Goal: Transaction & Acquisition: Obtain resource

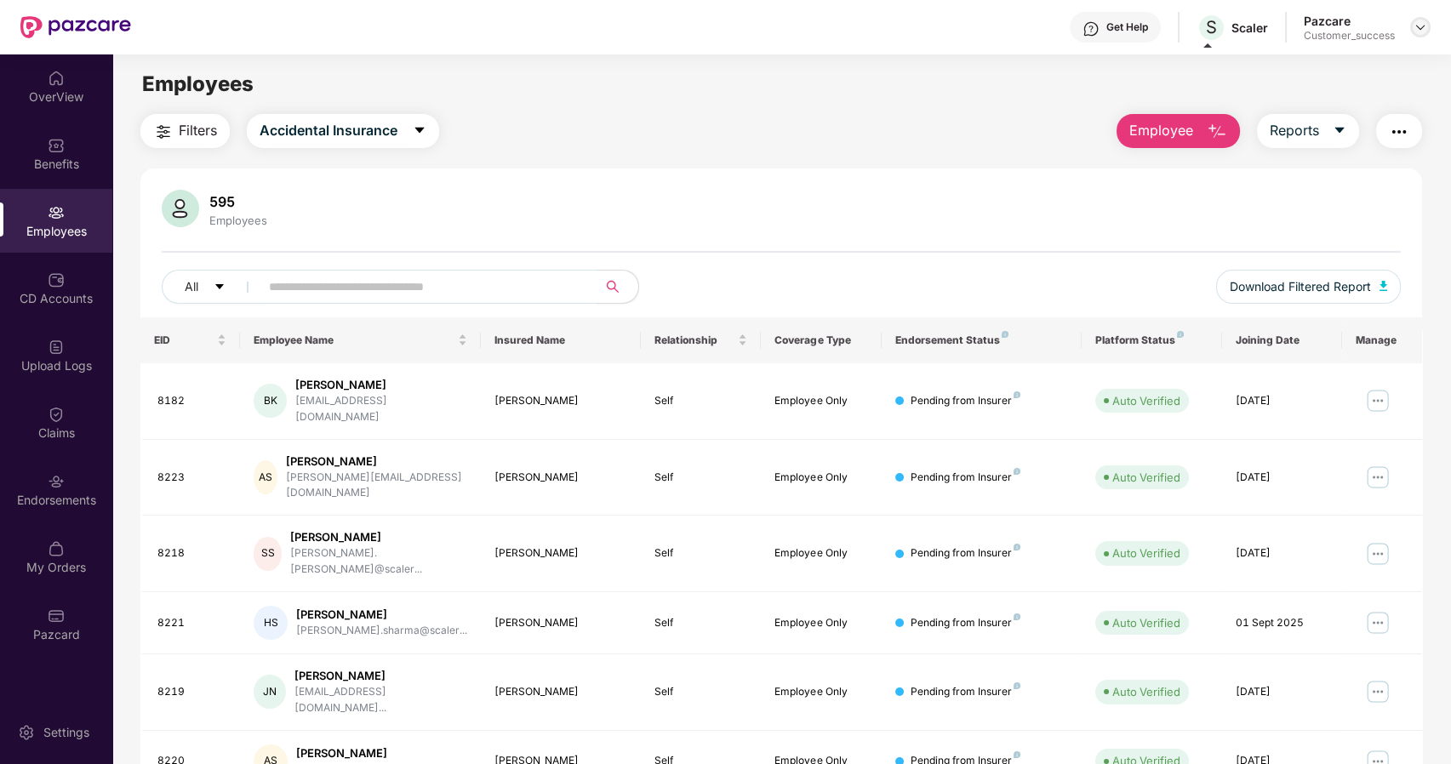
click at [1421, 33] on img at bounding box center [1421, 27] width 14 height 14
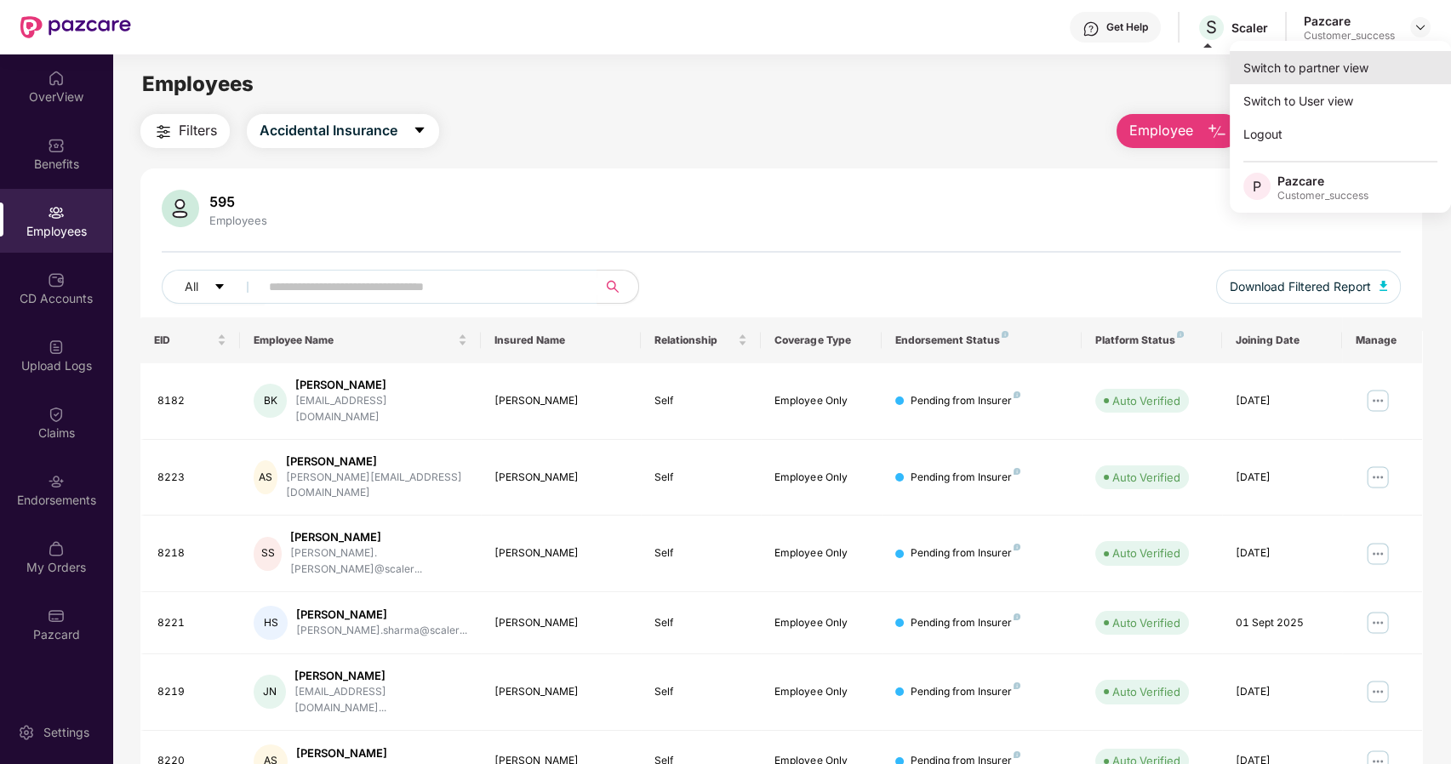
click at [1367, 71] on div "Switch to partner view" at bounding box center [1340, 67] width 221 height 33
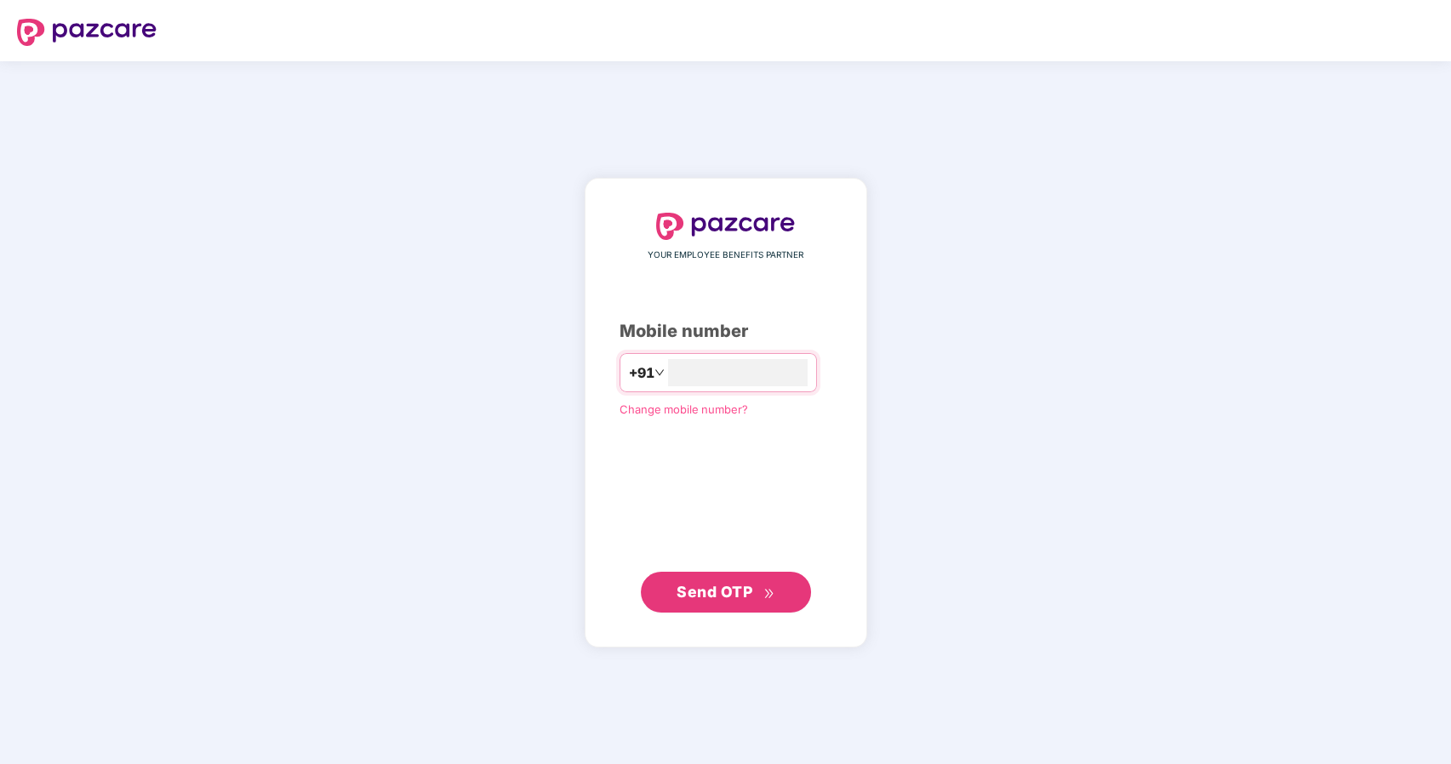
type input "**********"
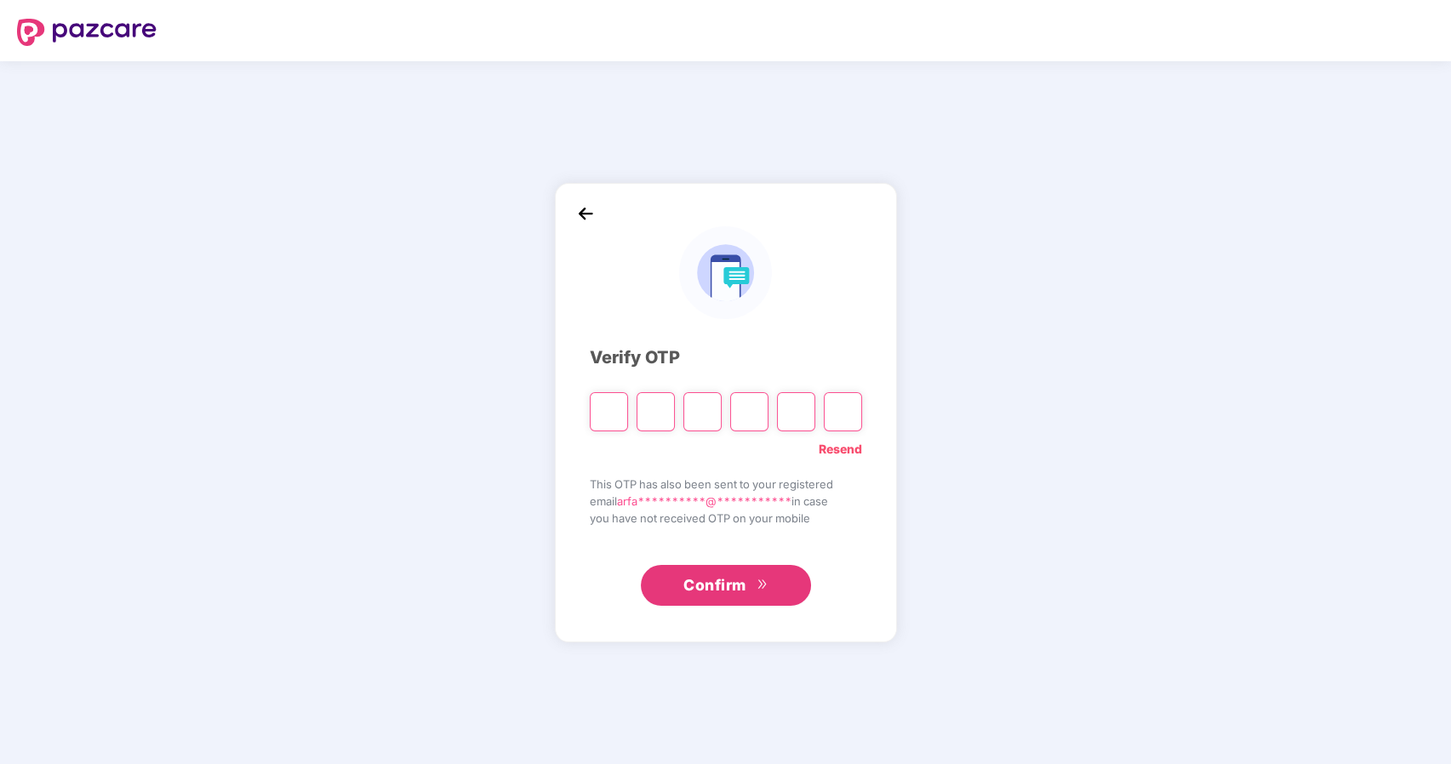
type input "*"
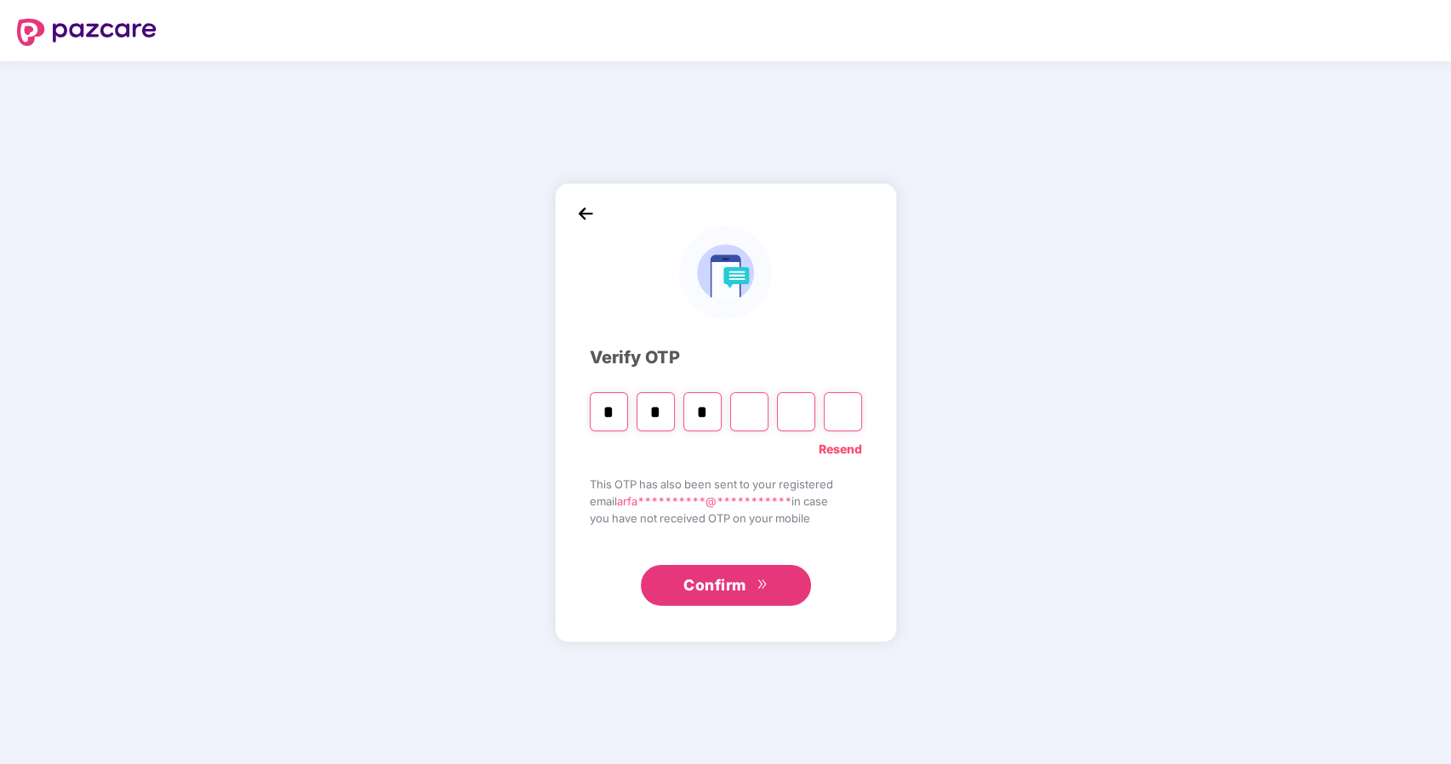
type input "*"
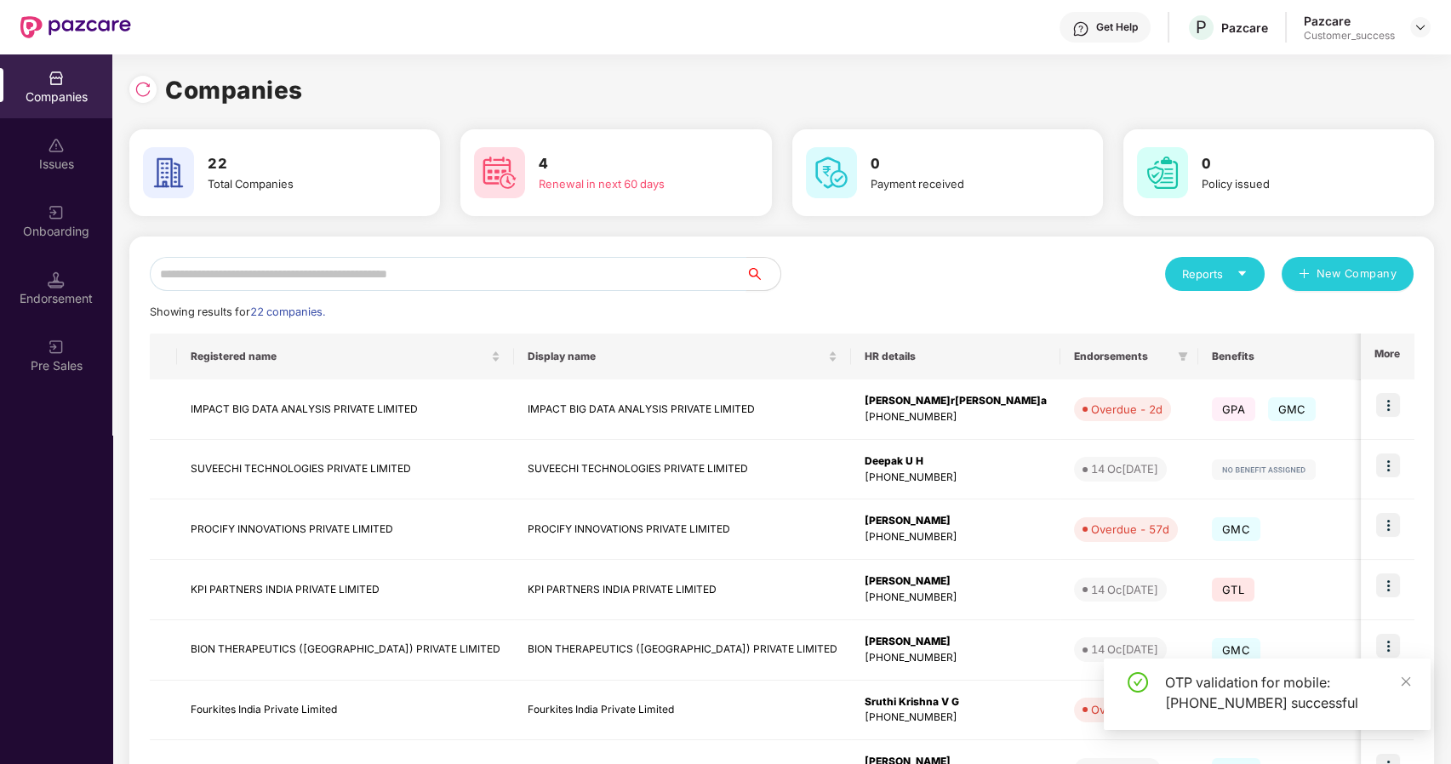
click at [187, 268] on input "text" at bounding box center [448, 274] width 597 height 34
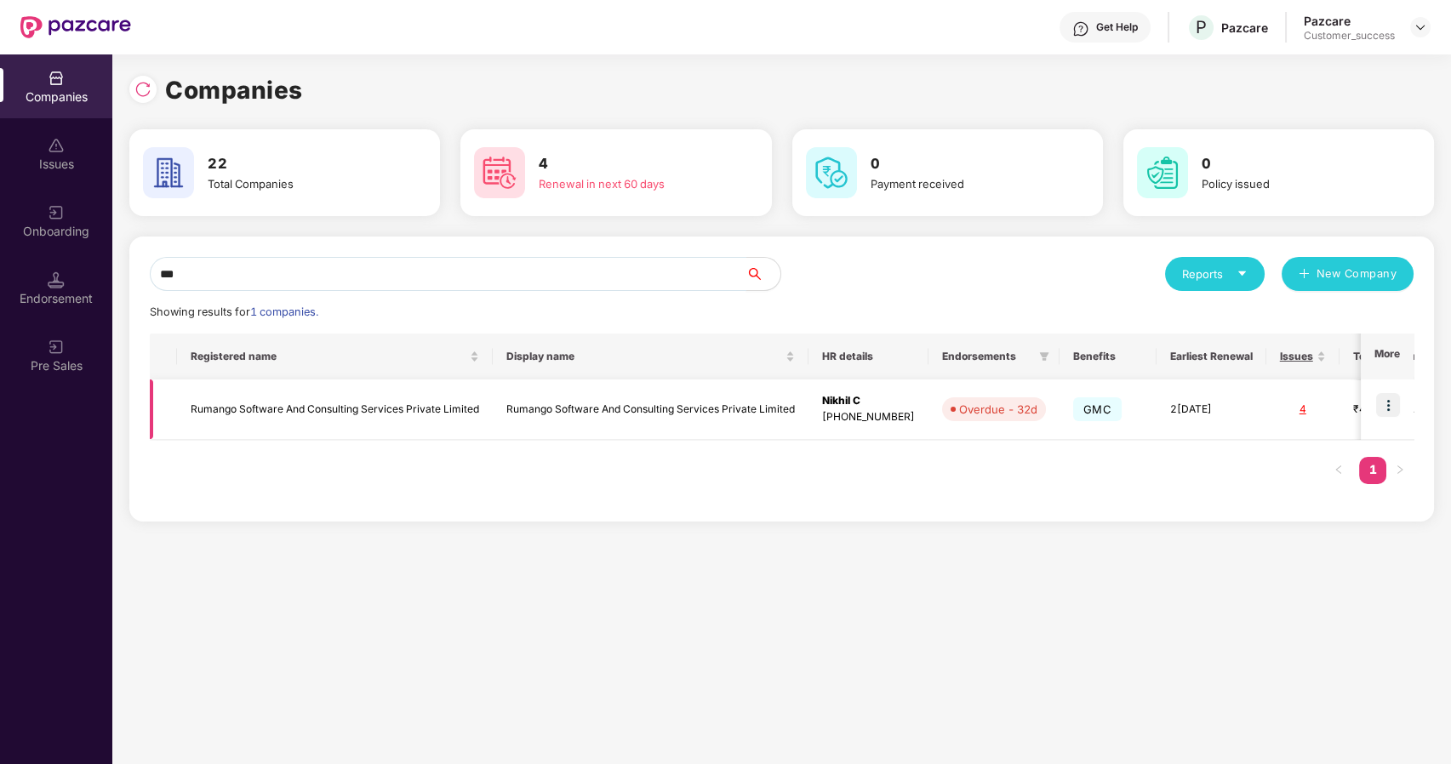
type input "***"
click at [1385, 403] on img at bounding box center [1388, 405] width 24 height 24
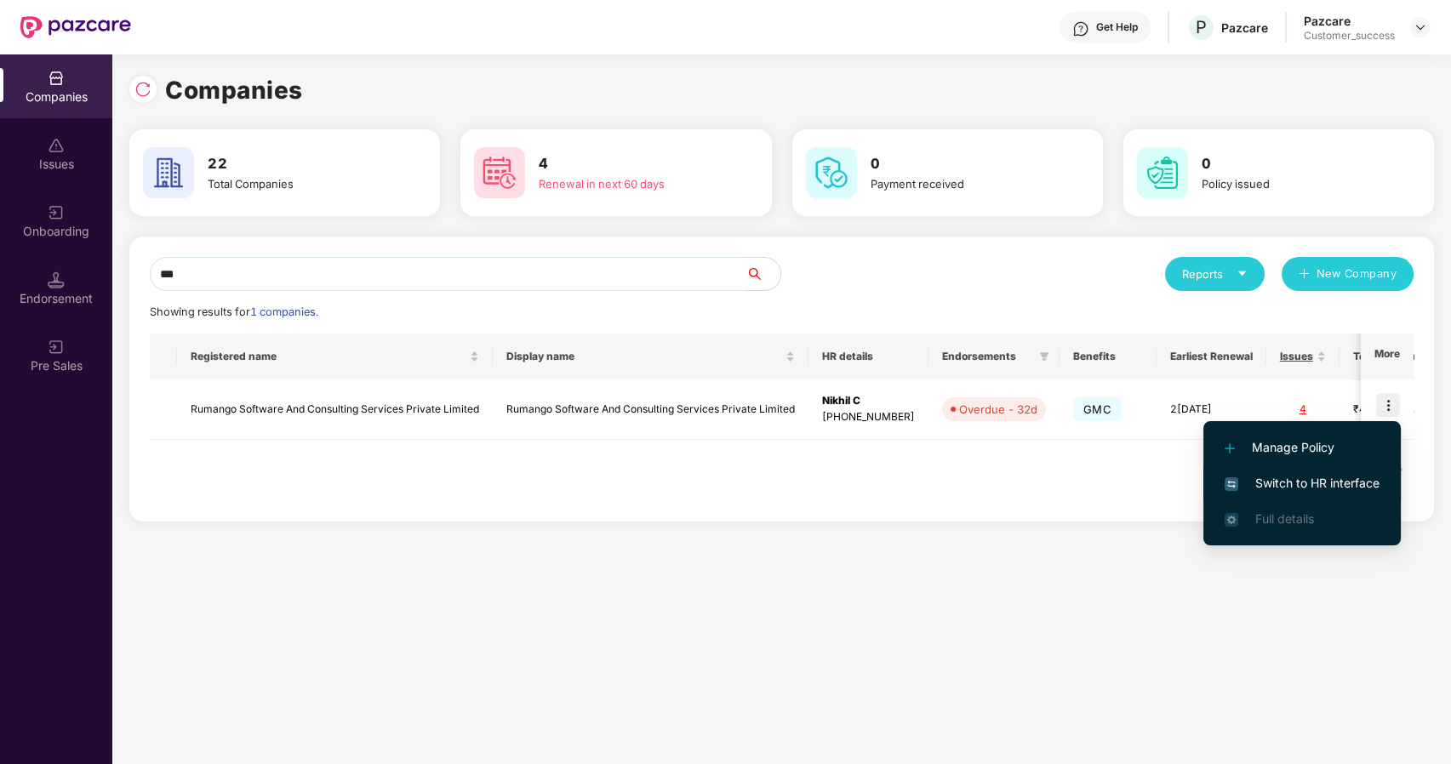
click at [1311, 471] on li "Switch to HR interface" at bounding box center [1301, 484] width 197 height 36
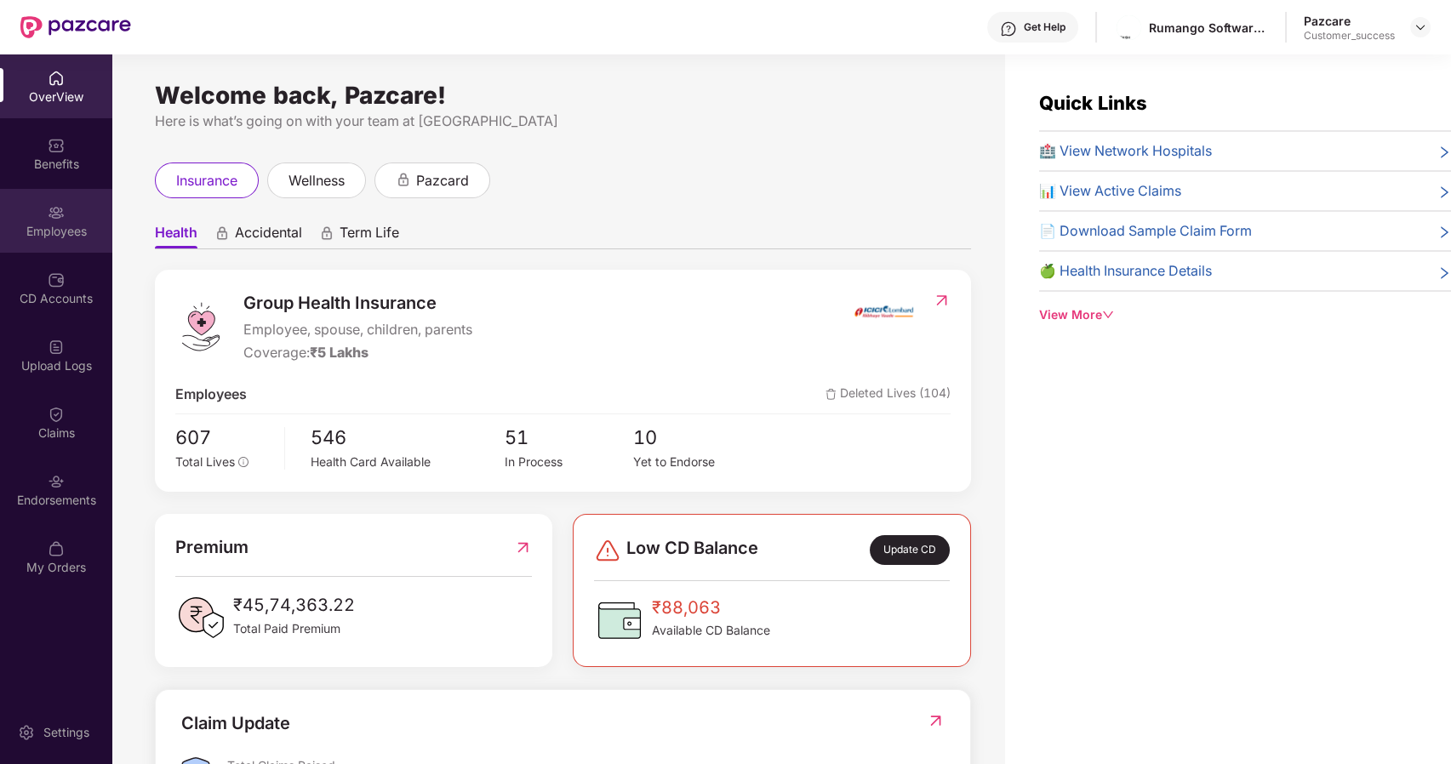
click at [90, 244] on div "Employees" at bounding box center [56, 221] width 112 height 64
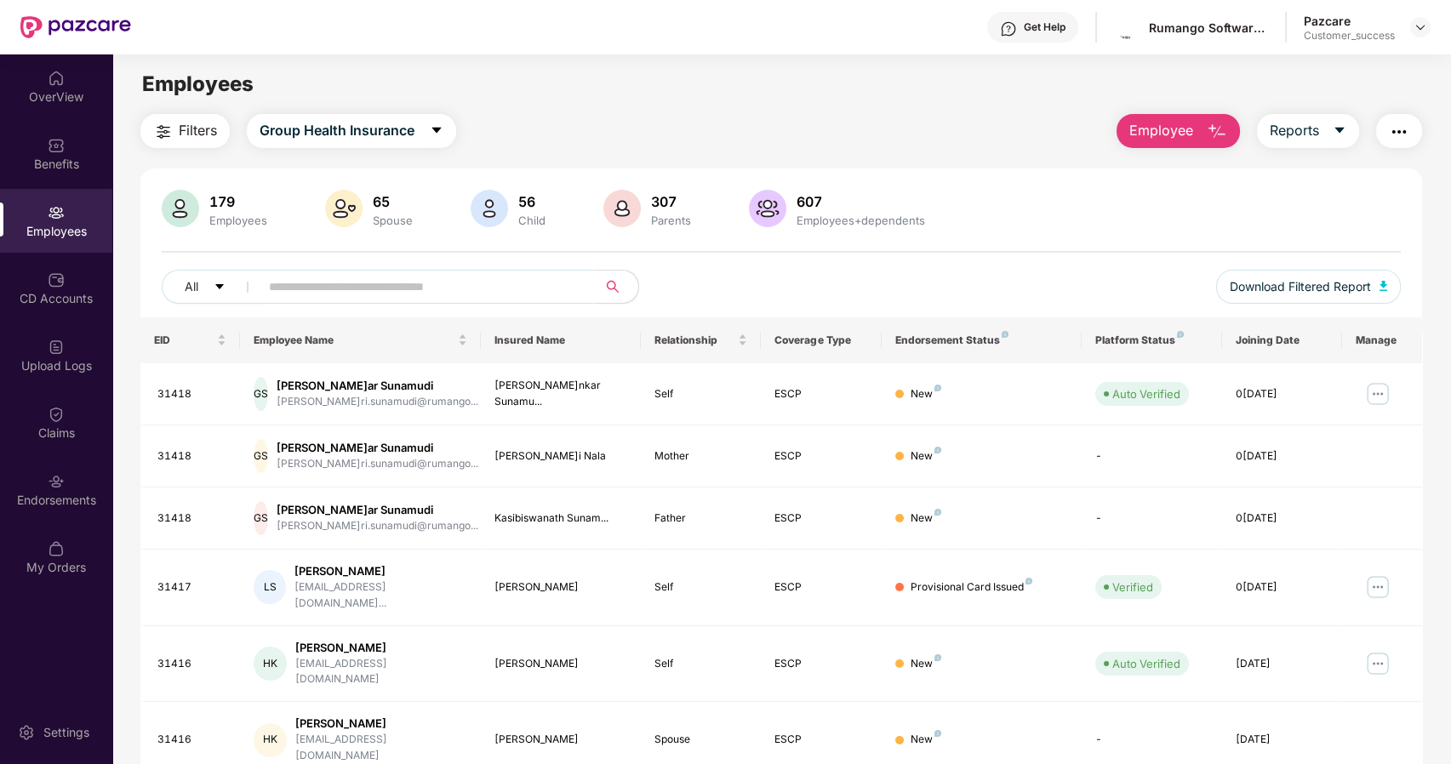
click at [401, 286] on input "text" at bounding box center [422, 287] width 306 height 26
type input "*"
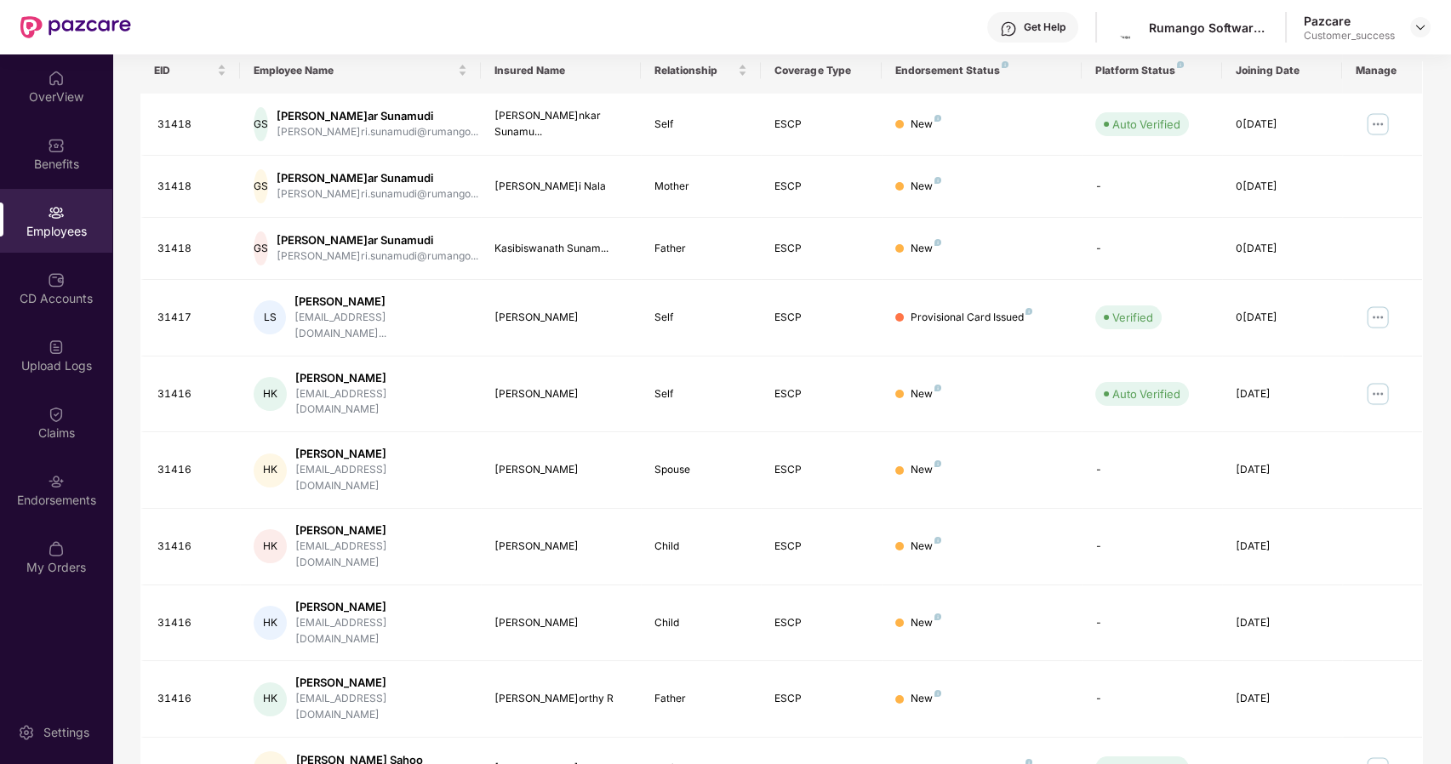
scroll to position [280, 0]
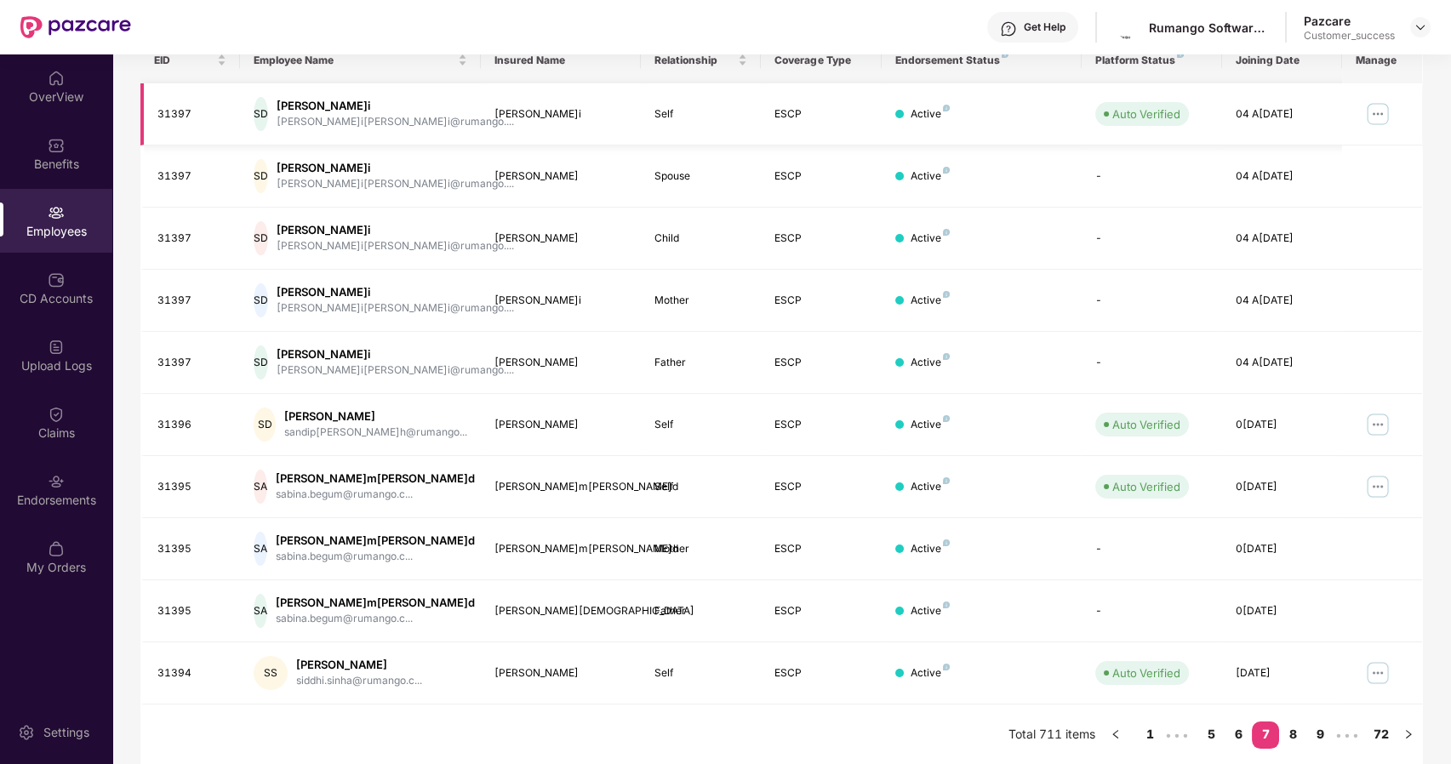
click at [1367, 107] on img at bounding box center [1377, 113] width 27 height 27
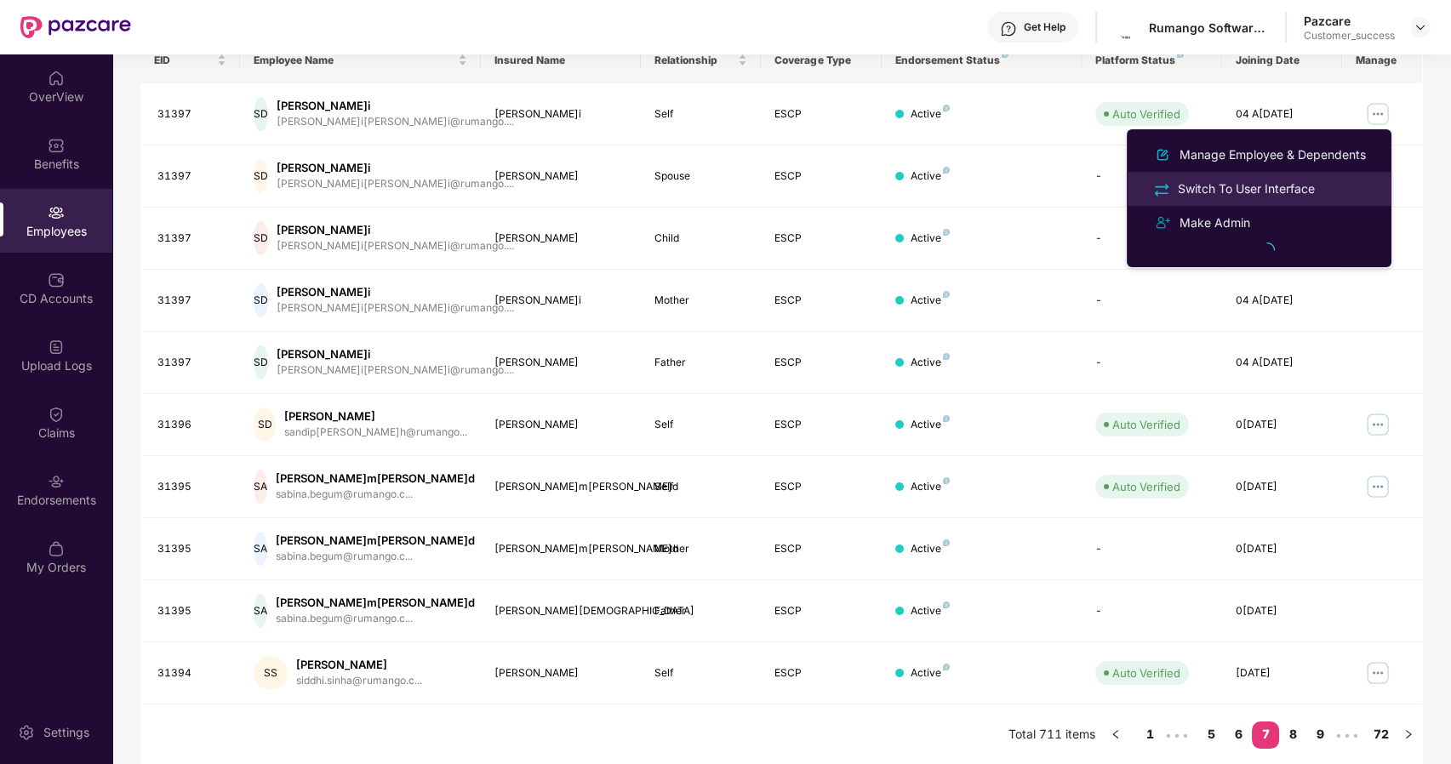
click at [1278, 197] on div "Switch To User Interface" at bounding box center [1247, 189] width 144 height 19
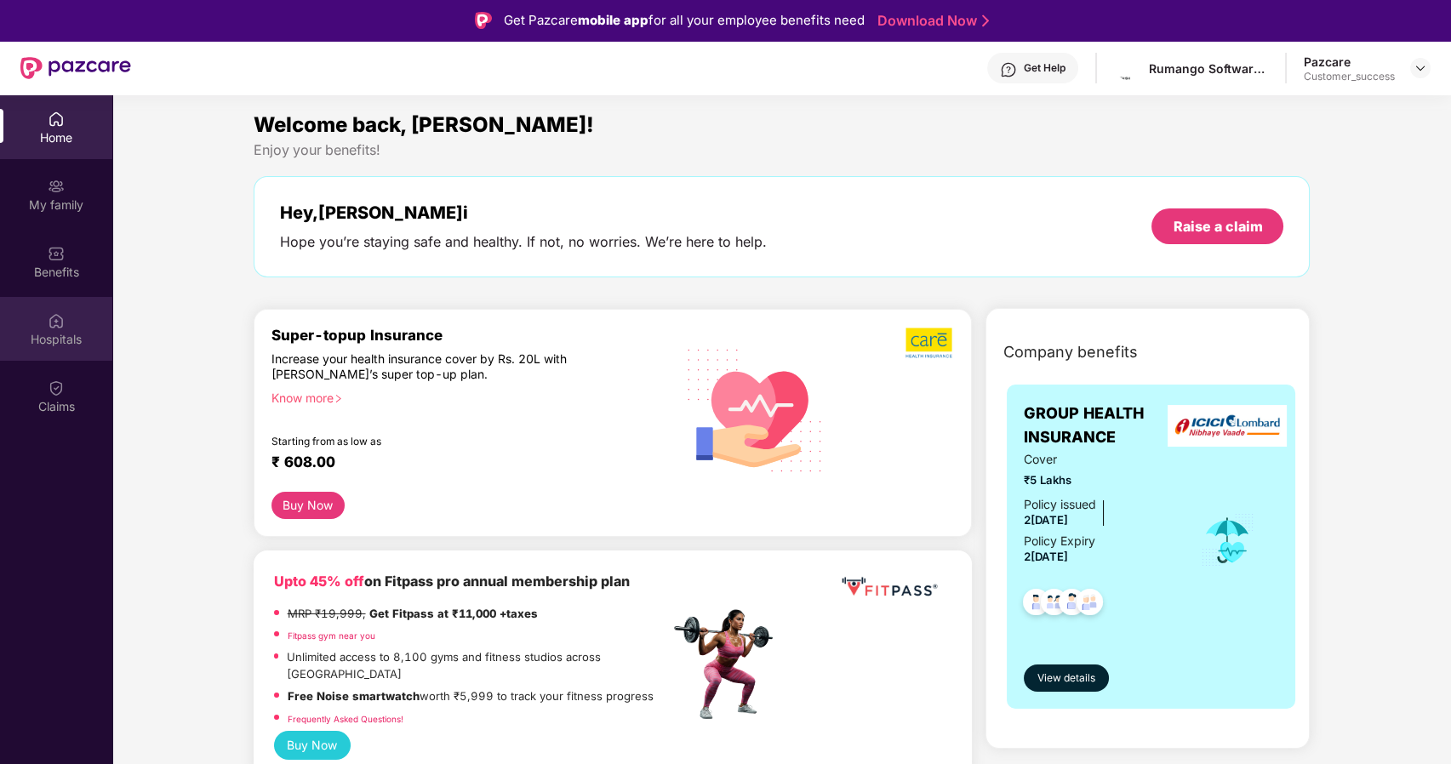
click at [54, 317] on img at bounding box center [56, 320] width 17 height 17
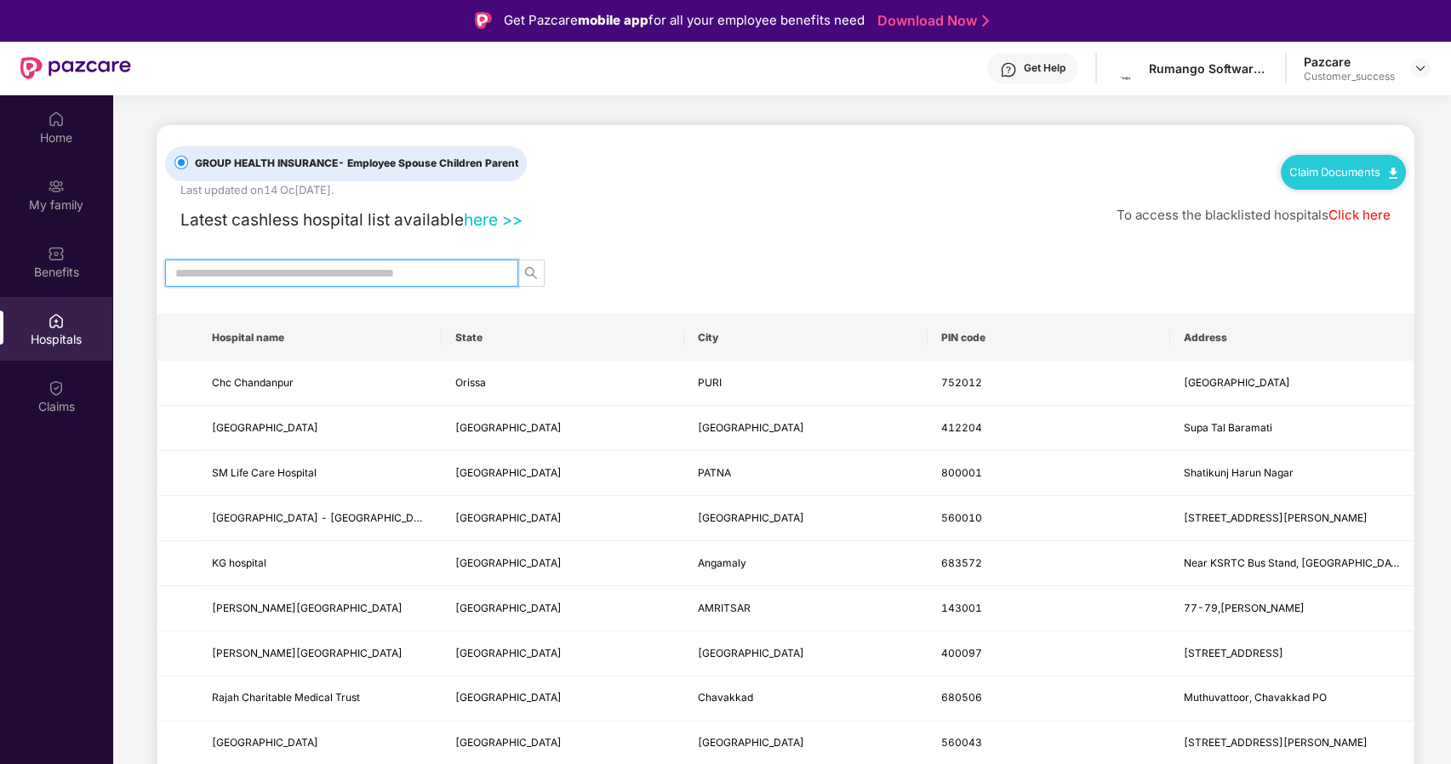
click at [306, 273] on input "text" at bounding box center [334, 273] width 319 height 19
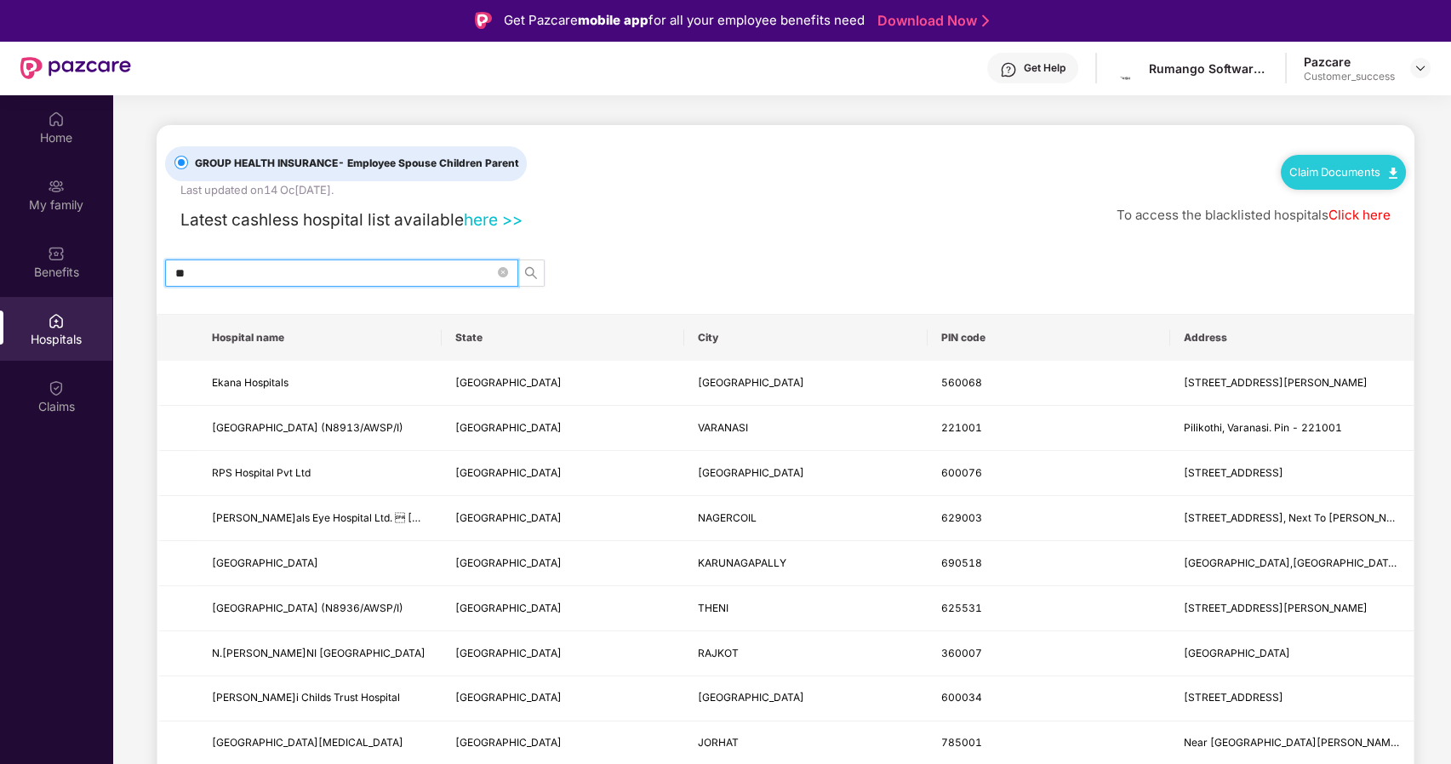
type input "*"
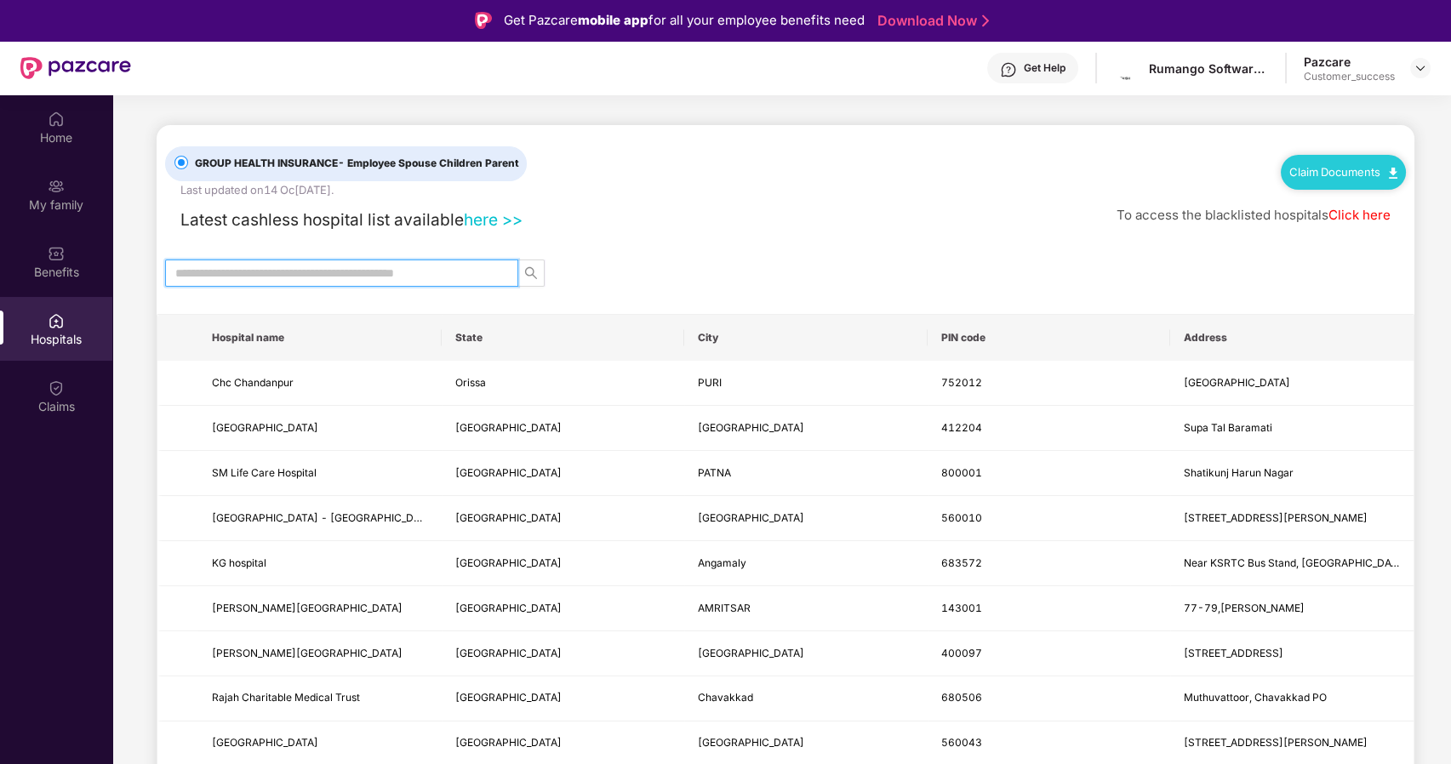
type input "*"
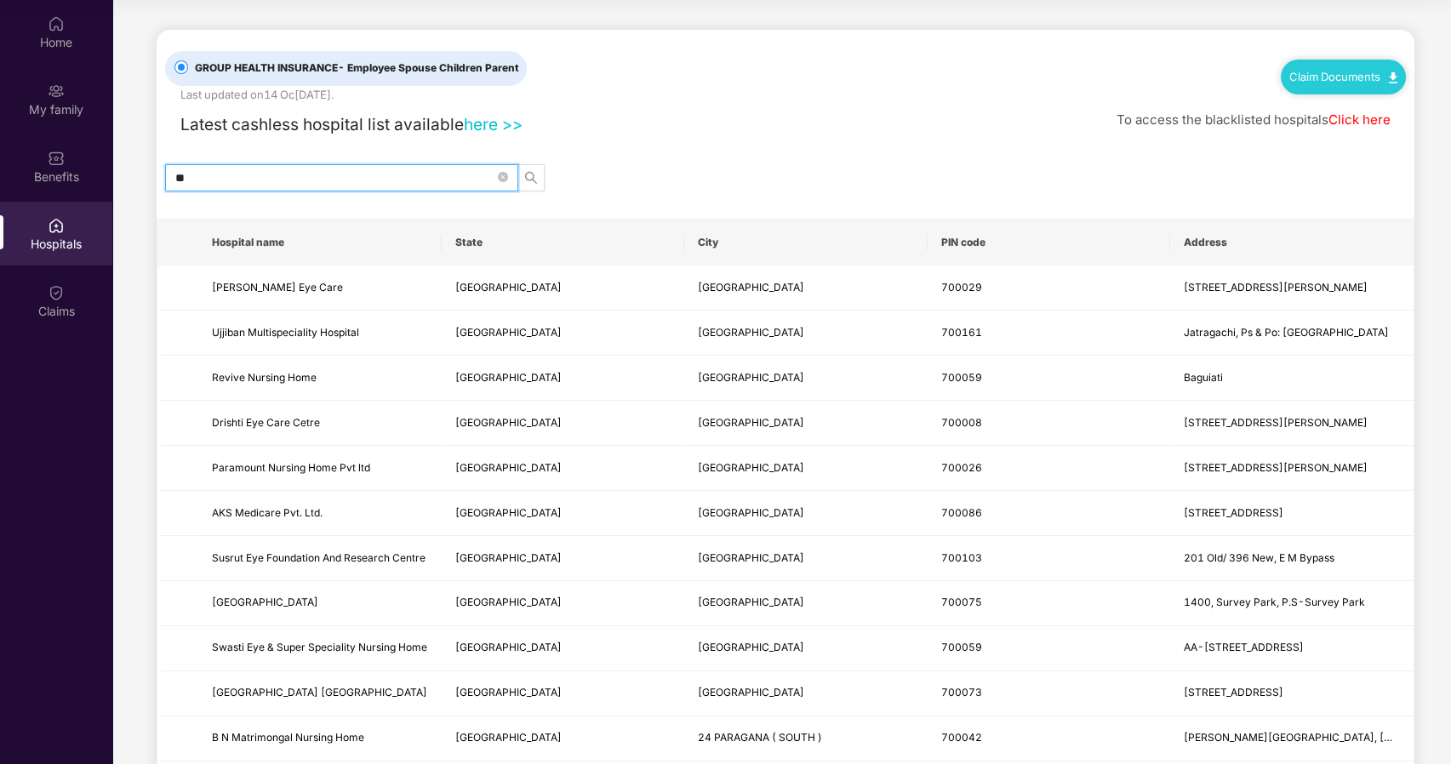
type input "*"
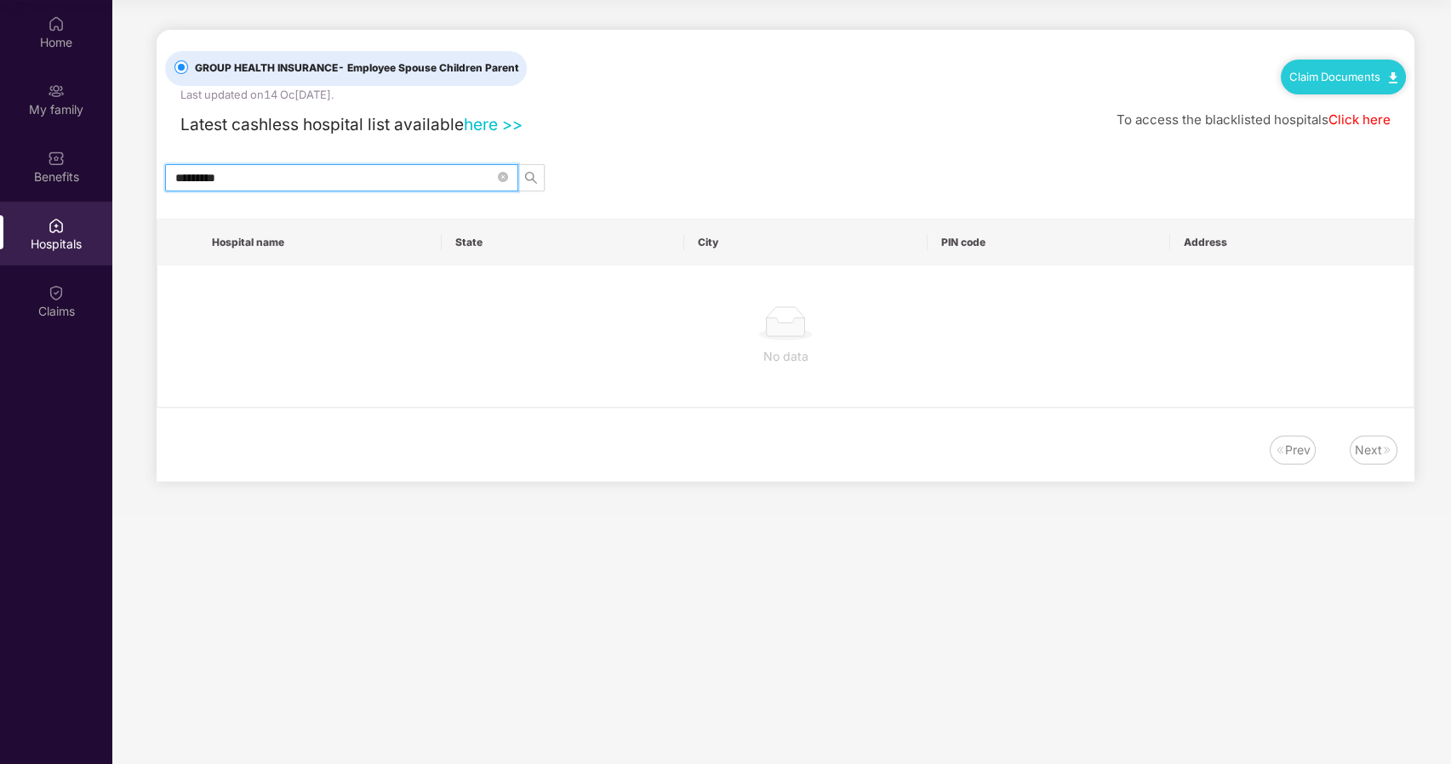
type input "*********"
click at [488, 117] on link "here >>" at bounding box center [493, 124] width 59 height 20
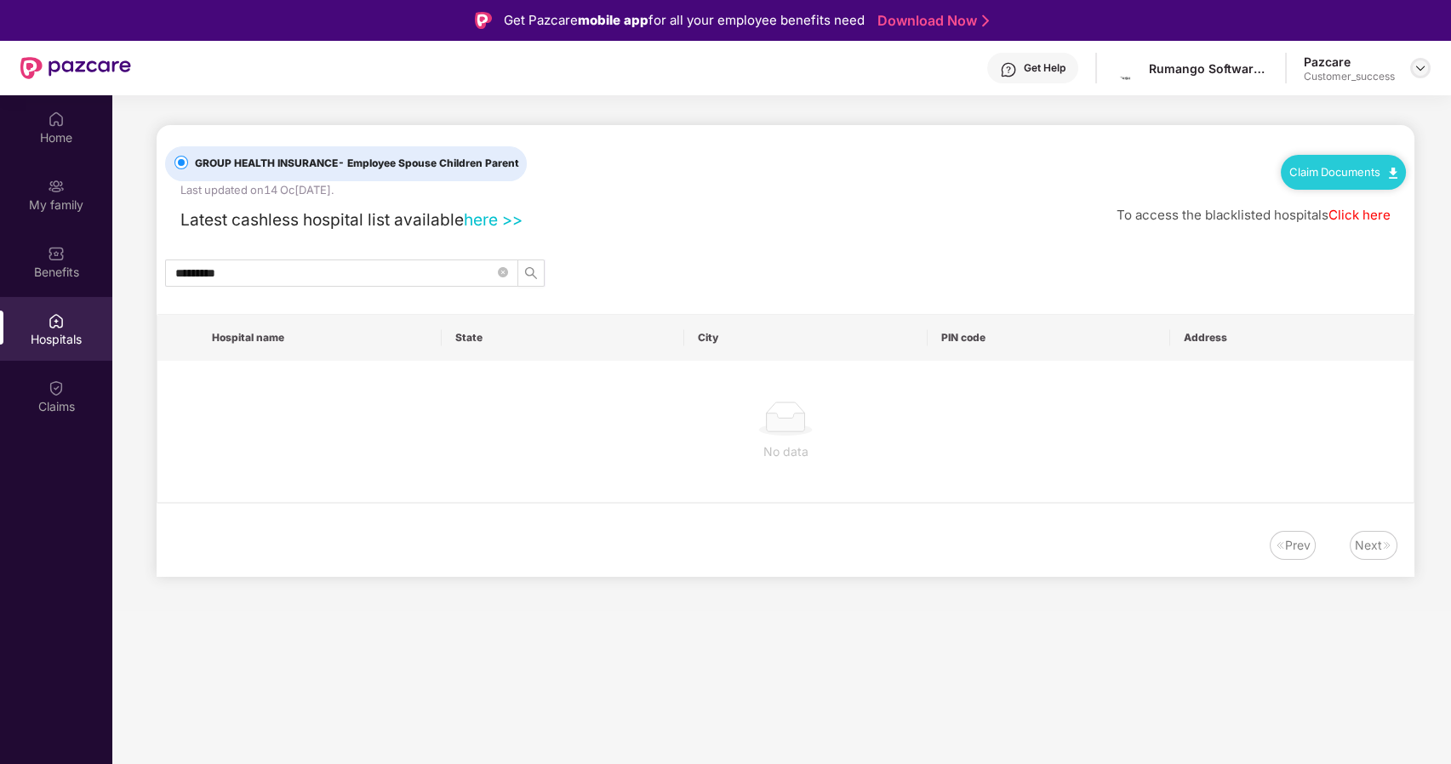
click at [1417, 72] on img at bounding box center [1421, 68] width 14 height 14
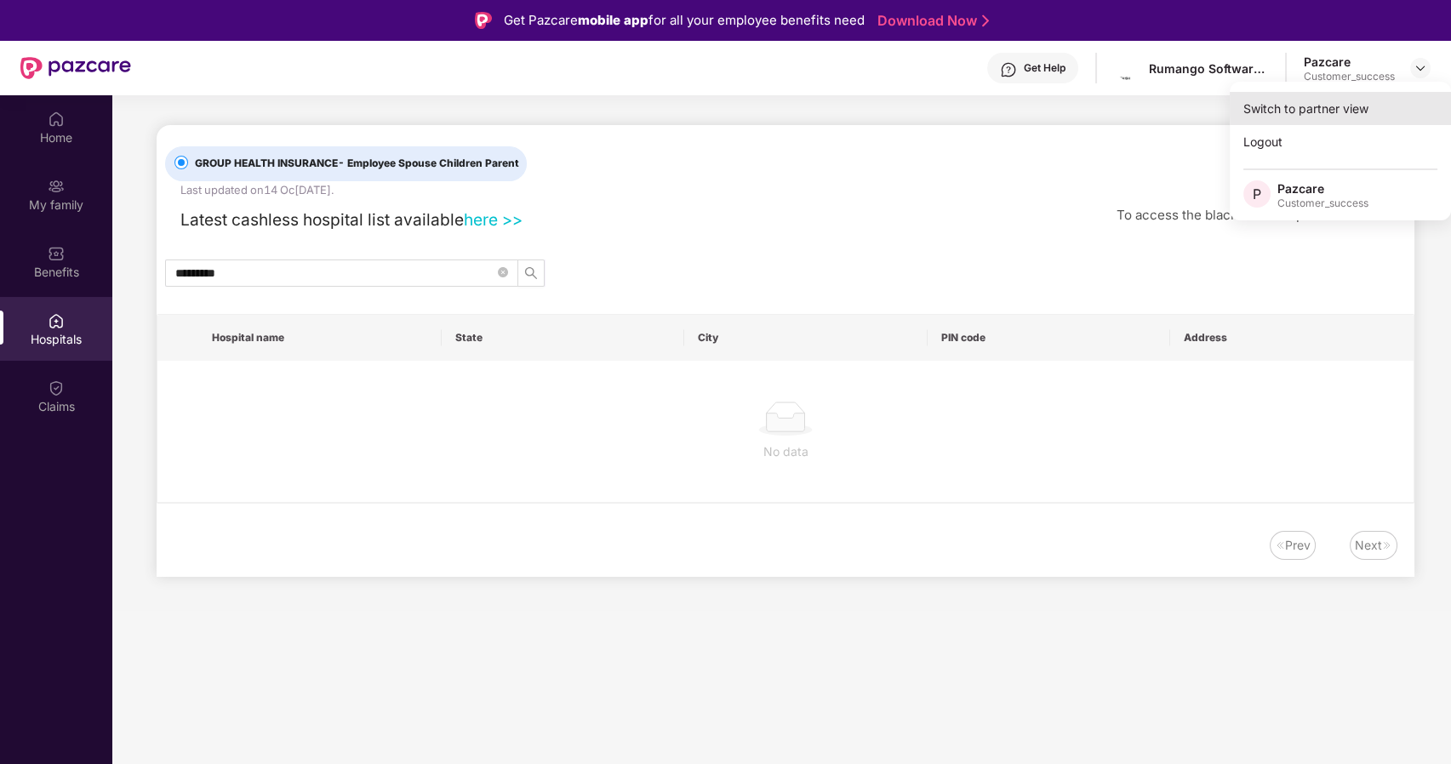
click at [1334, 99] on div "Switch to partner view" at bounding box center [1340, 108] width 221 height 33
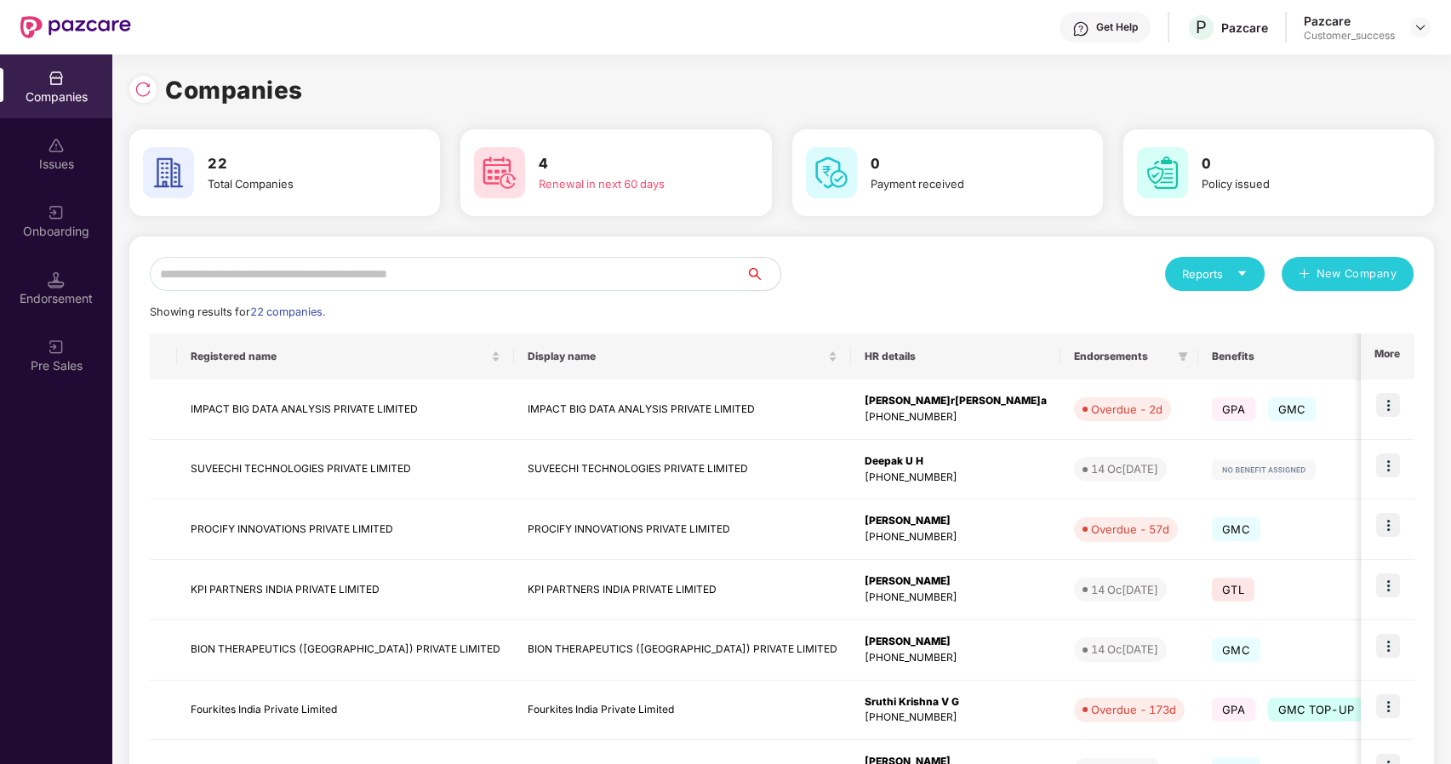
click at [272, 283] on input "text" at bounding box center [448, 274] width 597 height 34
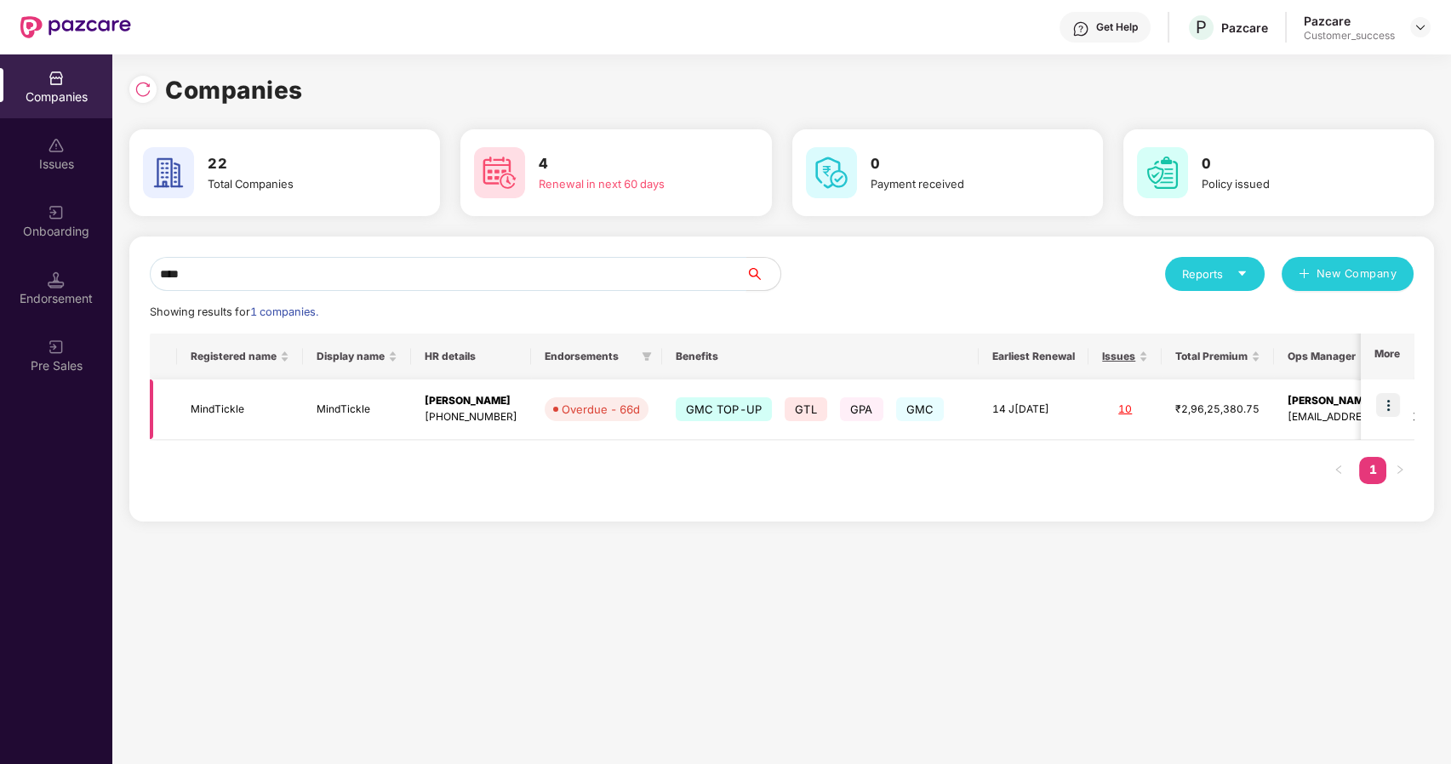
type input "****"
click at [1386, 409] on img at bounding box center [1388, 405] width 24 height 24
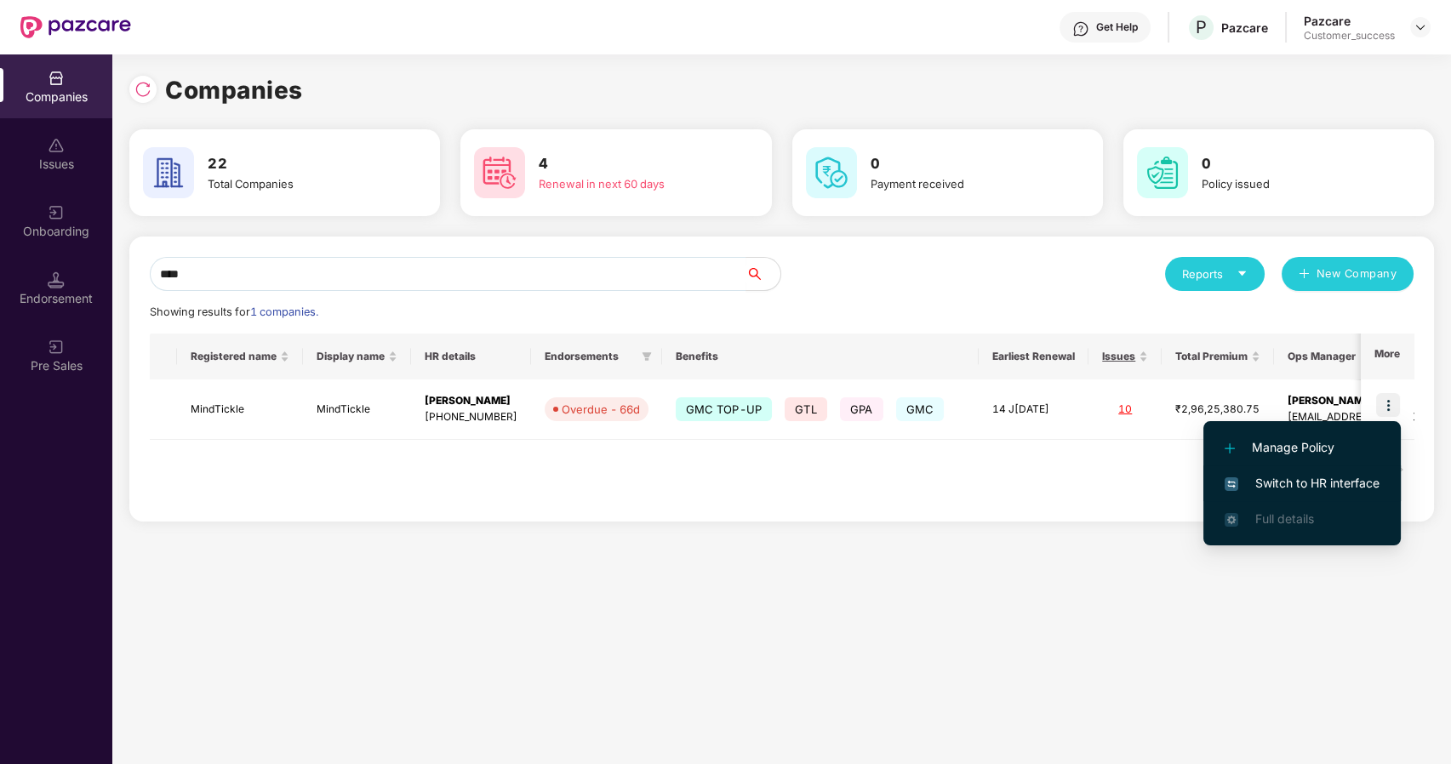
click at [1296, 474] on span "Switch to HR interface" at bounding box center [1302, 483] width 155 height 19
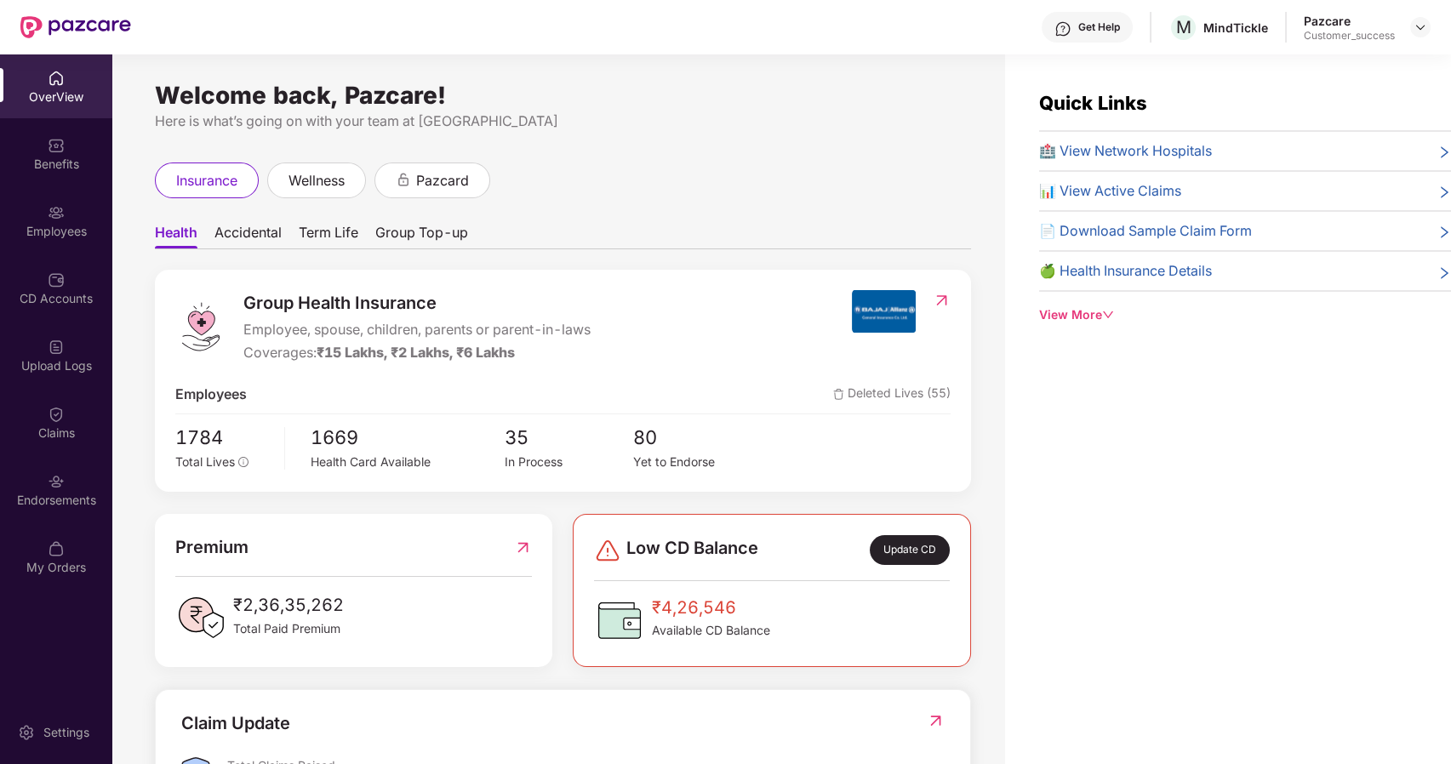
click at [55, 233] on div "Employees" at bounding box center [56, 231] width 112 height 17
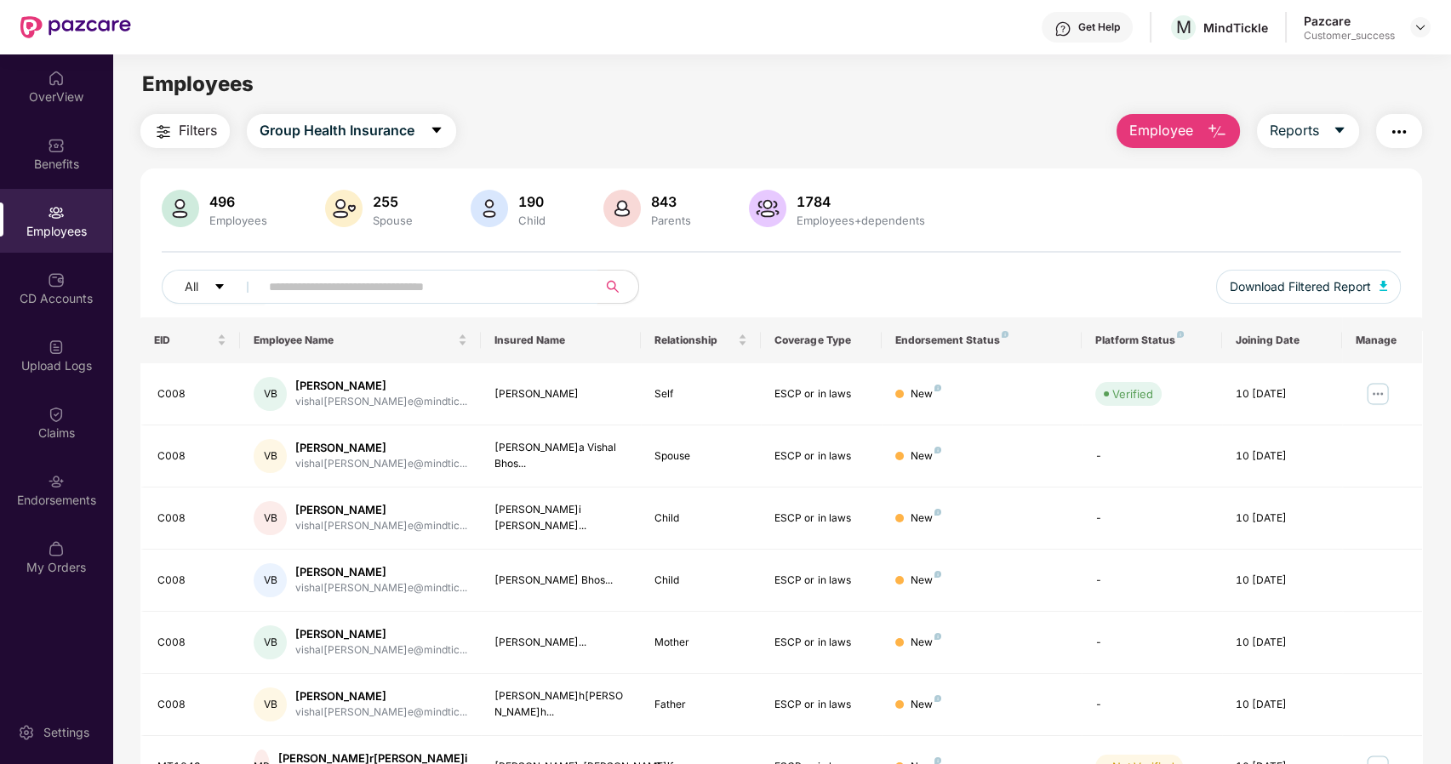
click at [472, 287] on input "text" at bounding box center [422, 287] width 306 height 26
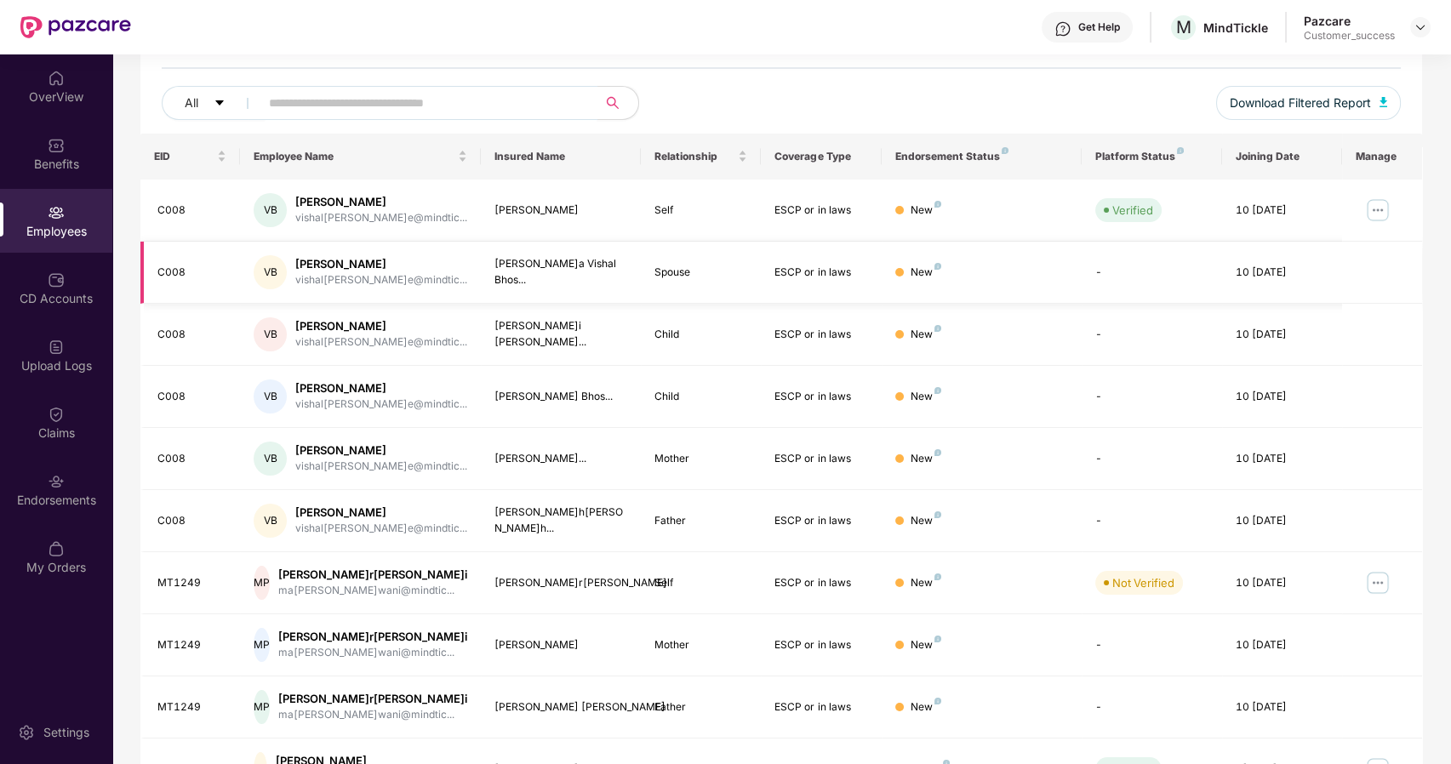
scroll to position [280, 0]
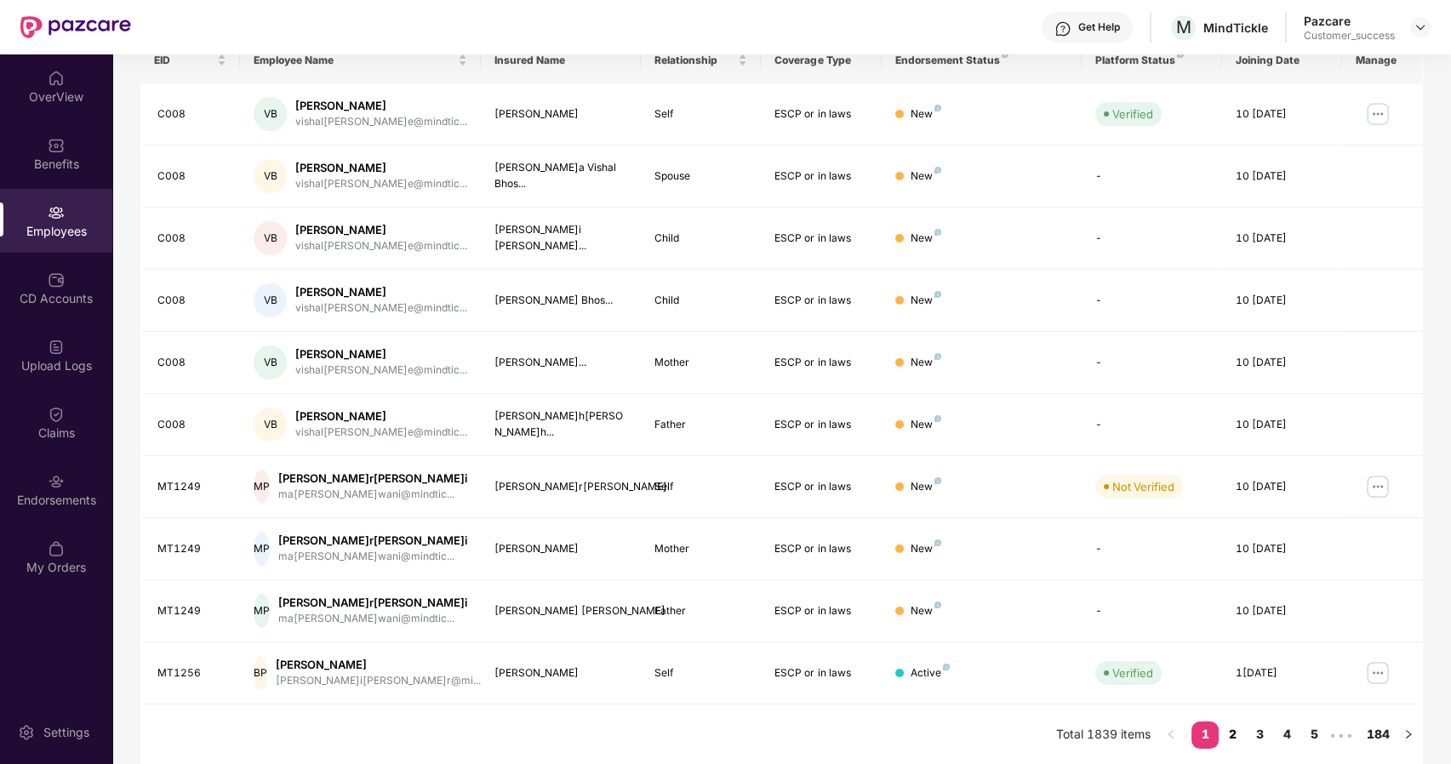
click at [1237, 734] on link "2" at bounding box center [1232, 735] width 27 height 26
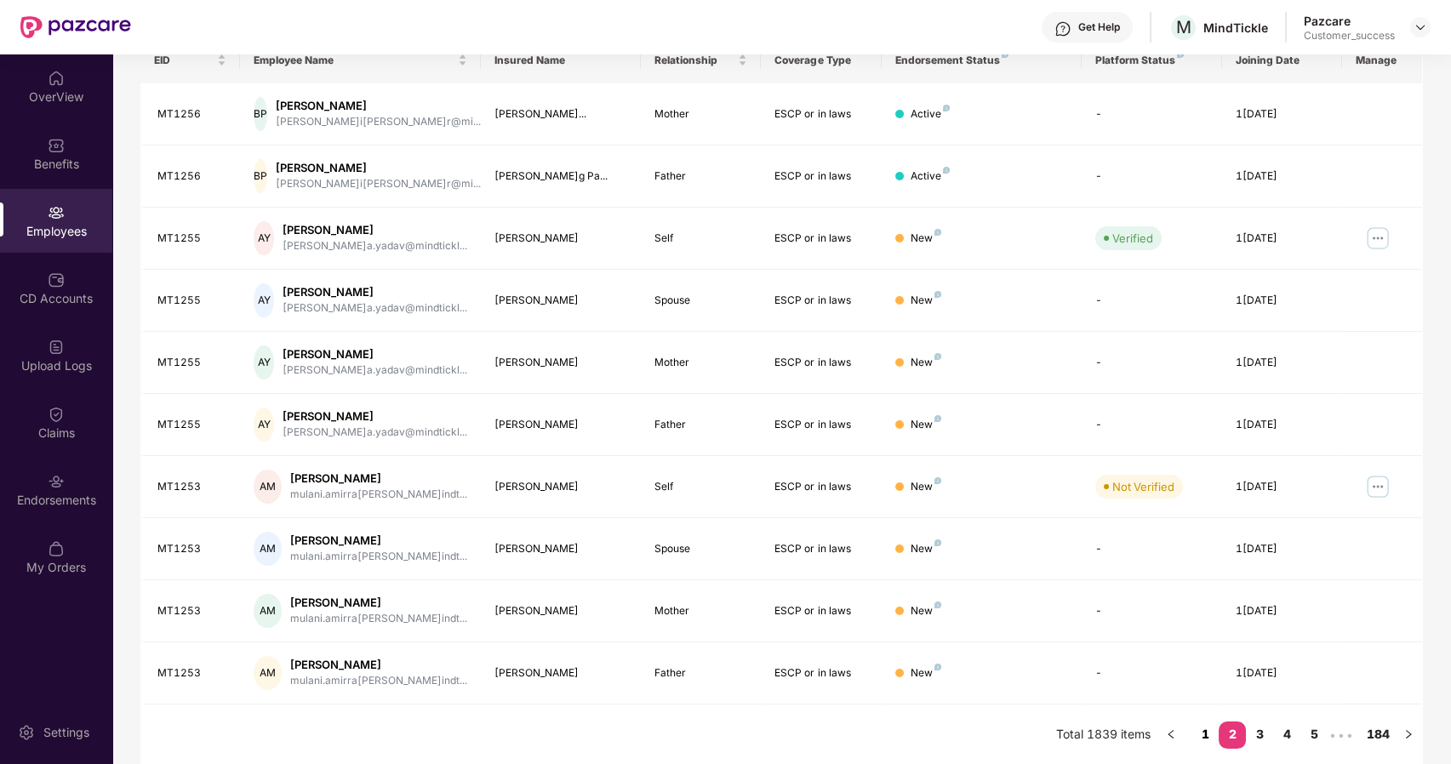
click at [1202, 731] on link "1" at bounding box center [1205, 735] width 27 height 26
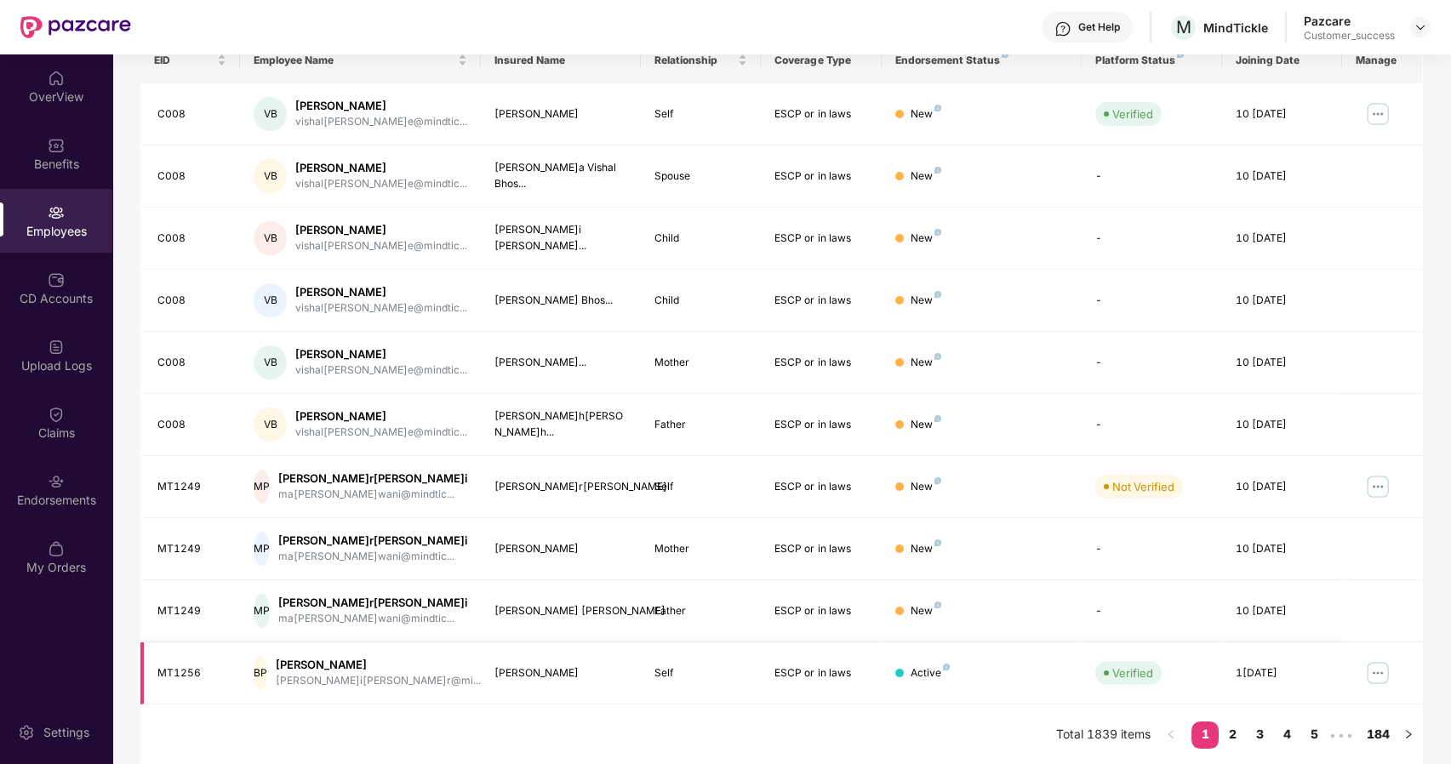
click at [1373, 674] on img at bounding box center [1377, 673] width 27 height 27
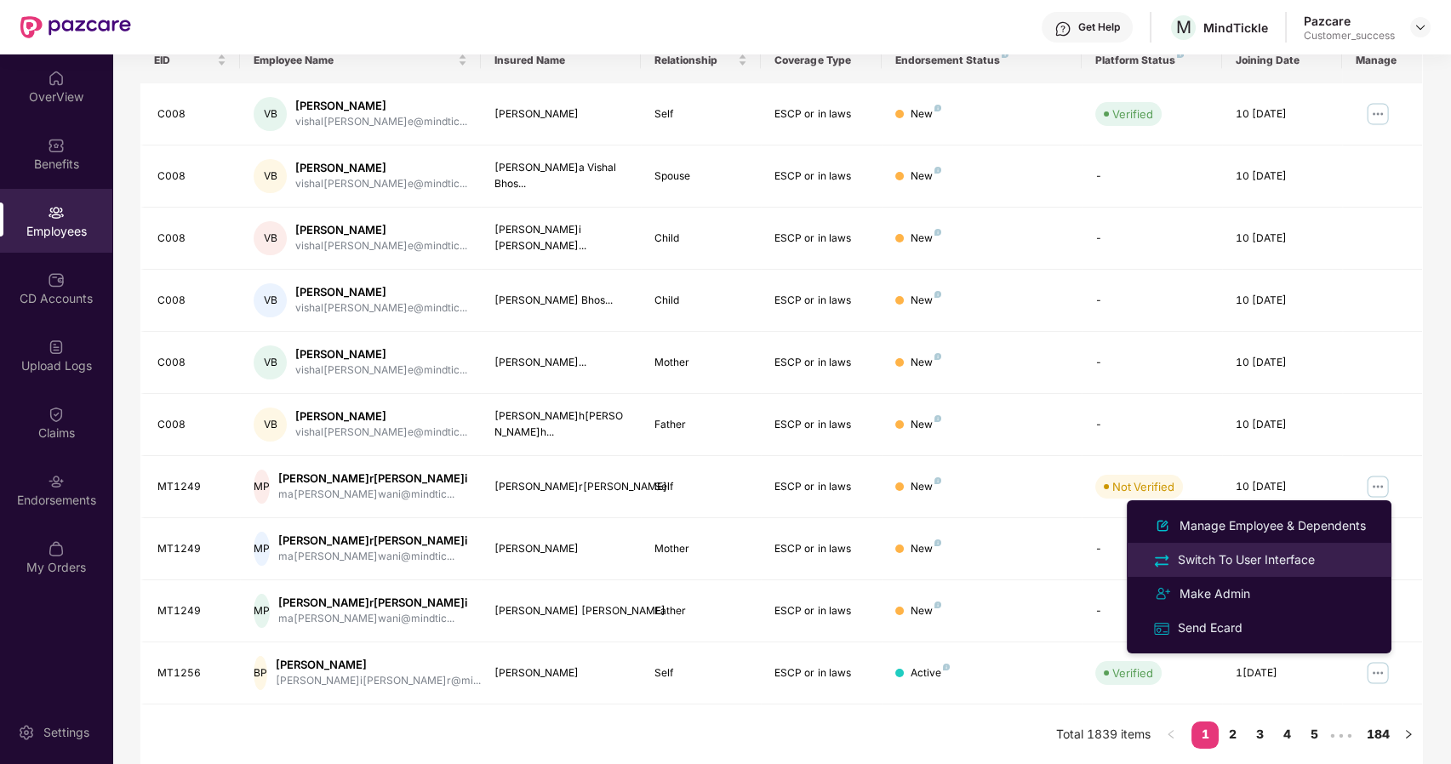
click at [1224, 559] on div "Switch To User Interface" at bounding box center [1247, 560] width 144 height 19
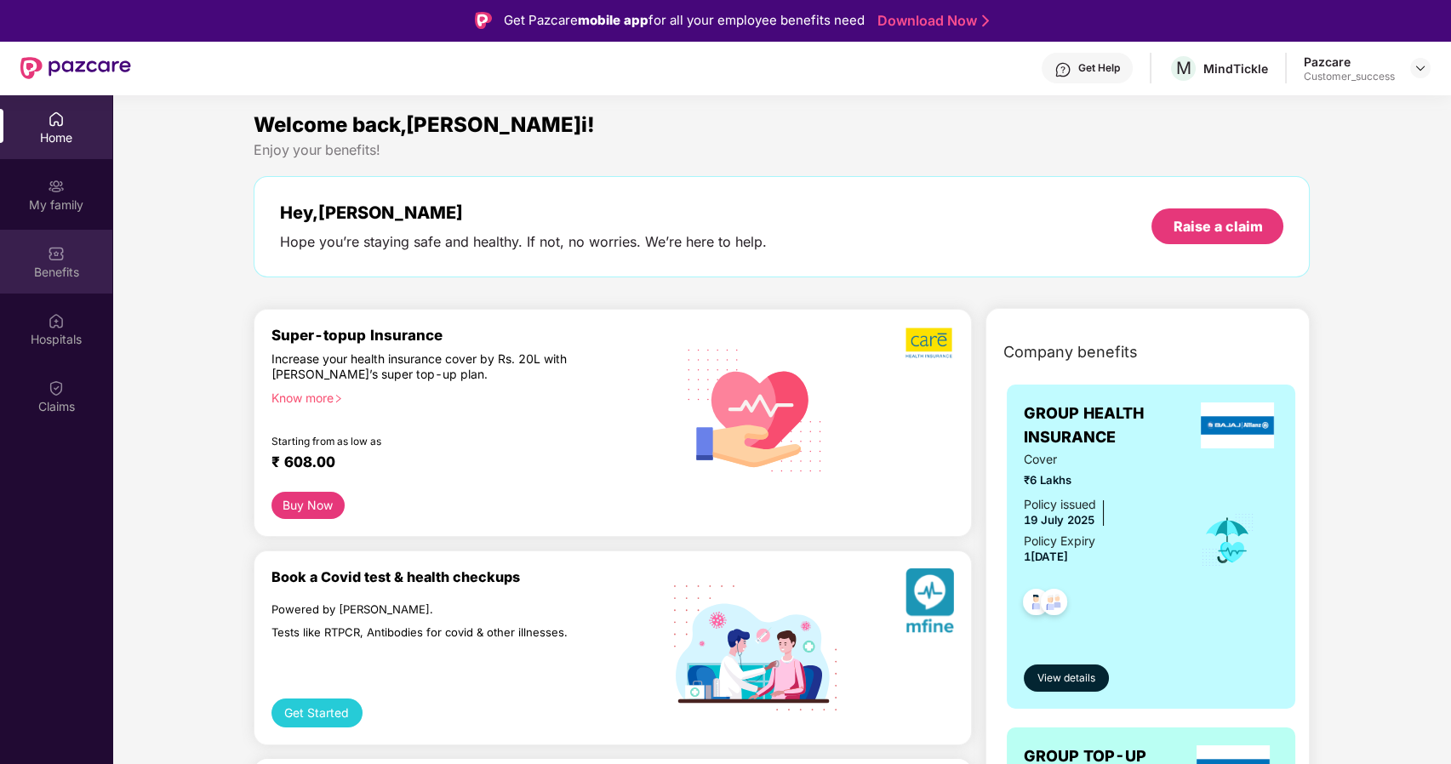
click at [86, 265] on div "Benefits" at bounding box center [56, 272] width 112 height 17
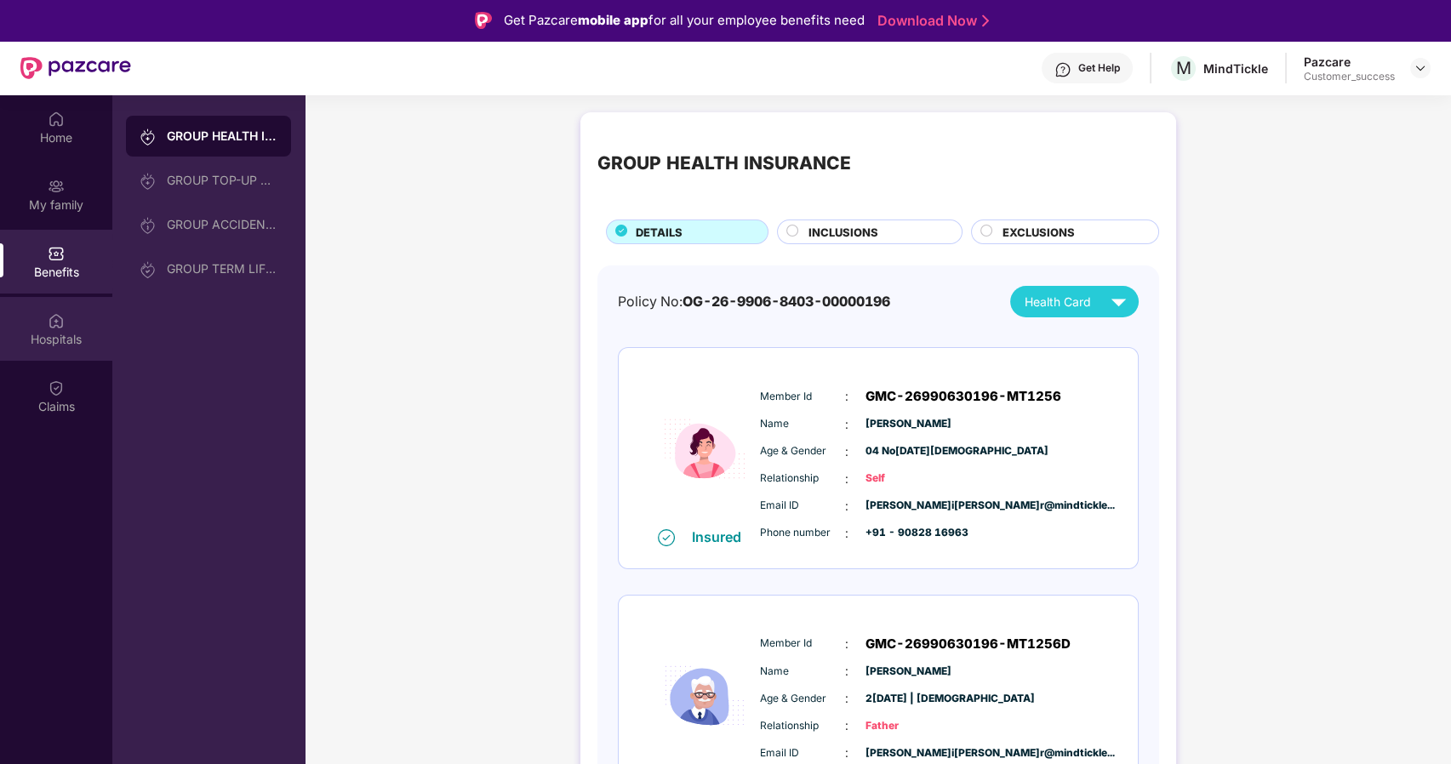
click at [66, 323] on div "Hospitals" at bounding box center [56, 329] width 112 height 64
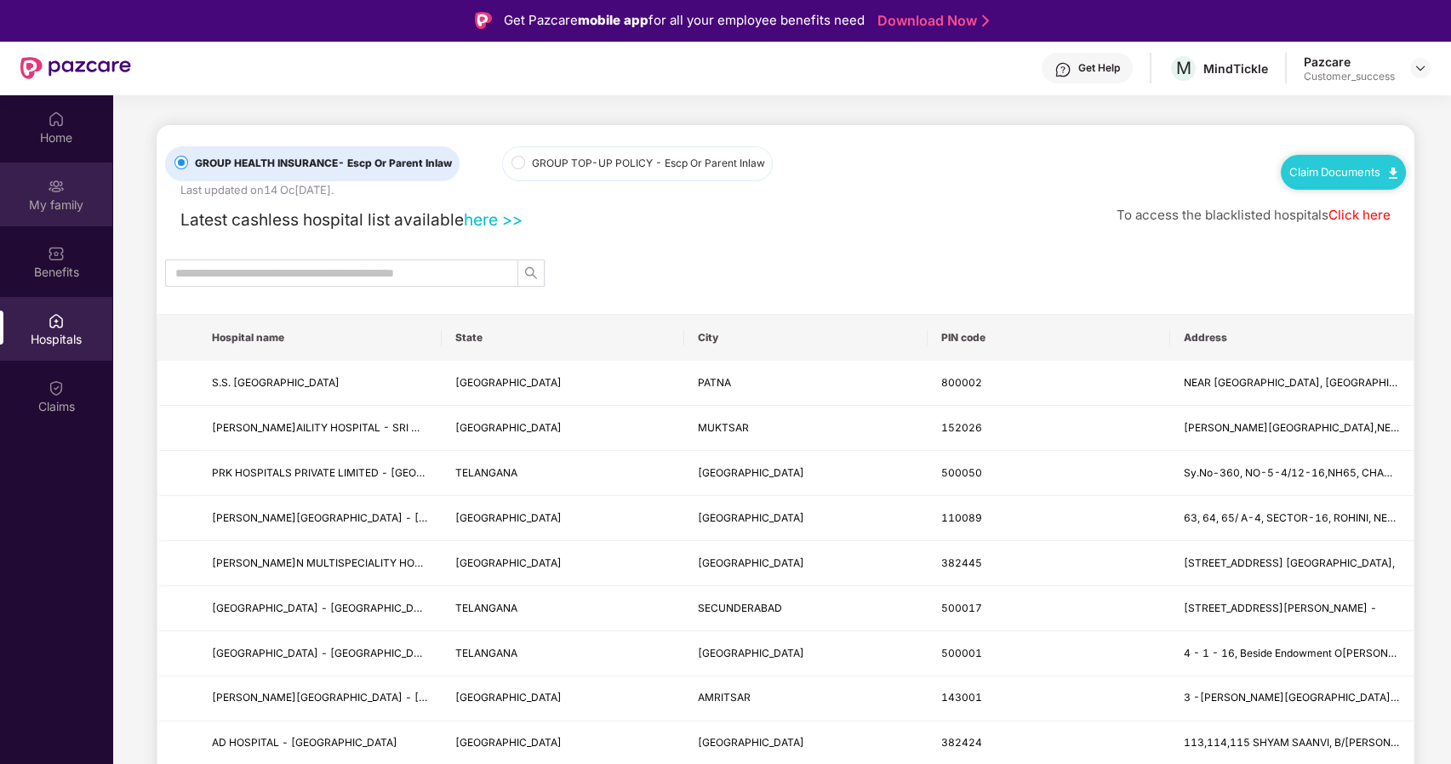
click at [55, 208] on div "My family" at bounding box center [56, 205] width 112 height 17
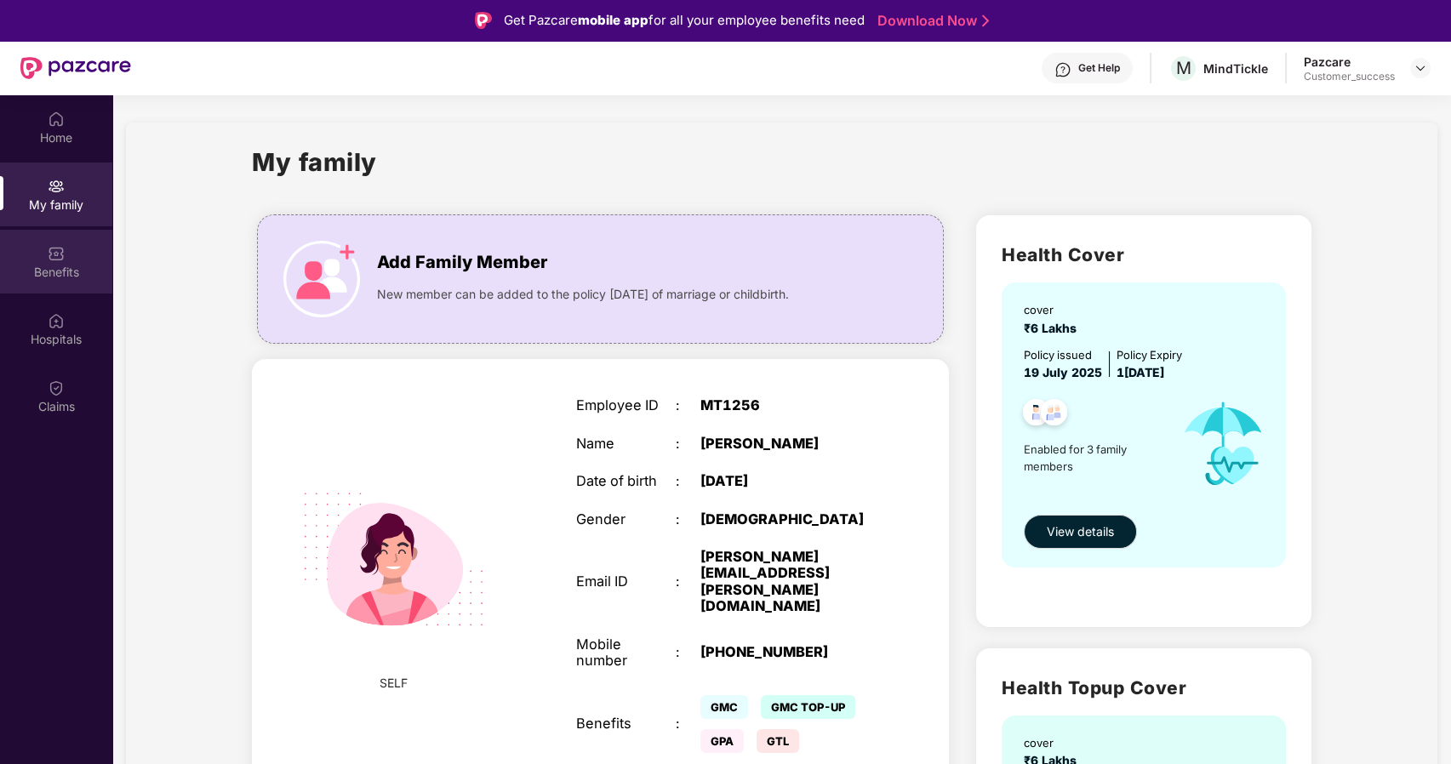
click at [37, 264] on div "Benefits" at bounding box center [56, 272] width 112 height 17
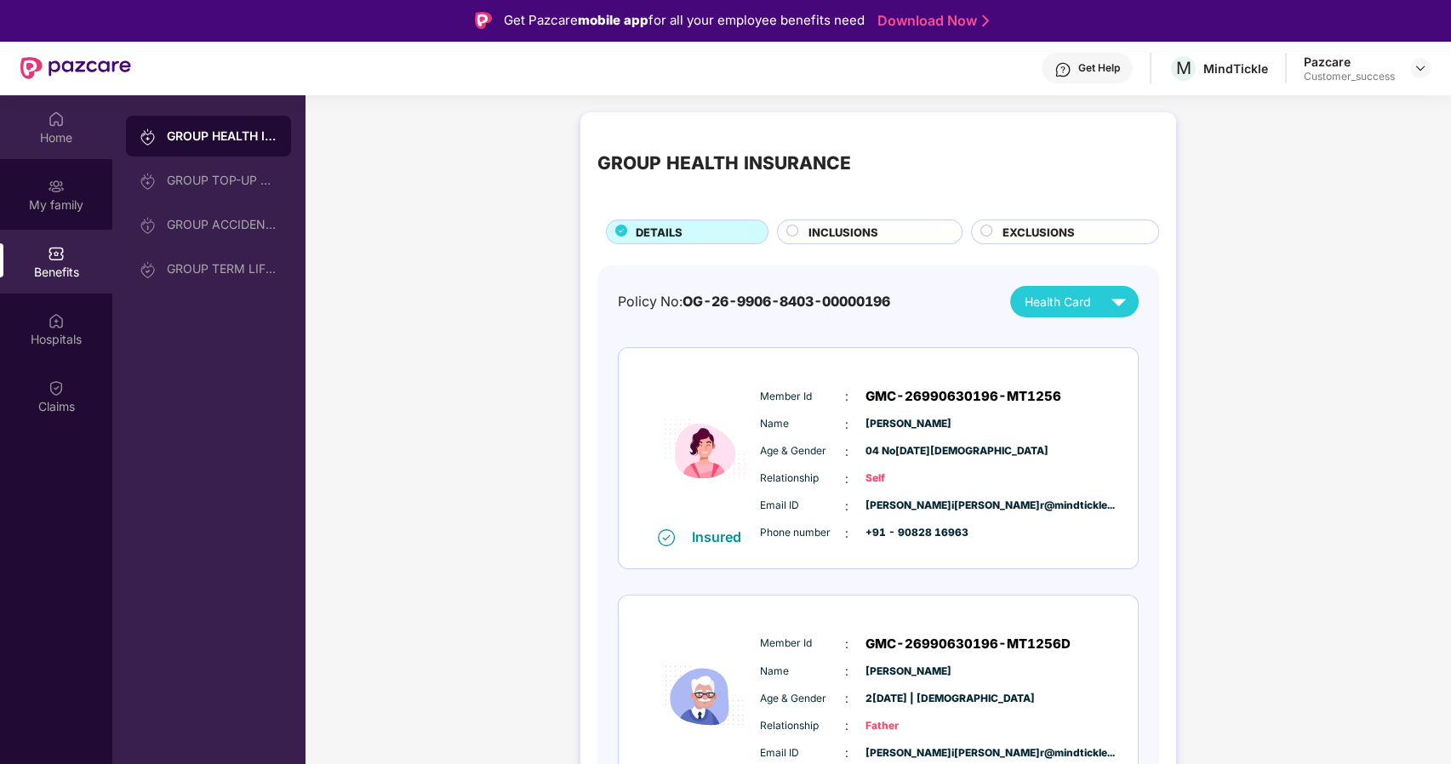
click at [50, 123] on img at bounding box center [56, 119] width 17 height 17
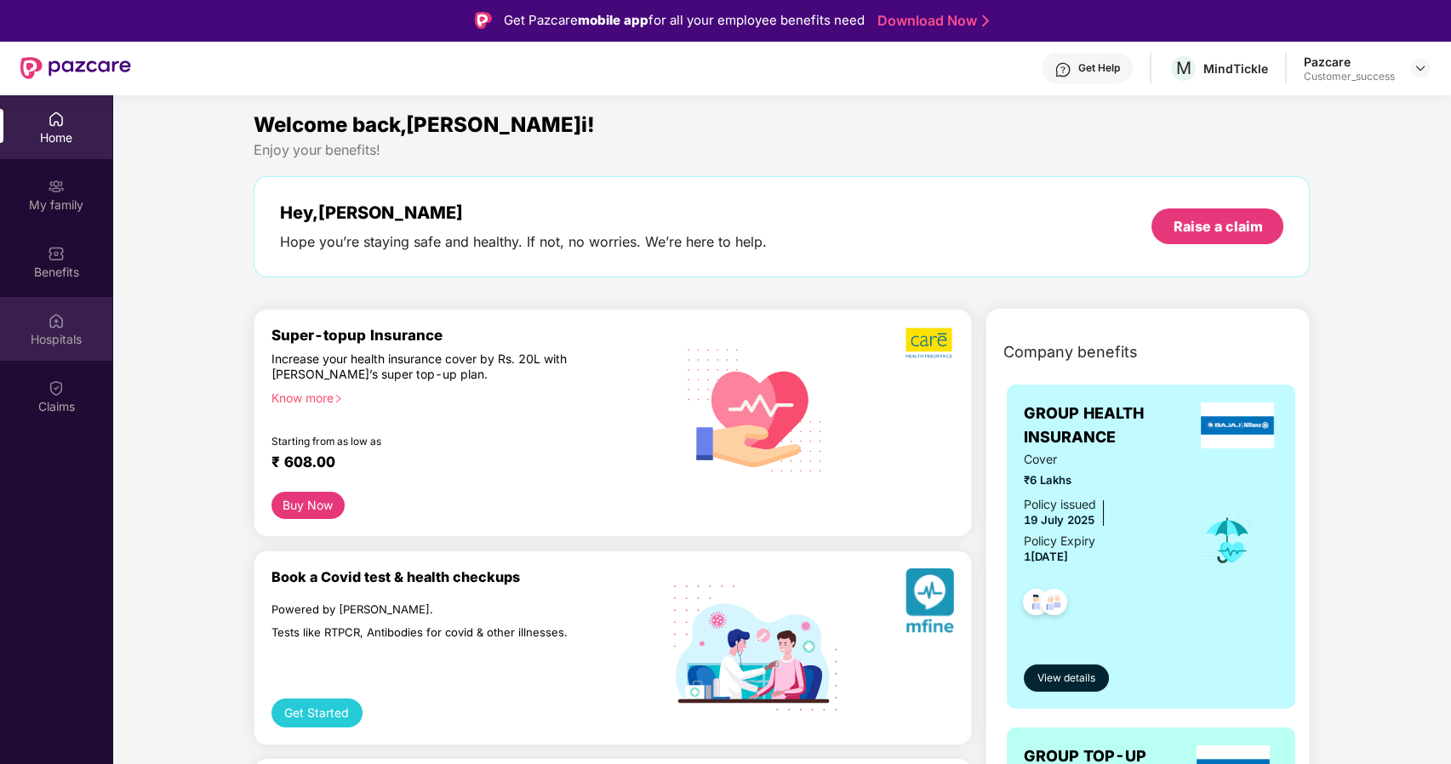
click at [61, 323] on img at bounding box center [56, 320] width 17 height 17
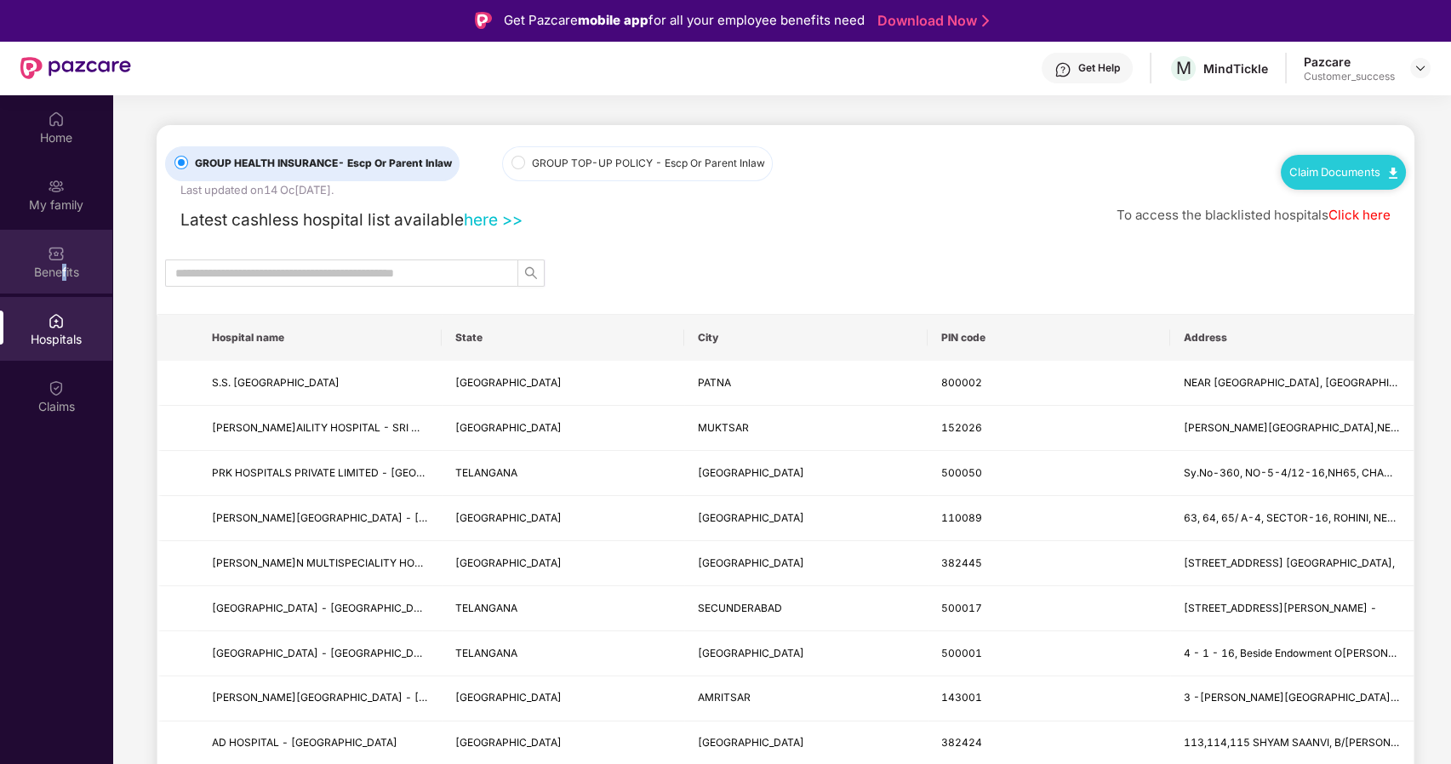
click at [63, 270] on div "Benefits" at bounding box center [56, 272] width 112 height 17
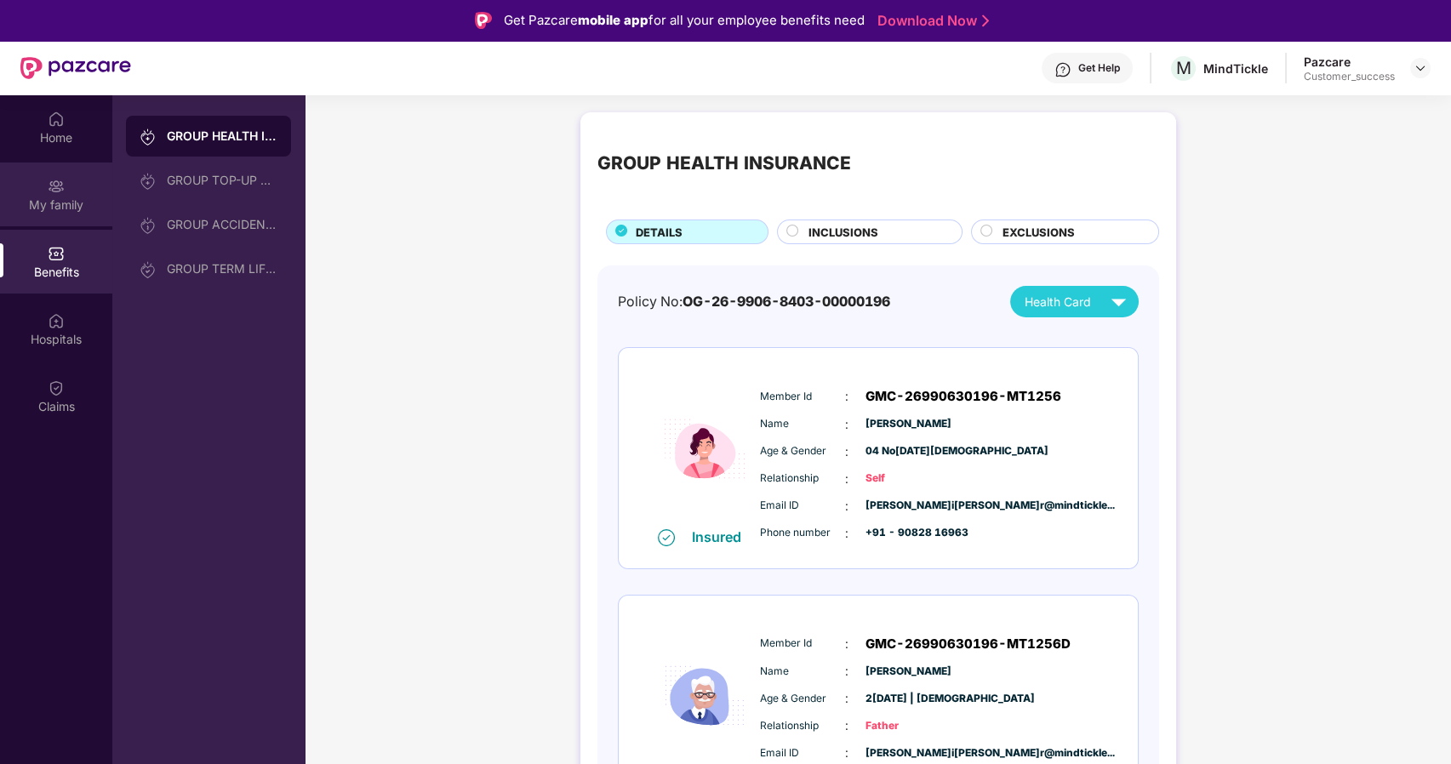
click at [60, 206] on div "My family" at bounding box center [56, 205] width 112 height 17
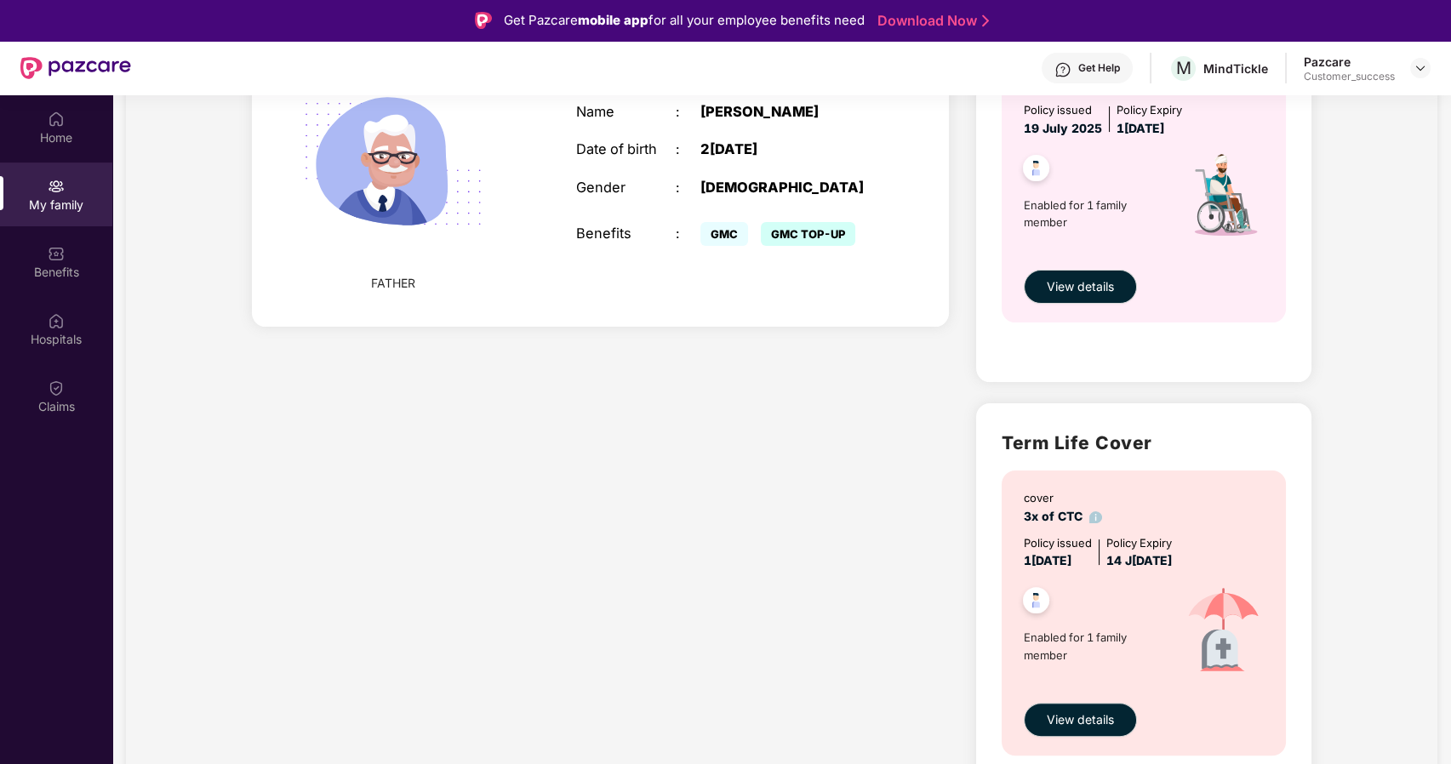
scroll to position [1135, 0]
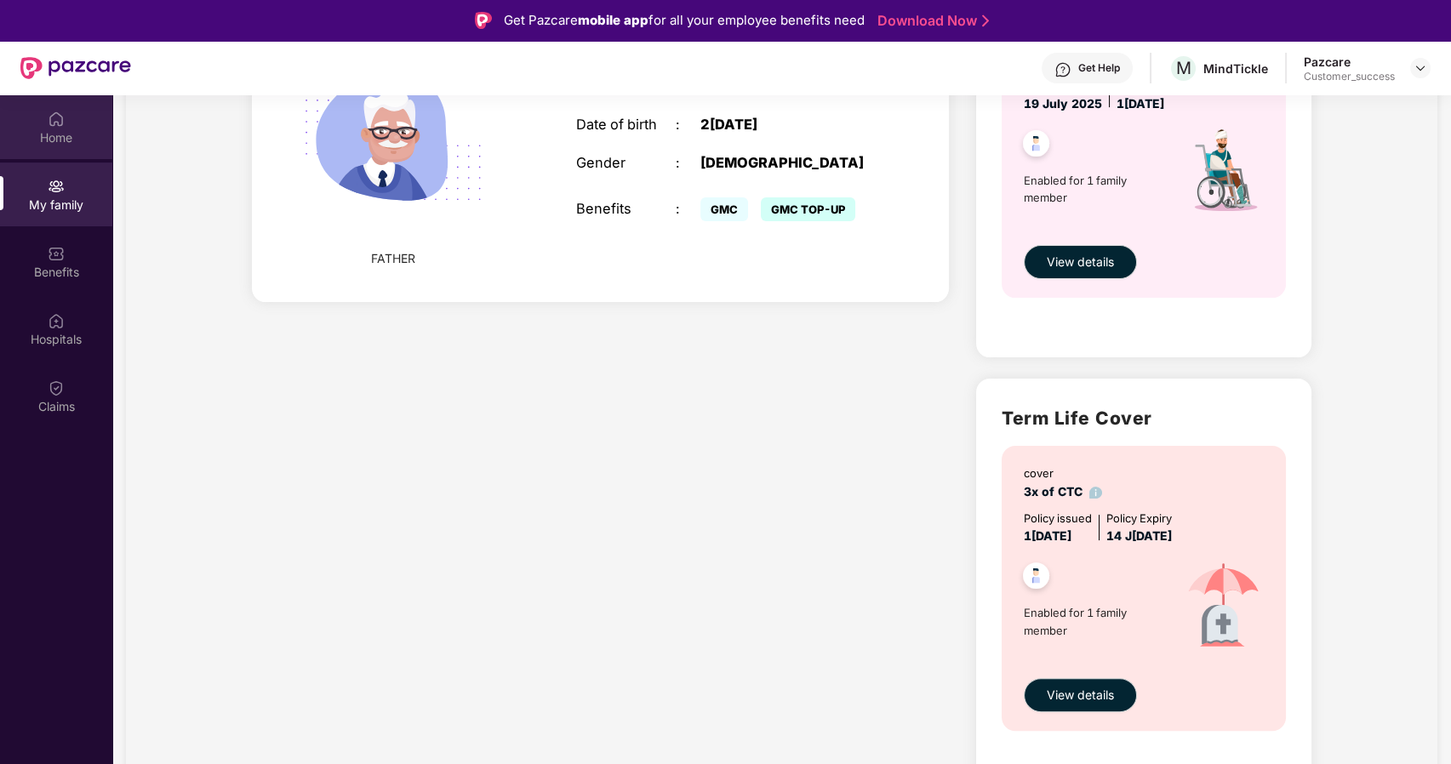
click at [48, 137] on div "Home" at bounding box center [56, 137] width 112 height 17
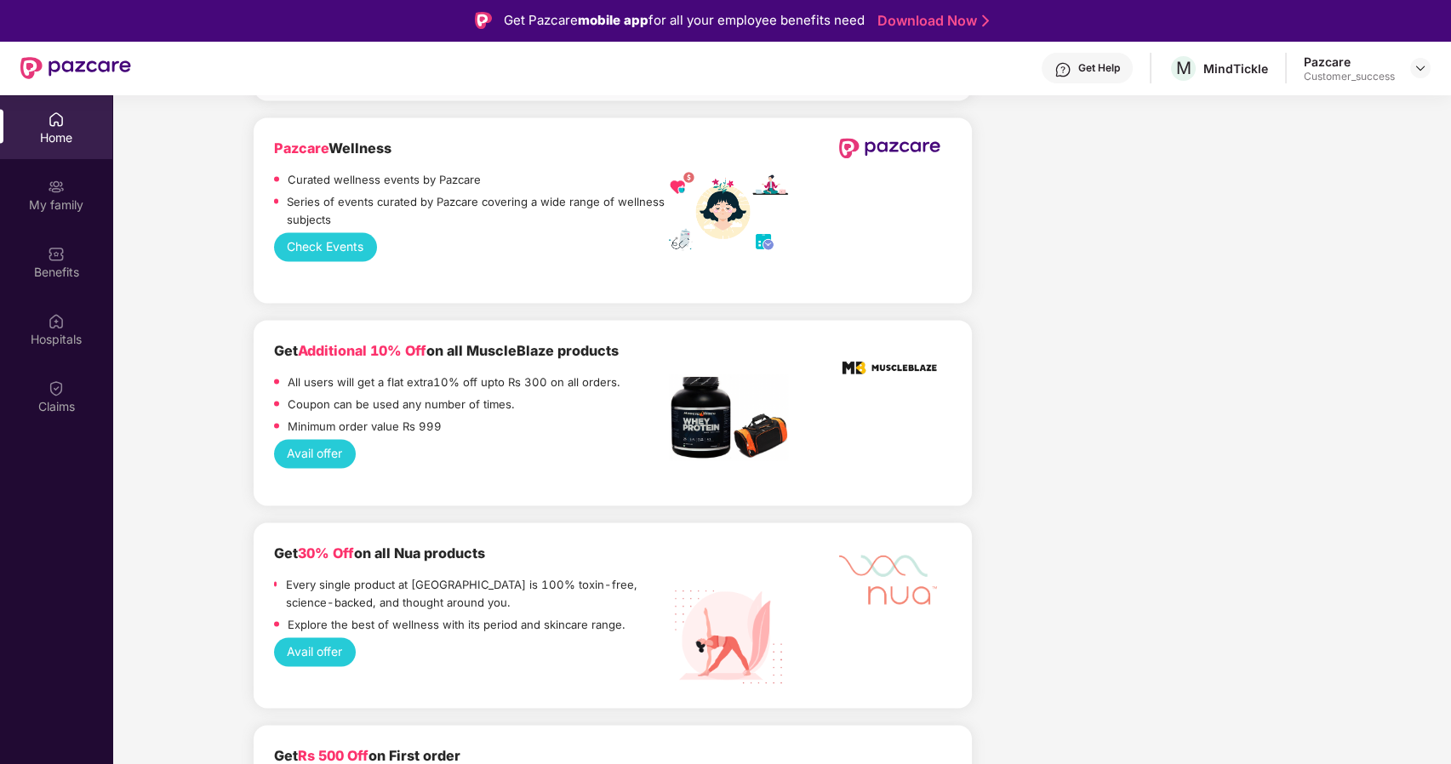
scroll to position [95, 0]
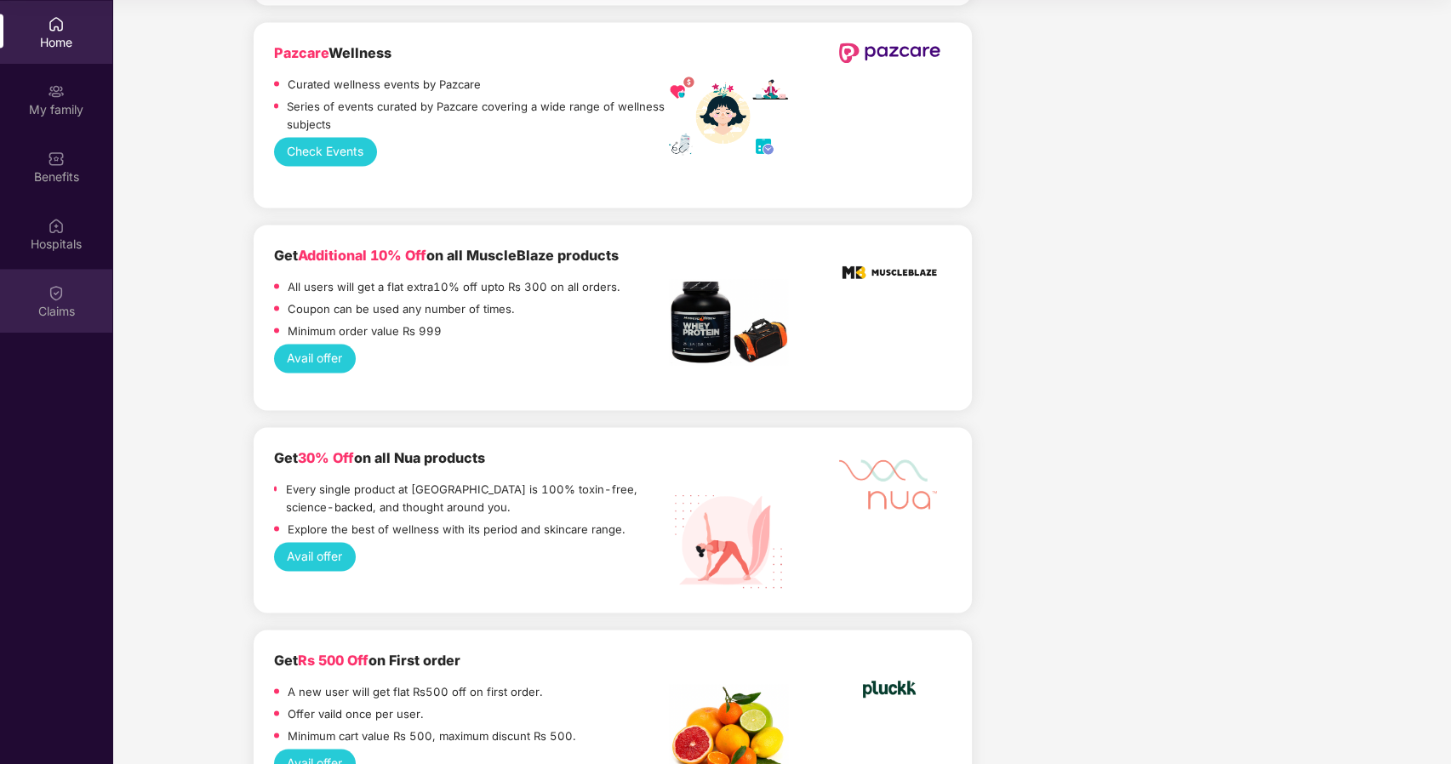
click at [54, 296] on img at bounding box center [56, 292] width 17 height 17
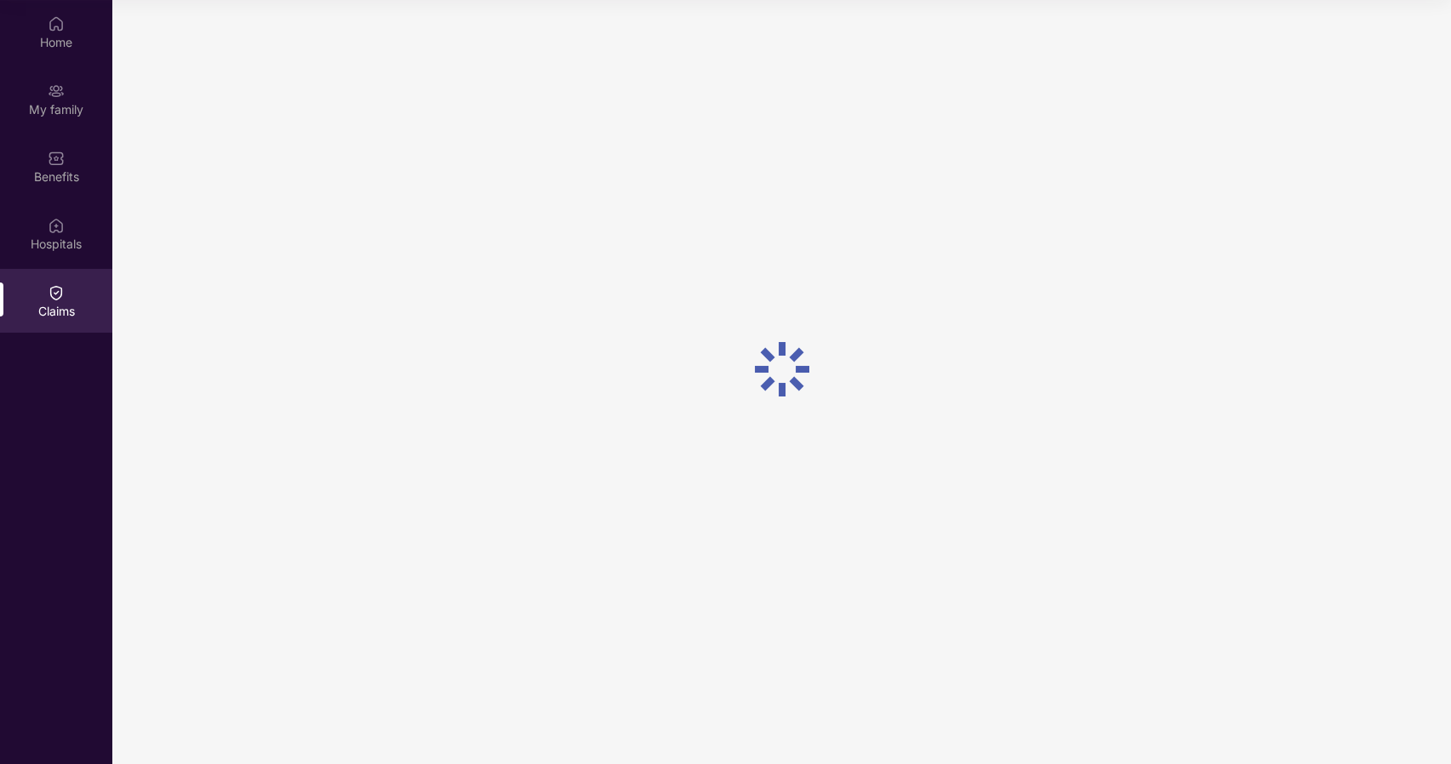
scroll to position [0, 0]
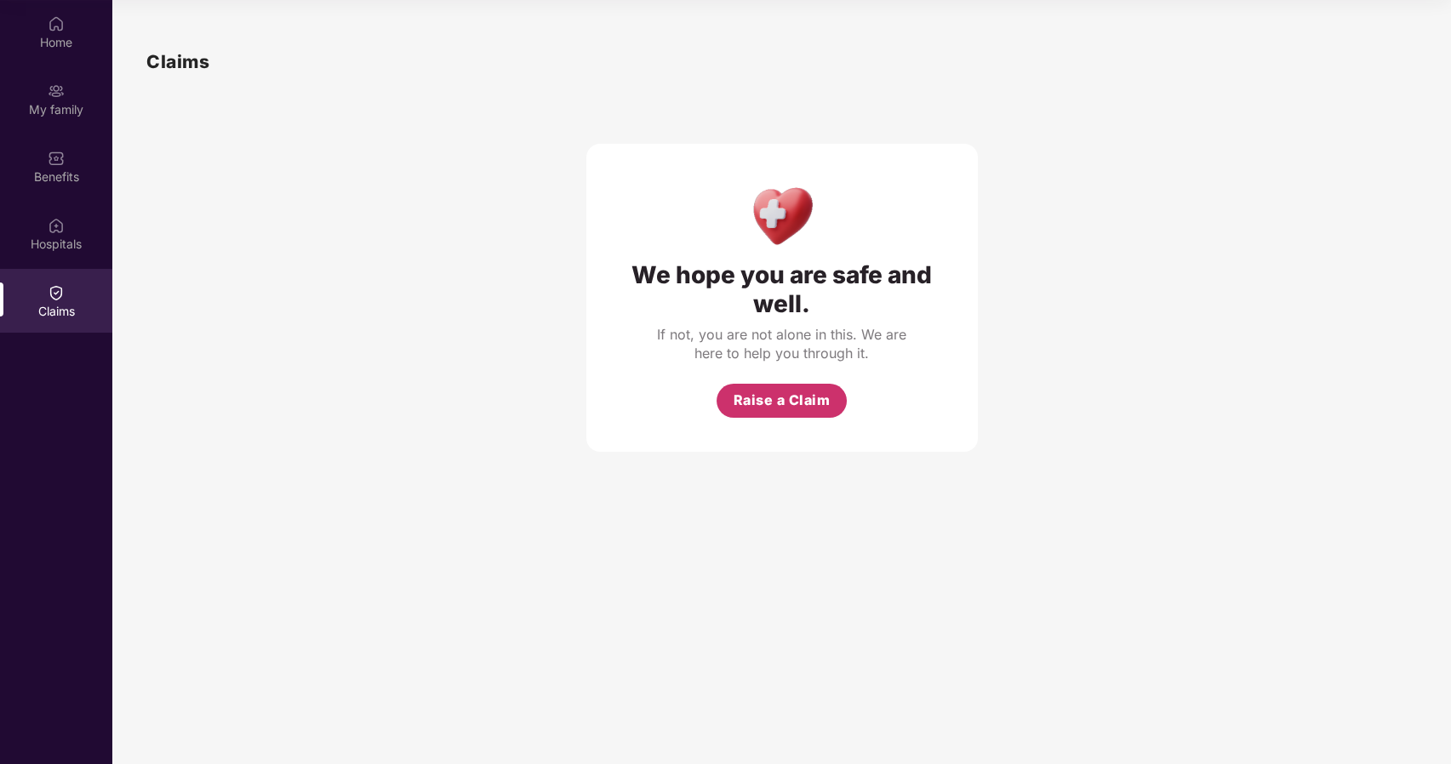
click at [755, 395] on span "Raise a Claim" at bounding box center [782, 400] width 97 height 21
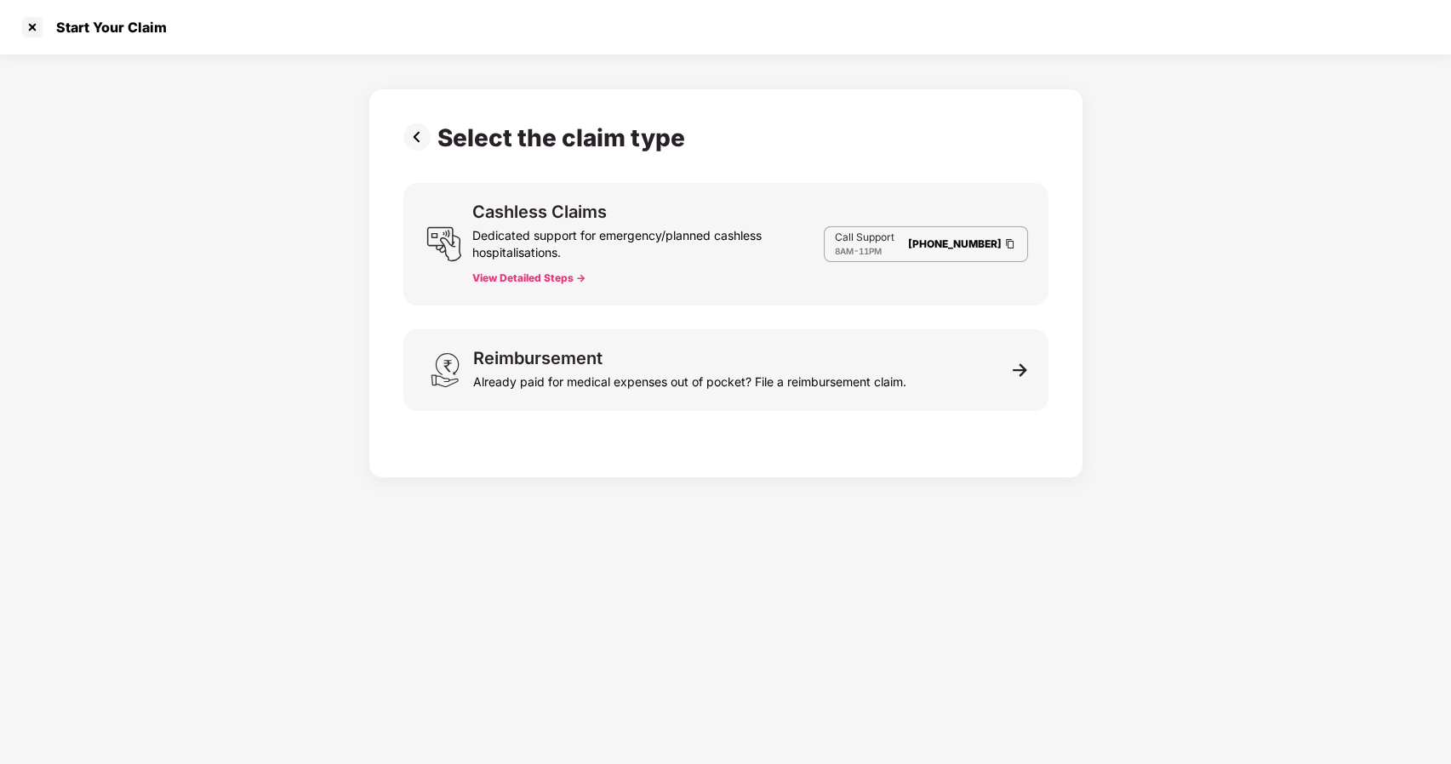
scroll to position [41, 0]
click at [755, 395] on div "Reimbursement Already paid for medical expenses out of pocket? File a reimburse…" at bounding box center [725, 370] width 645 height 82
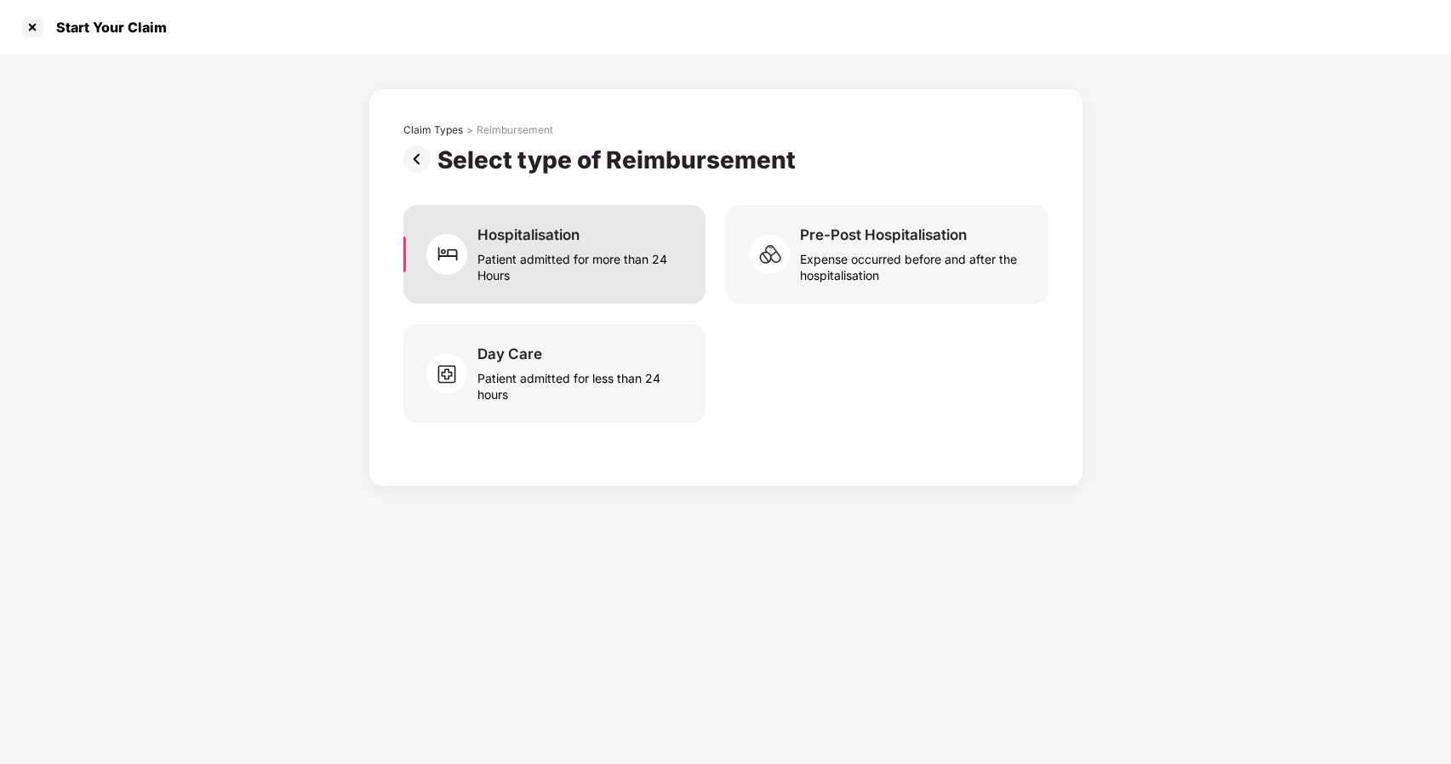
click at [476, 237] on img at bounding box center [451, 254] width 51 height 51
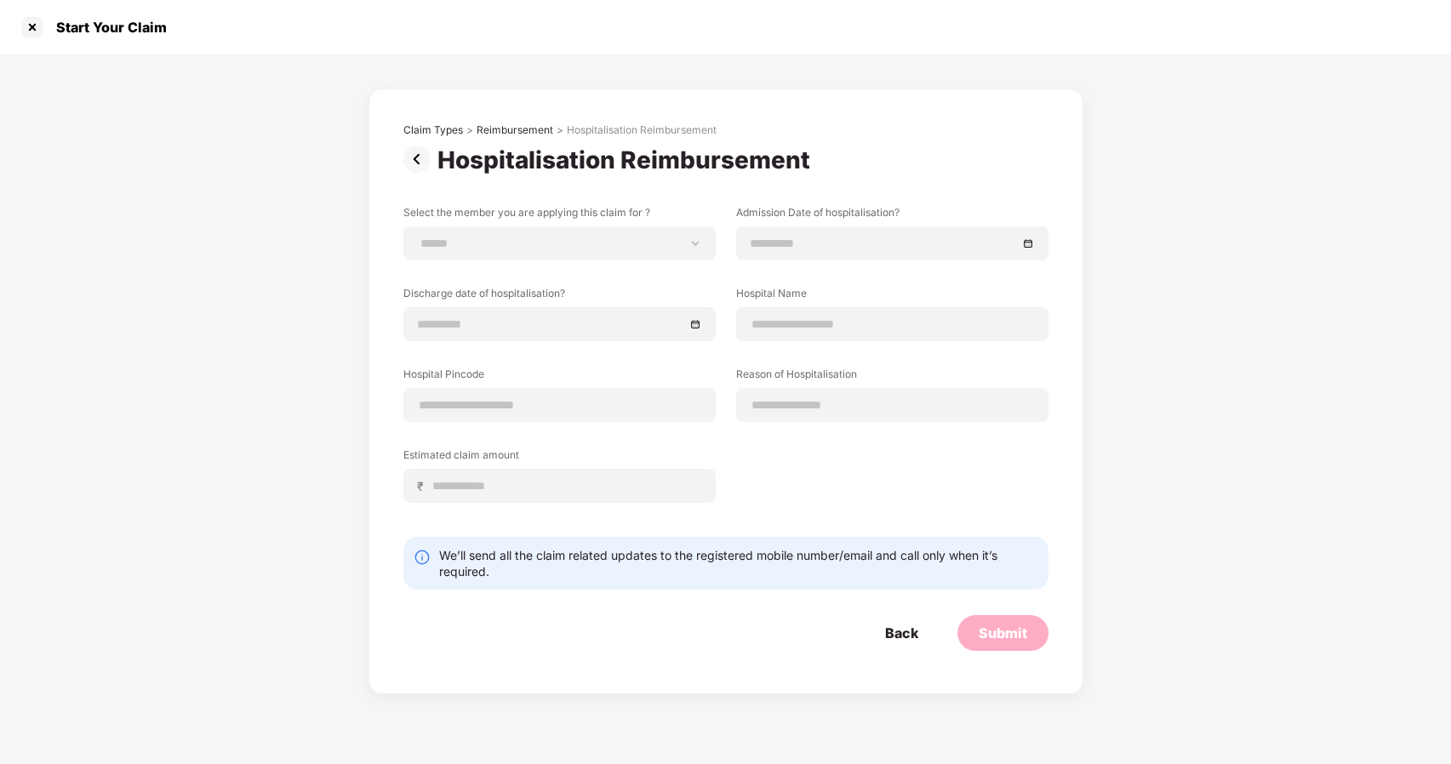
click at [406, 158] on img at bounding box center [420, 159] width 34 height 27
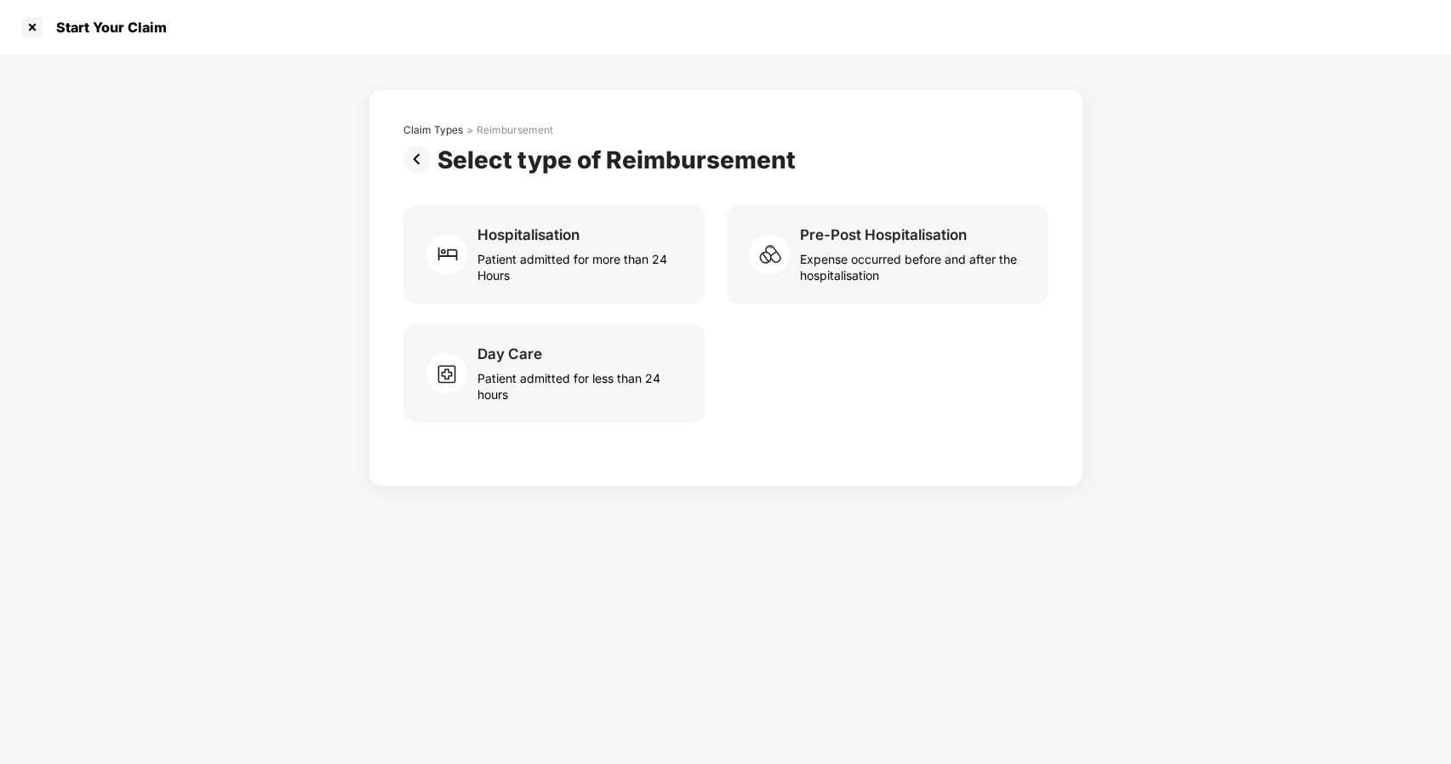
click at [406, 158] on img at bounding box center [420, 159] width 34 height 27
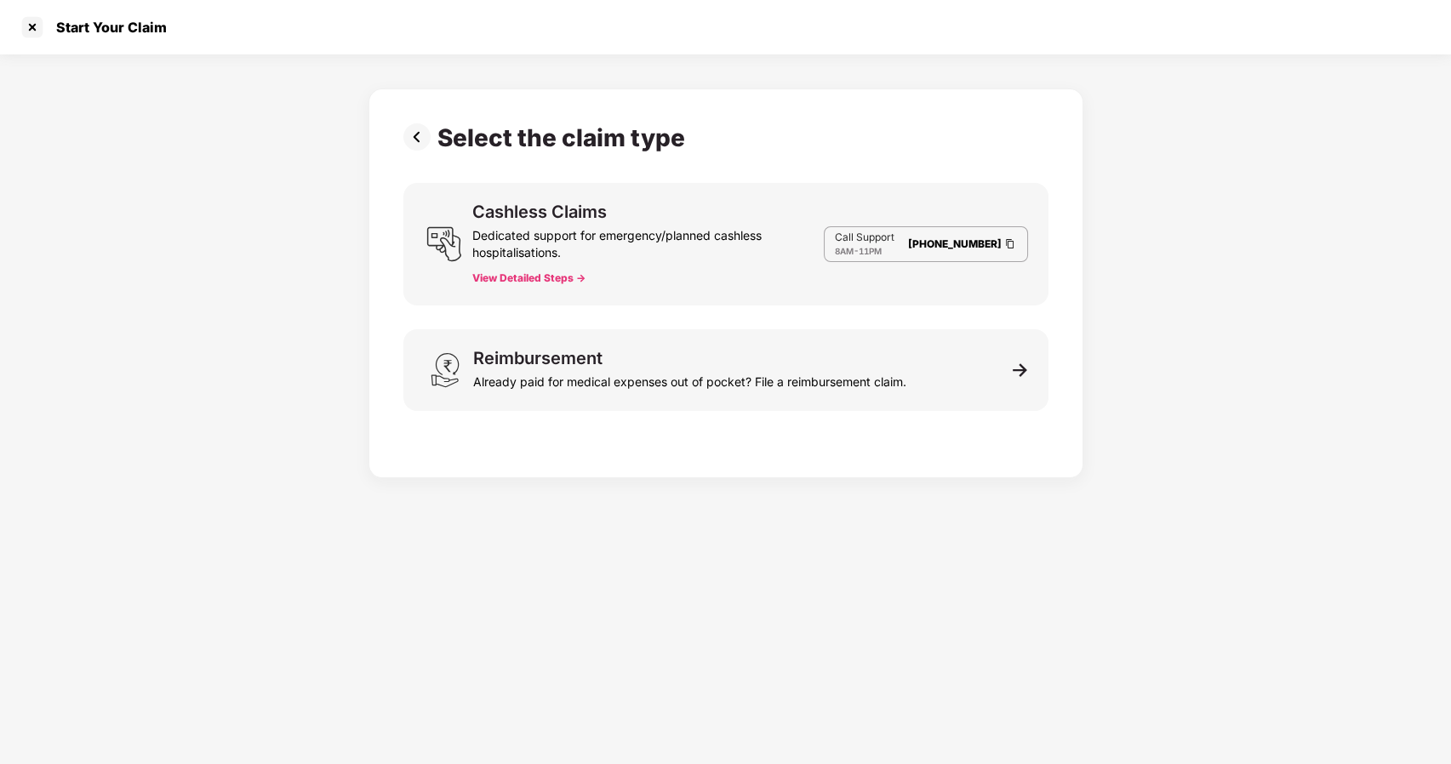
click at [418, 136] on img at bounding box center [420, 136] width 34 height 27
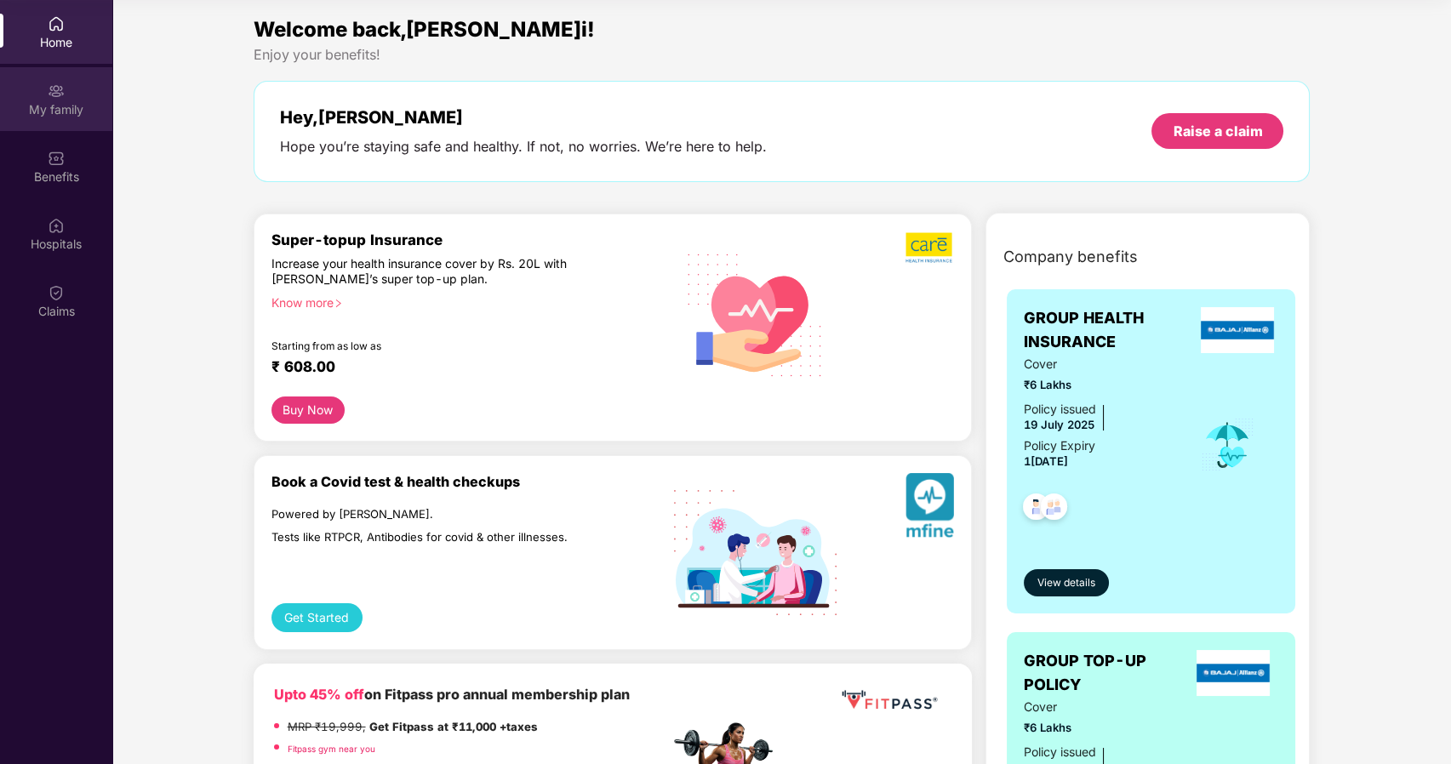
click at [55, 91] on img at bounding box center [56, 91] width 17 height 17
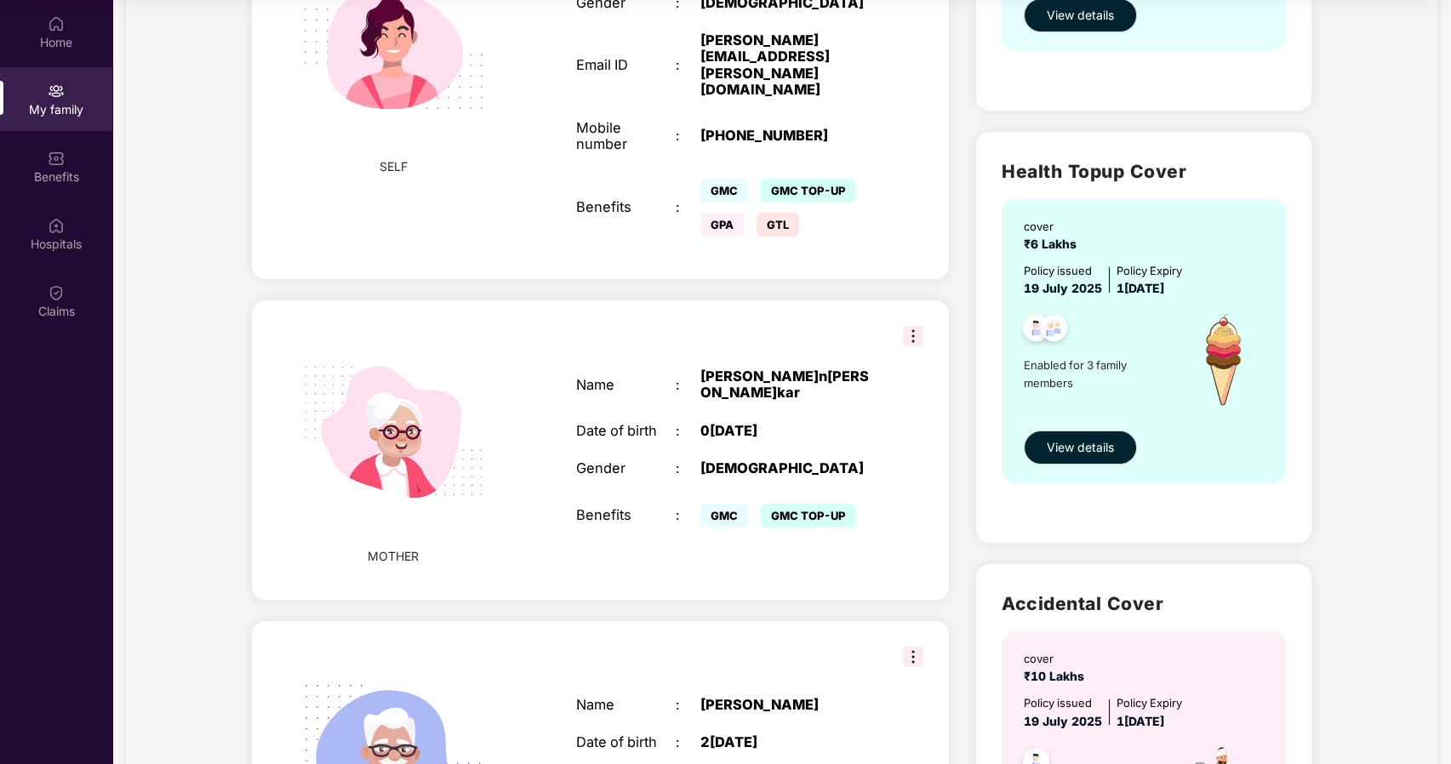
scroll to position [431, 0]
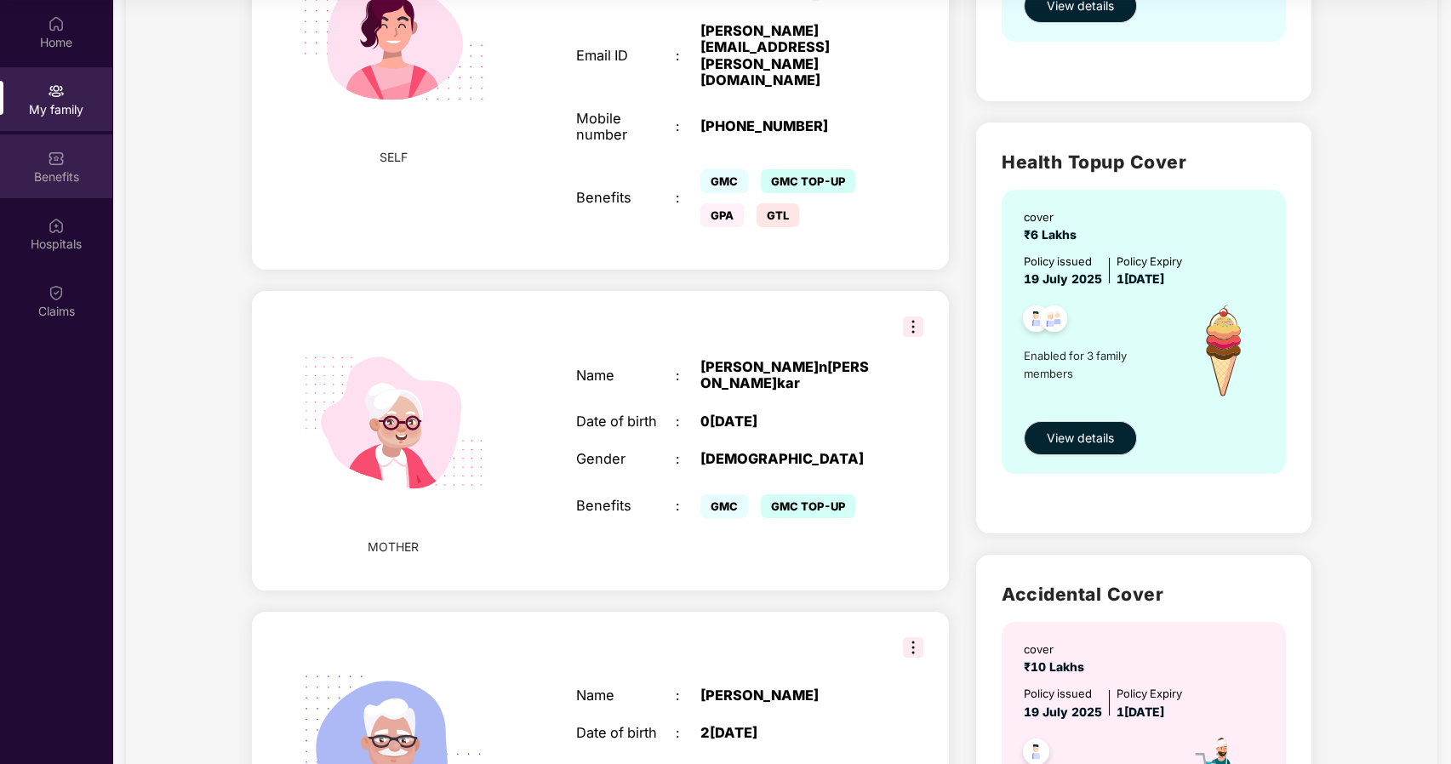
click at [64, 164] on img at bounding box center [56, 158] width 17 height 17
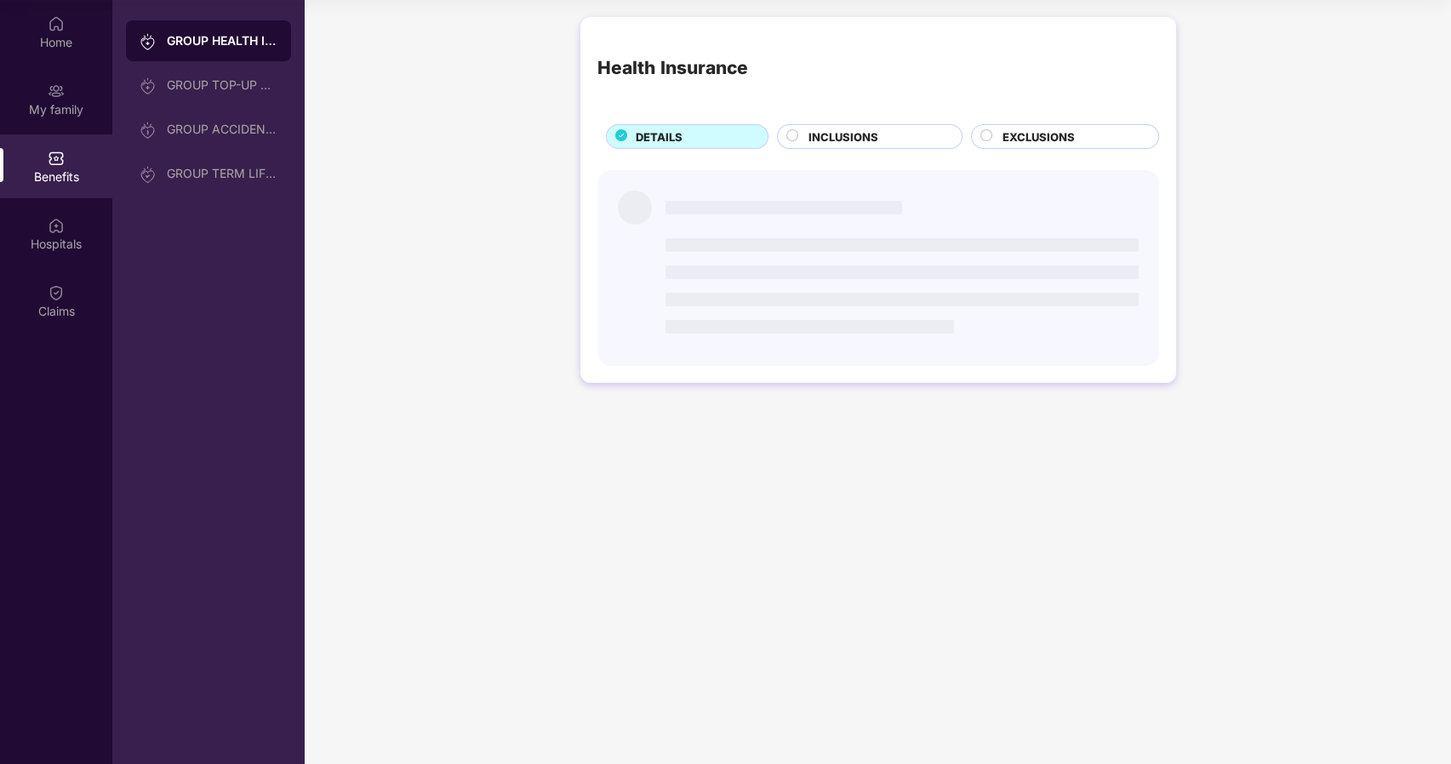
scroll to position [0, 0]
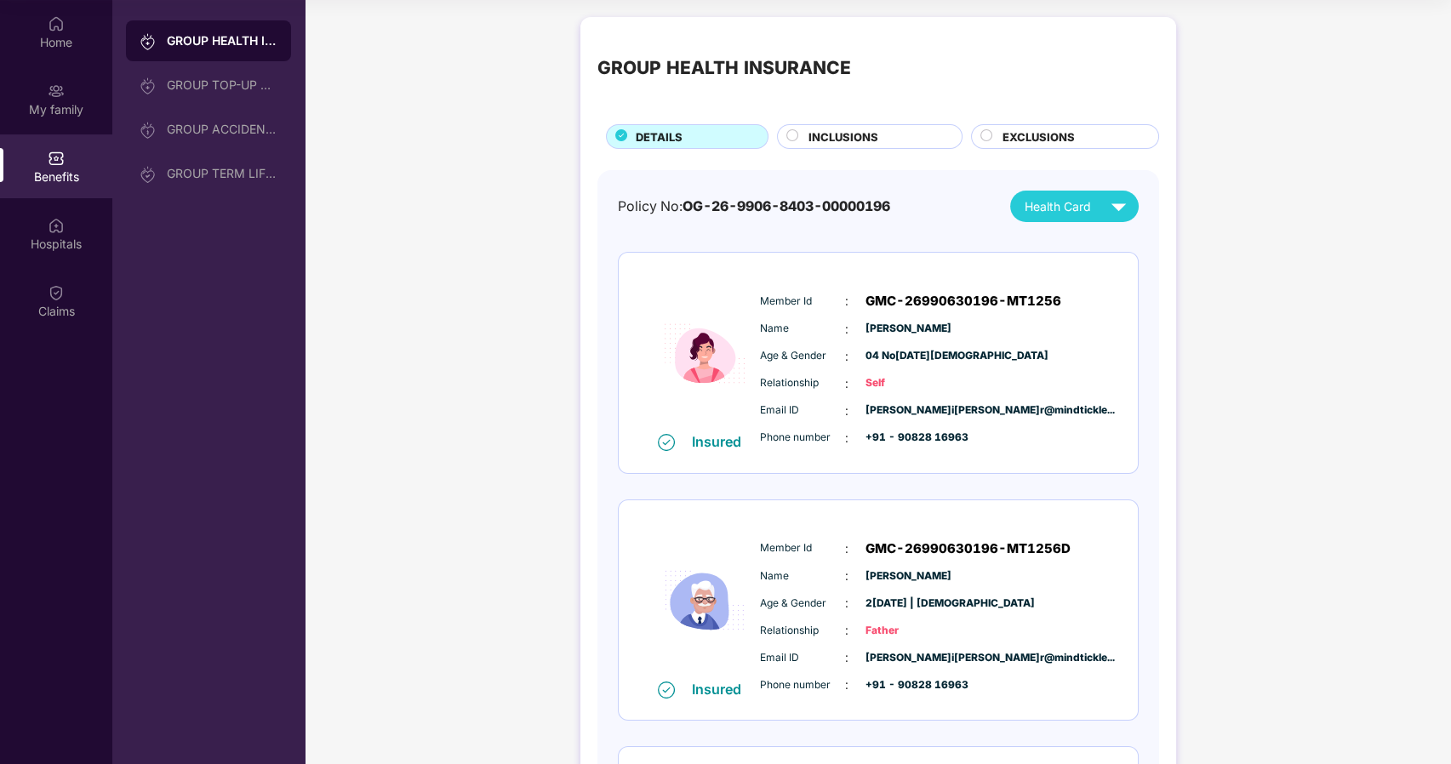
click at [849, 140] on span "INCLUSIONS" at bounding box center [844, 137] width 70 height 17
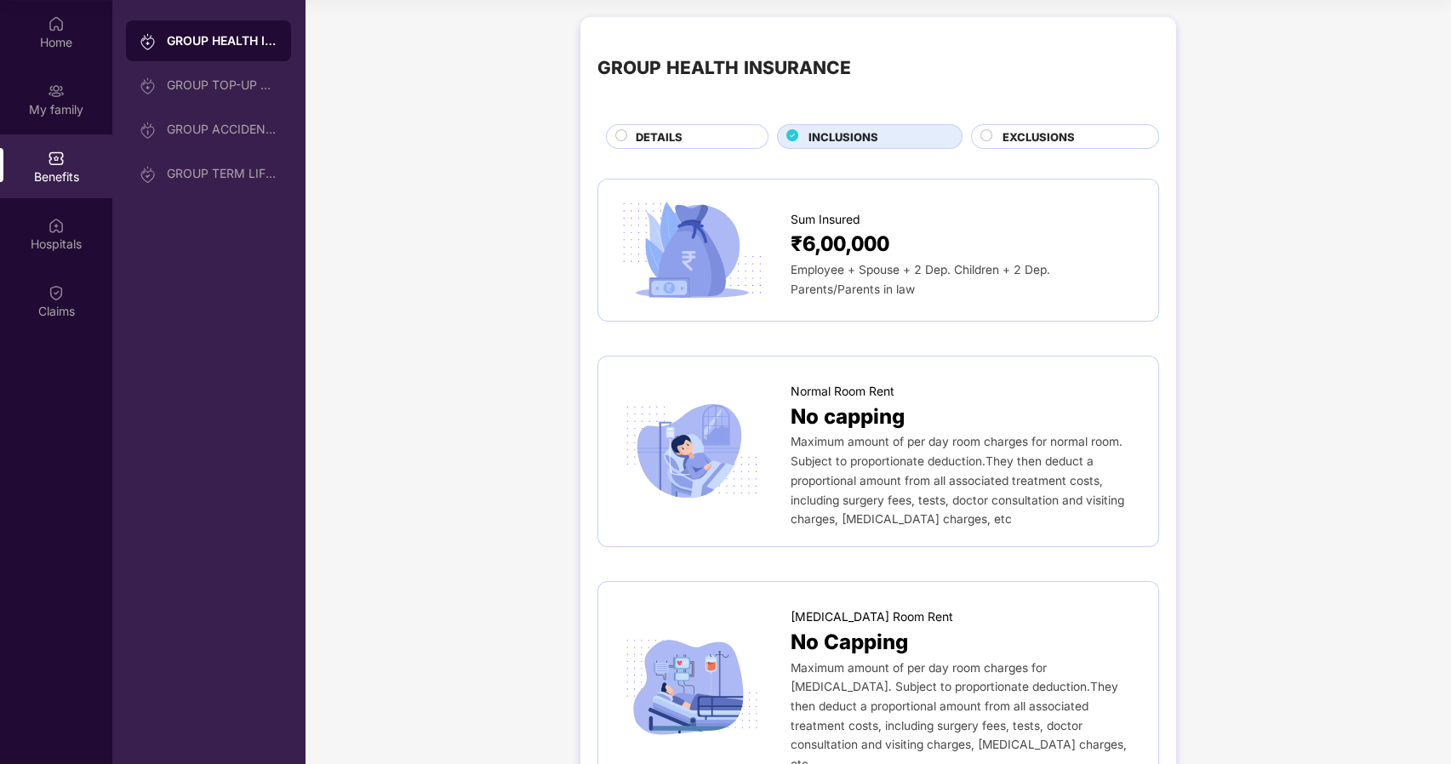
click at [1016, 137] on span "EXCLUSIONS" at bounding box center [1039, 137] width 72 height 17
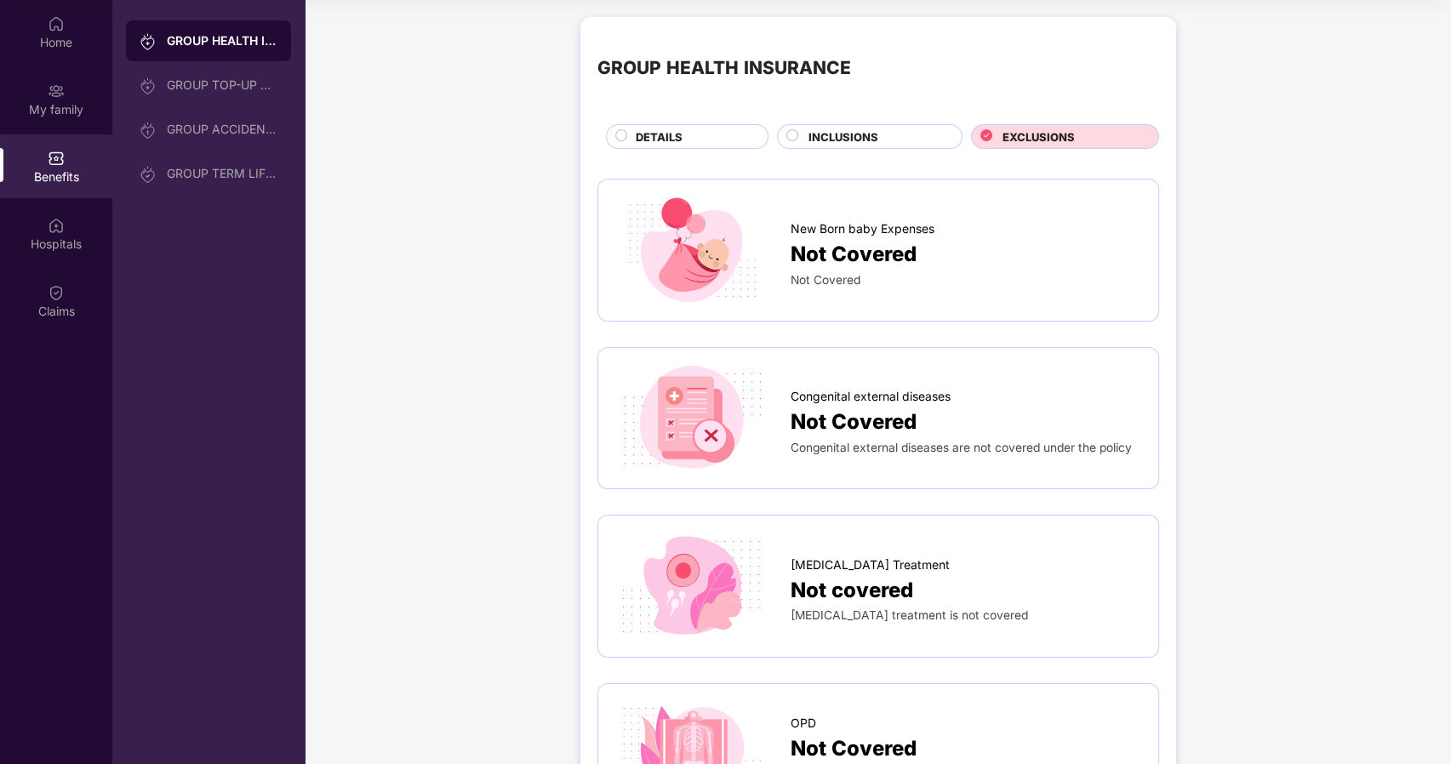
click at [706, 139] on div "DETAILS" at bounding box center [693, 139] width 132 height 20
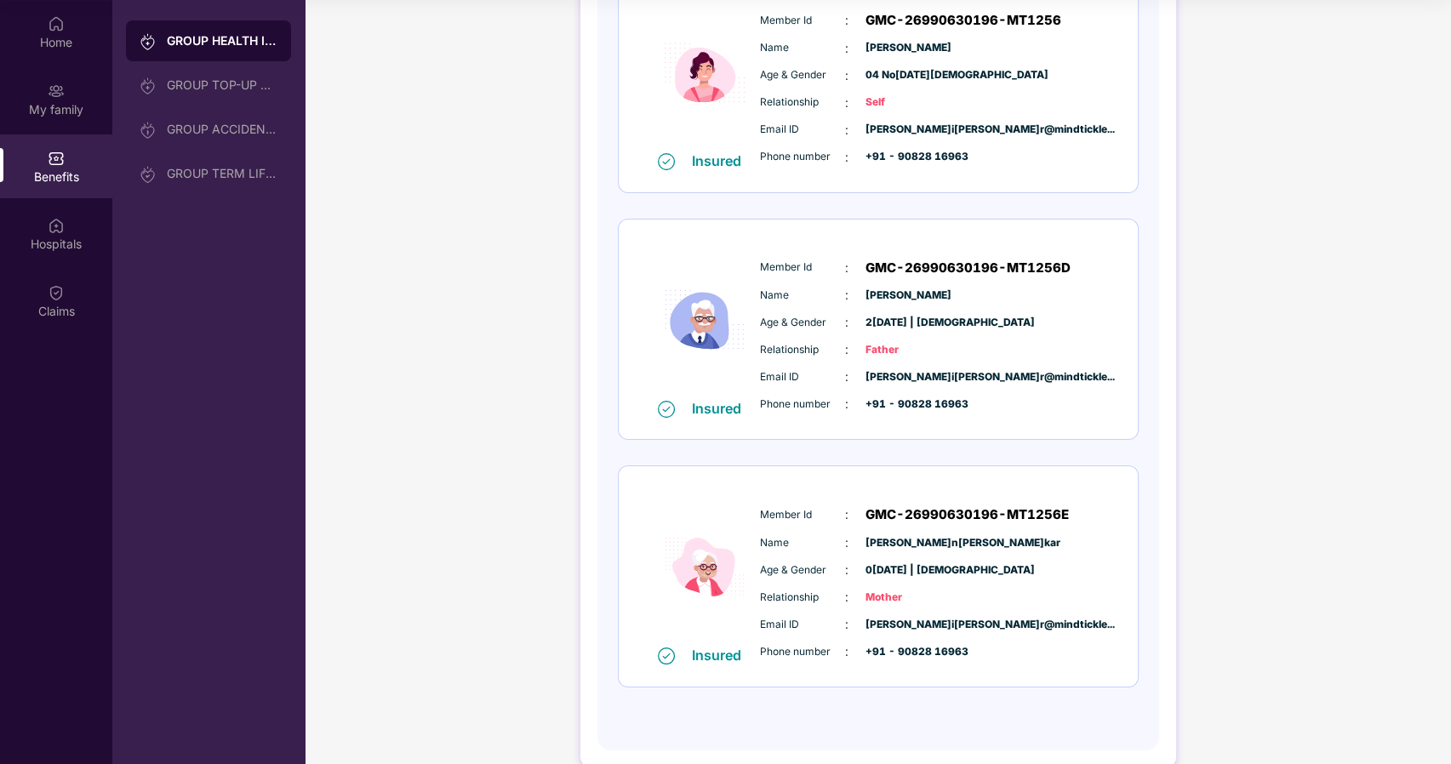
scroll to position [309, 0]
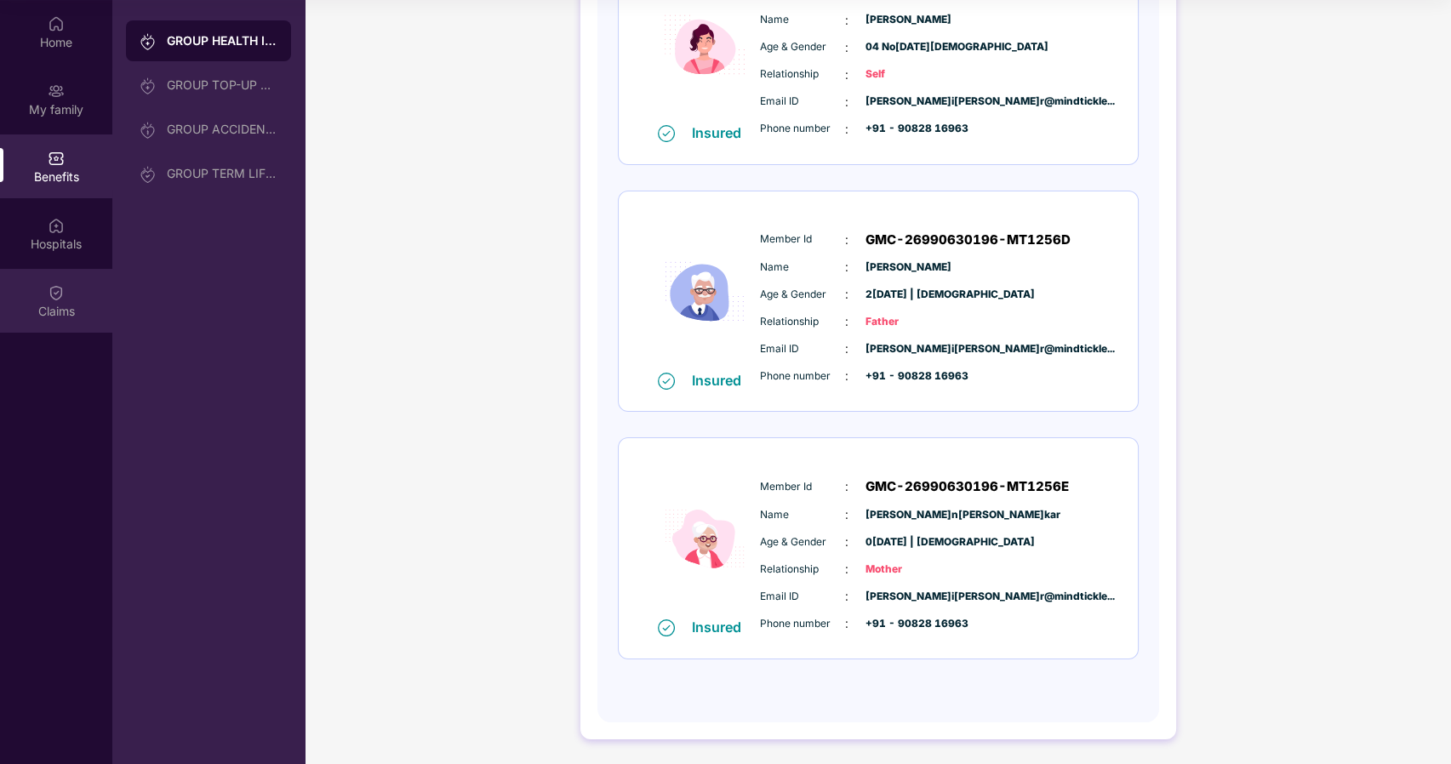
click at [51, 290] on img at bounding box center [56, 292] width 17 height 17
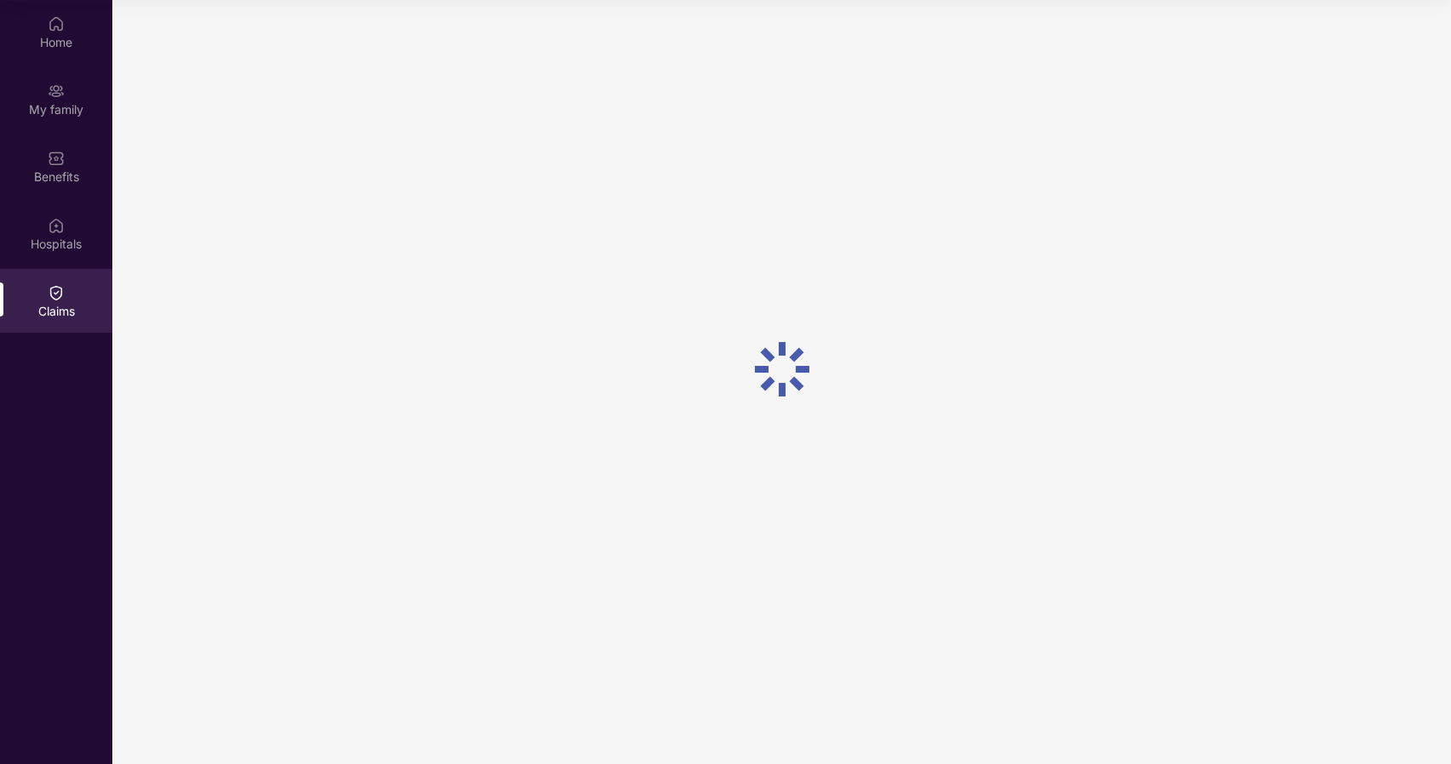
scroll to position [0, 0]
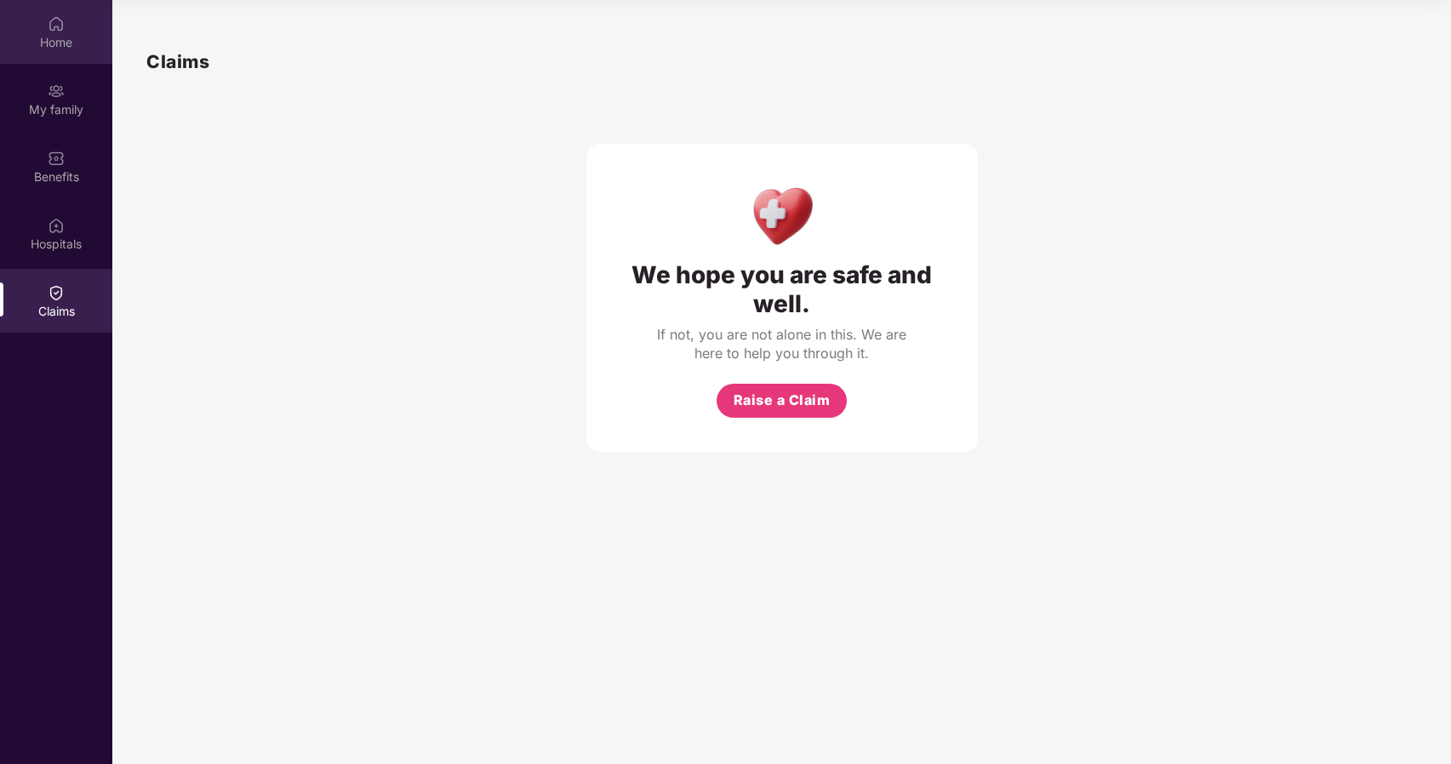
click at [49, 20] on img at bounding box center [56, 23] width 17 height 17
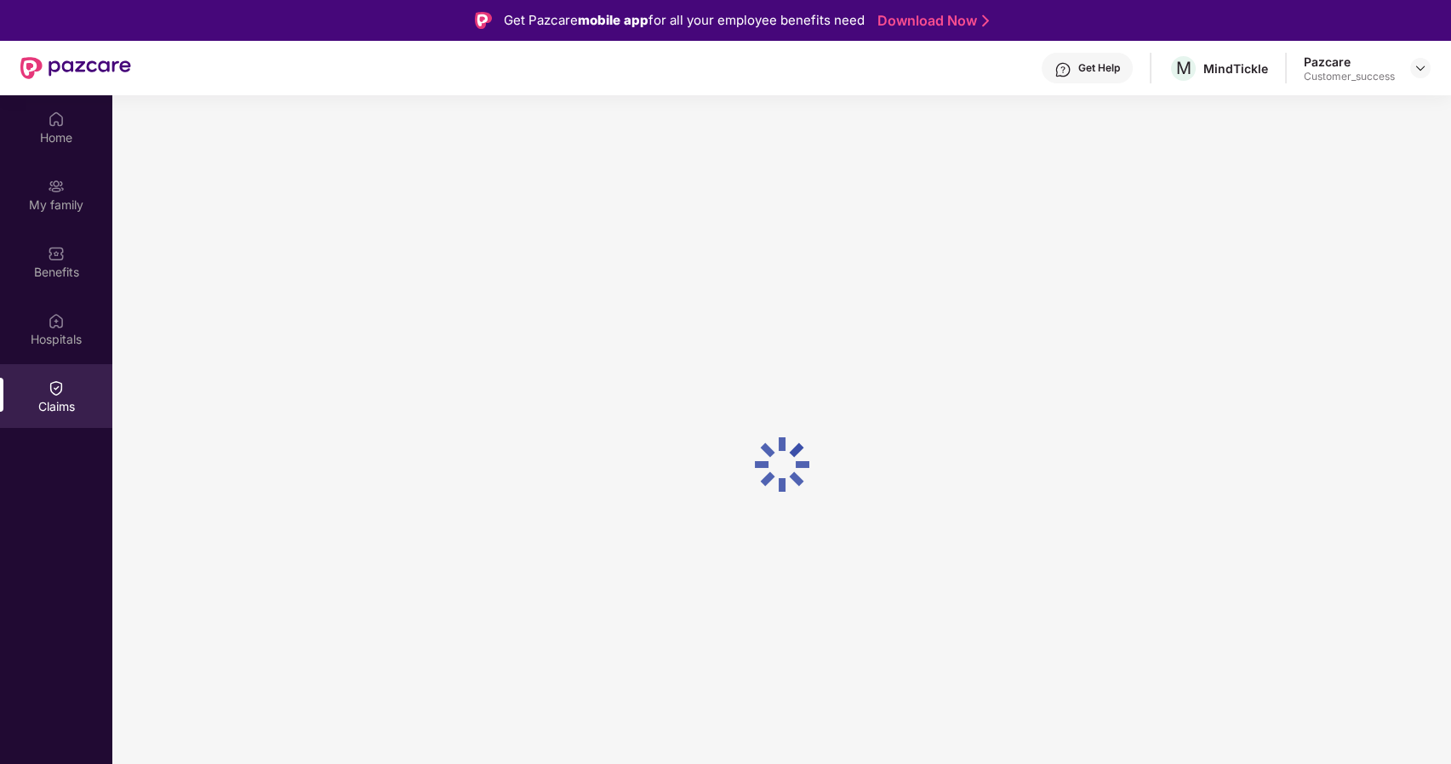
scroll to position [95, 0]
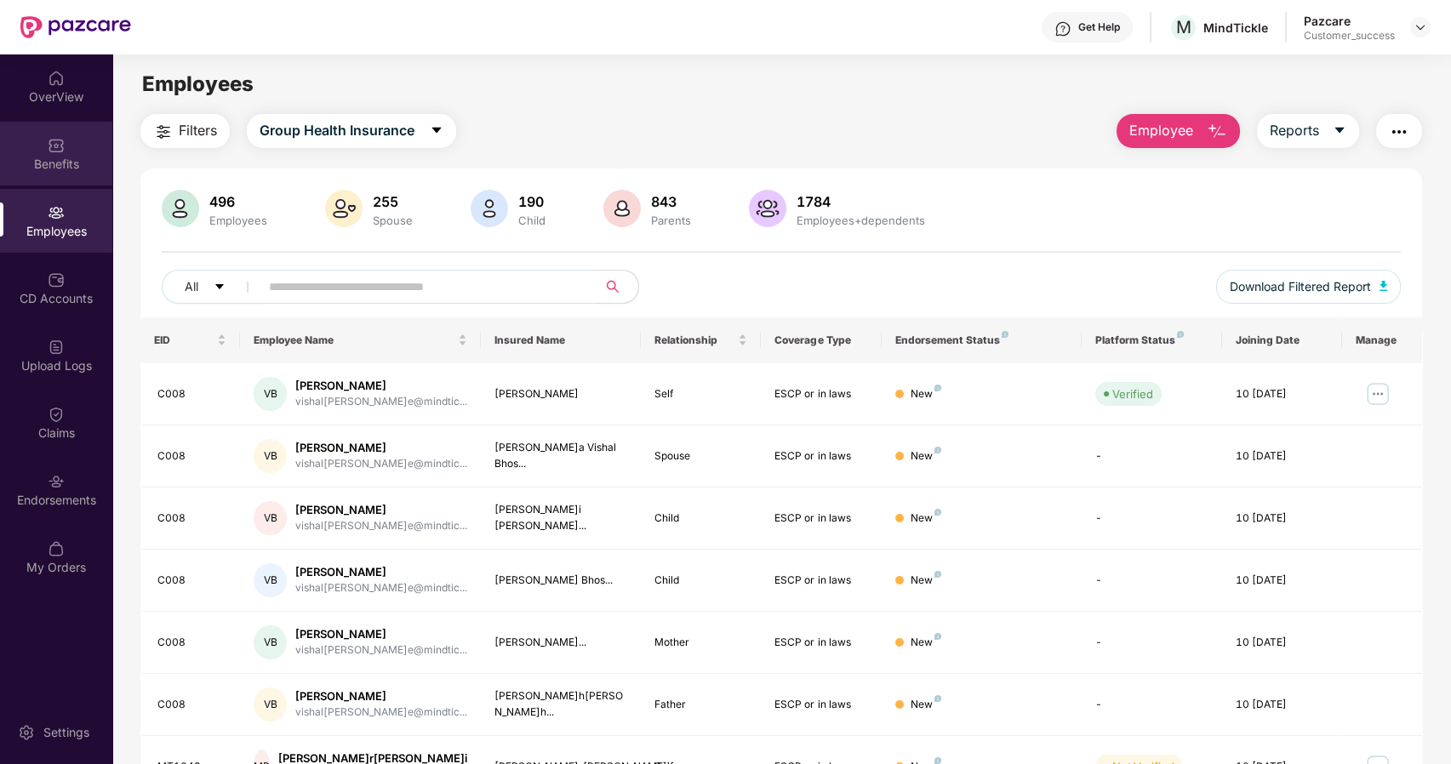
click at [43, 128] on div "Benefits" at bounding box center [56, 154] width 112 height 64
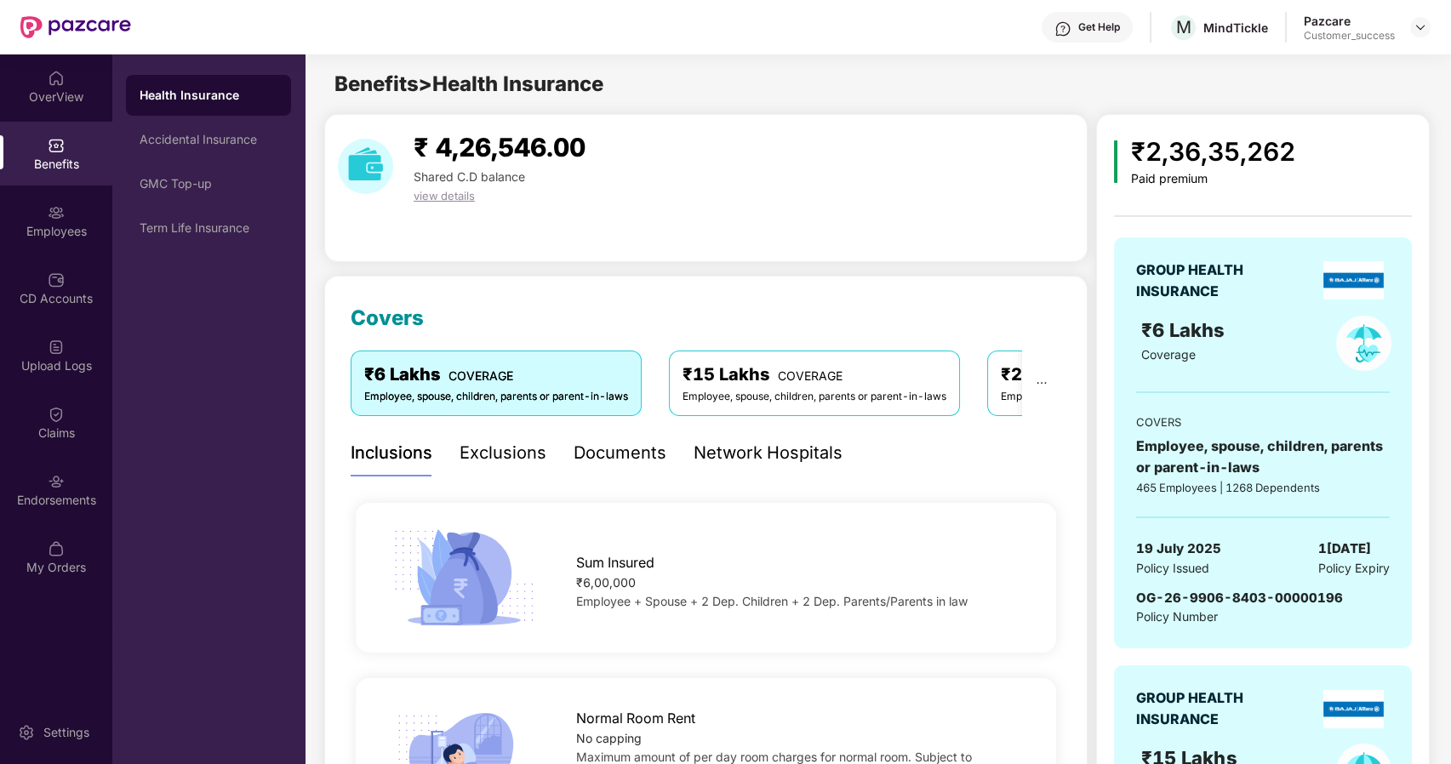
click at [626, 458] on div "Documents" at bounding box center [620, 453] width 93 height 26
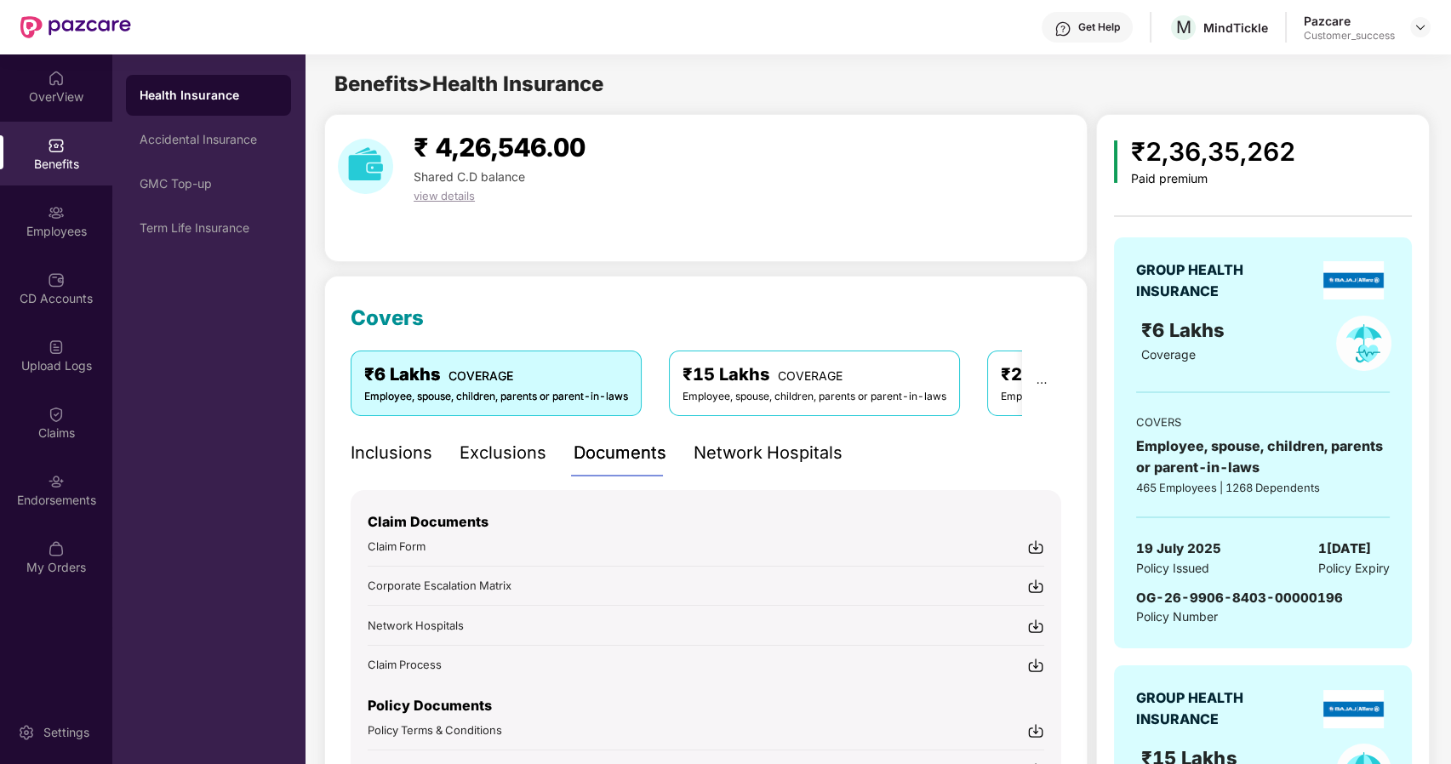
click at [454, 541] on div "Claim Form" at bounding box center [706, 546] width 677 height 18
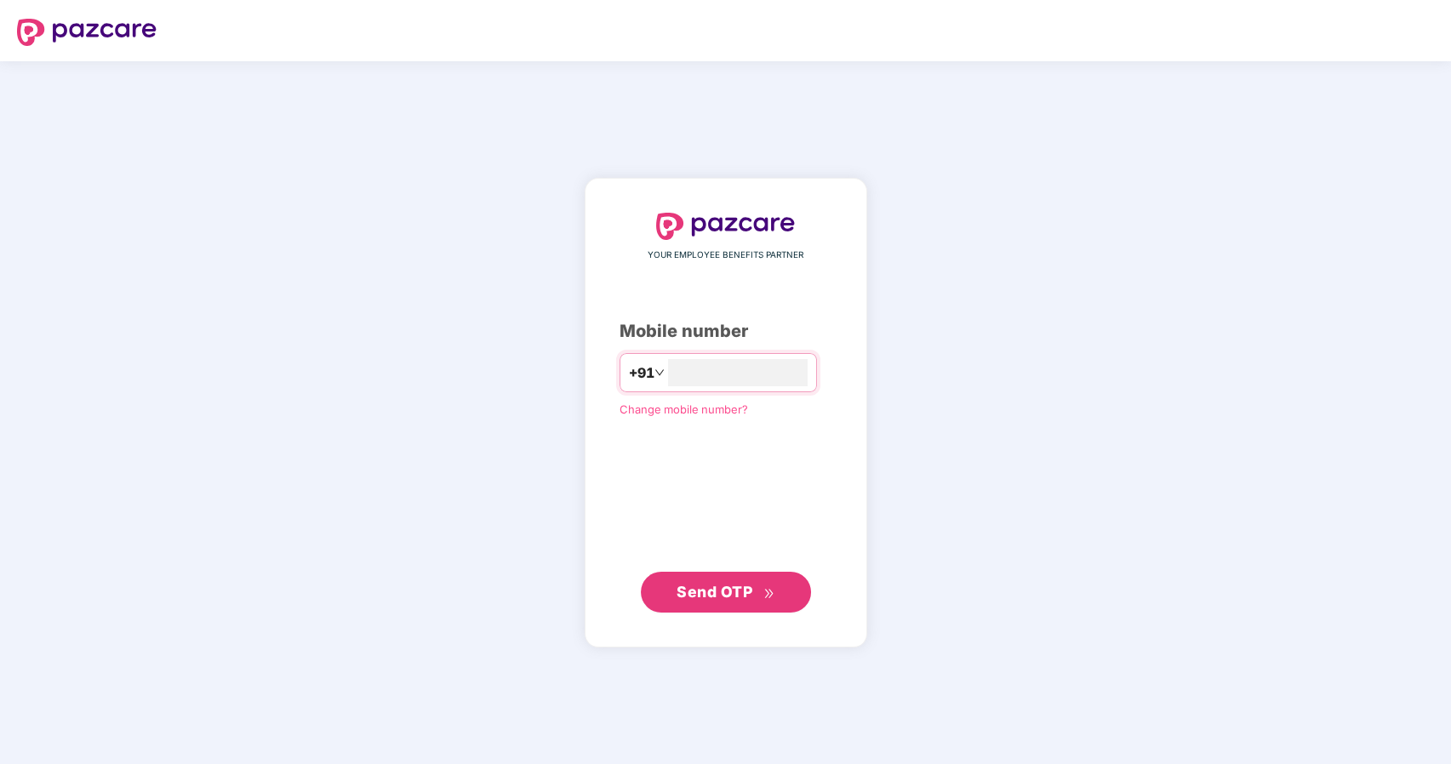
type input "**********"
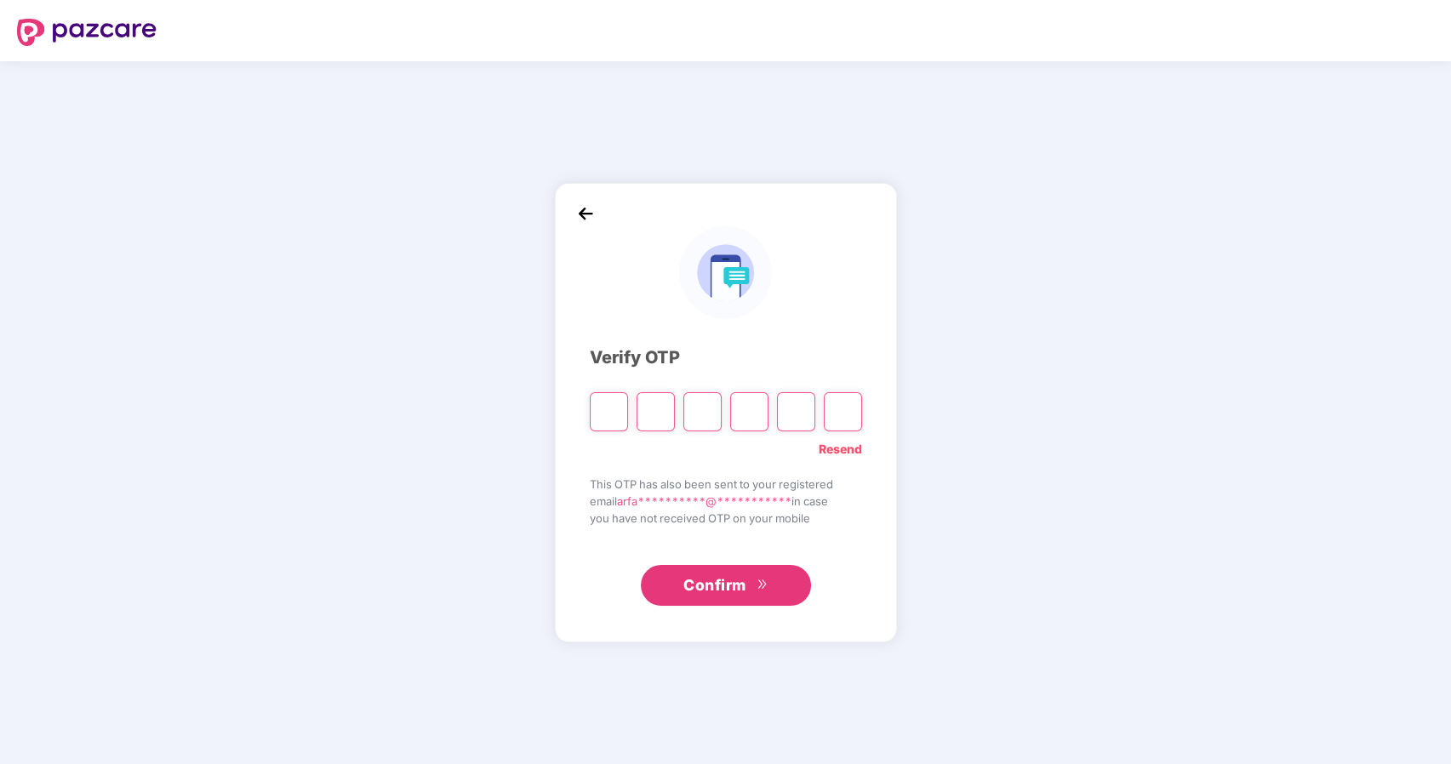
paste input "*"
type input "*"
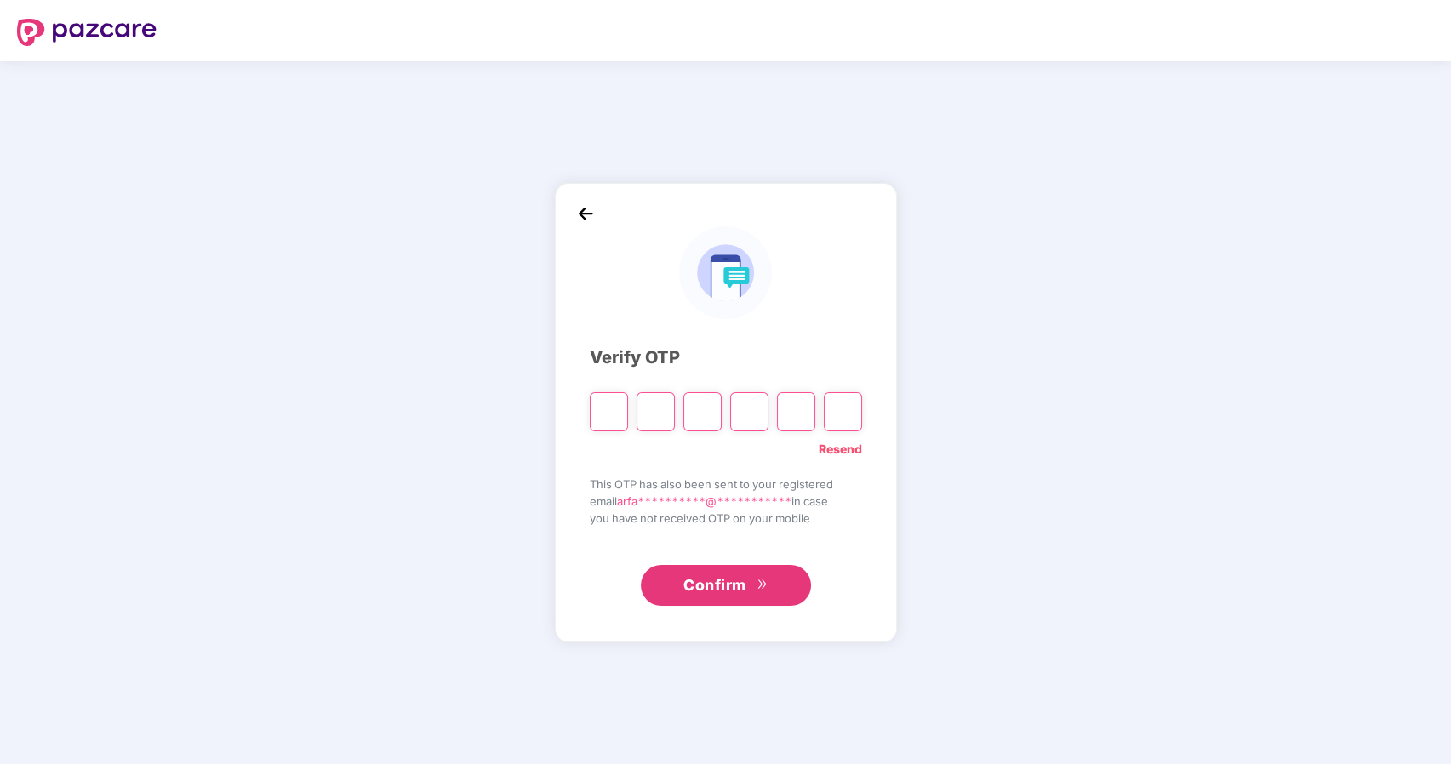
type input "*"
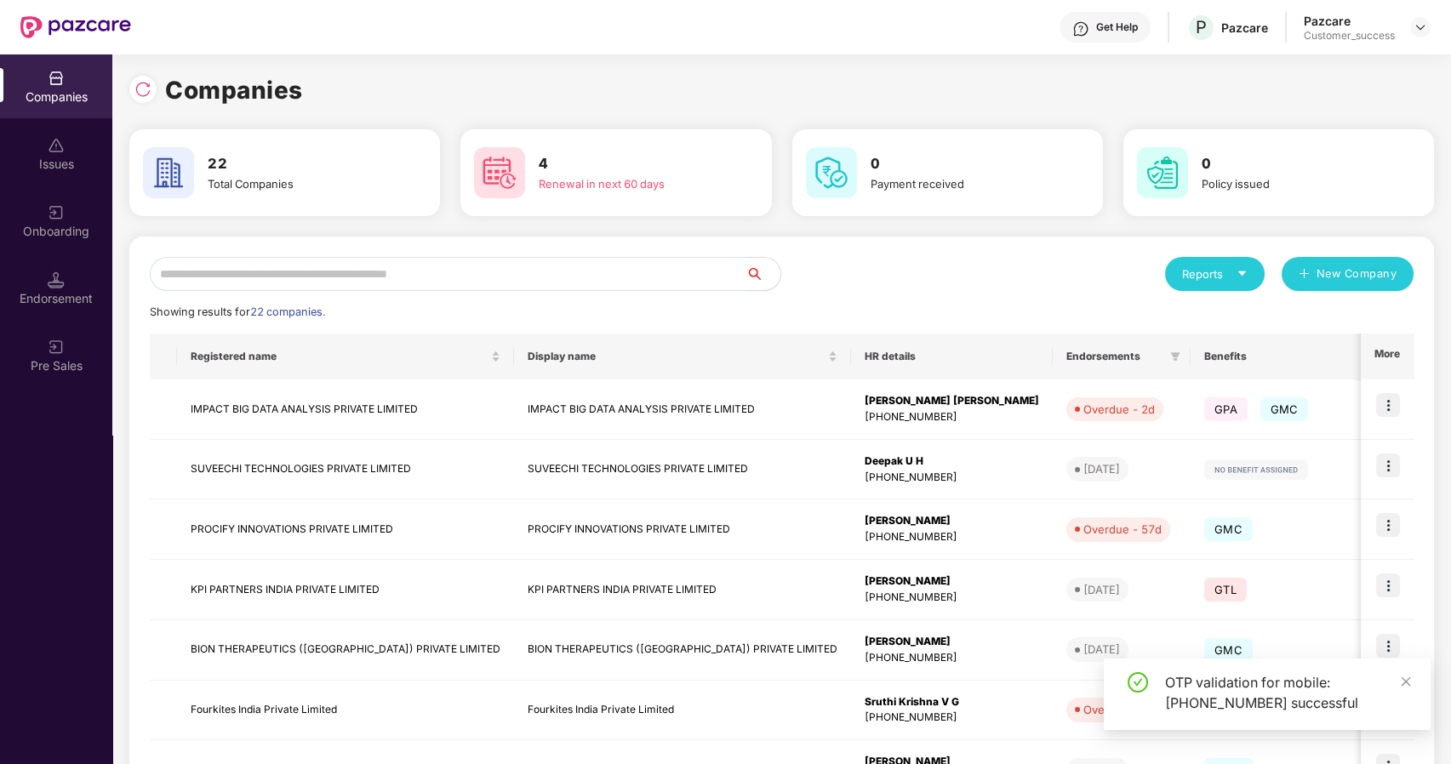
click at [384, 280] on input "text" at bounding box center [448, 274] width 597 height 34
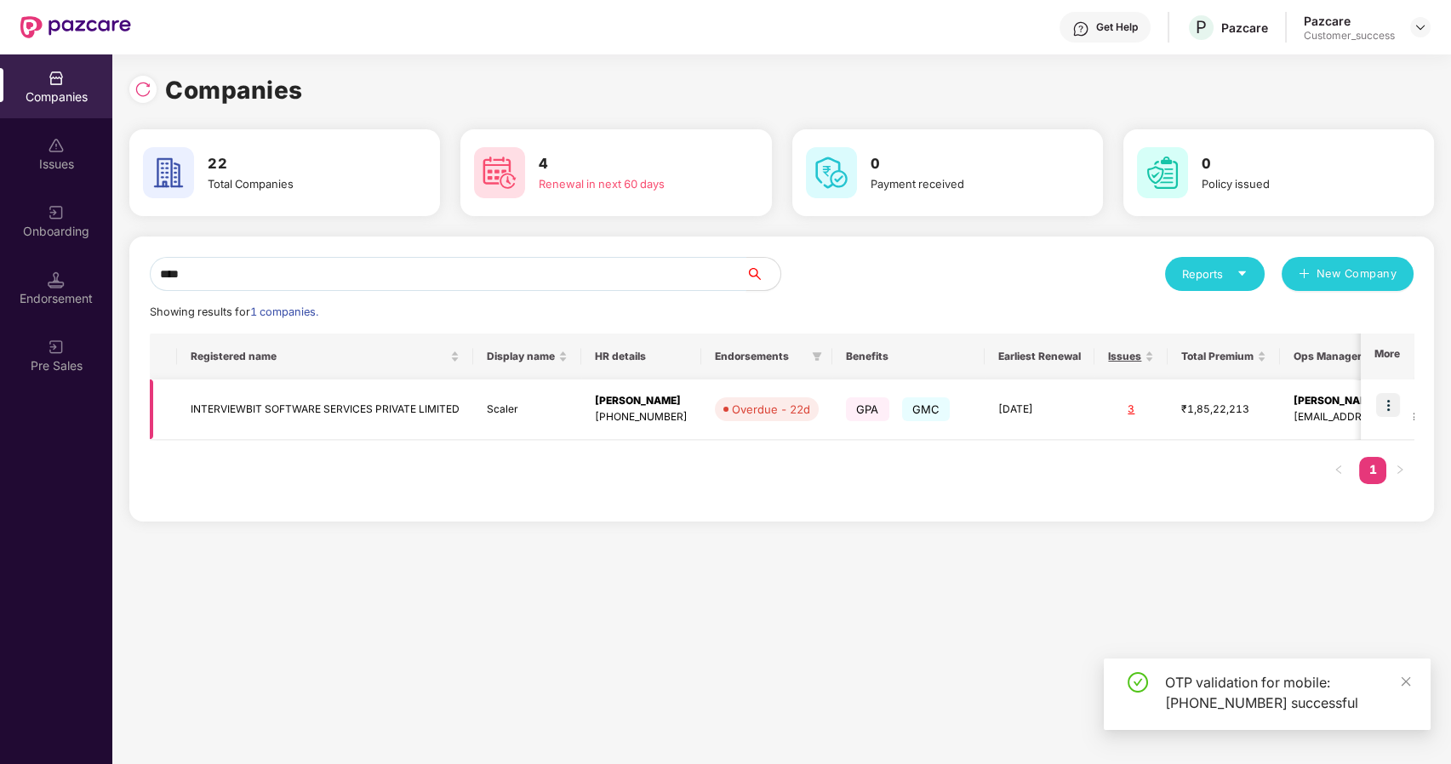
type input "****"
click at [1385, 408] on img at bounding box center [1388, 405] width 24 height 24
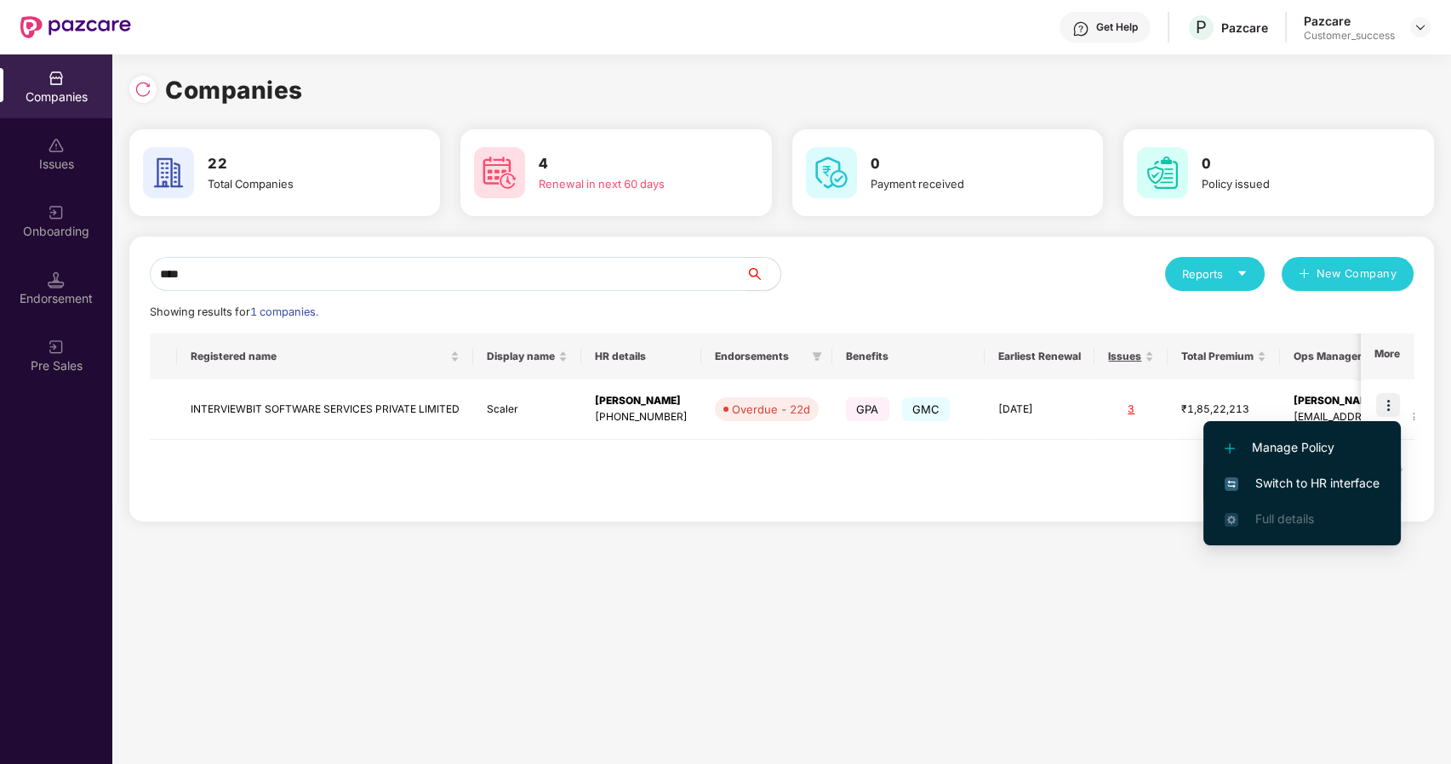
click at [1292, 487] on span "Switch to HR interface" at bounding box center [1302, 483] width 155 height 19
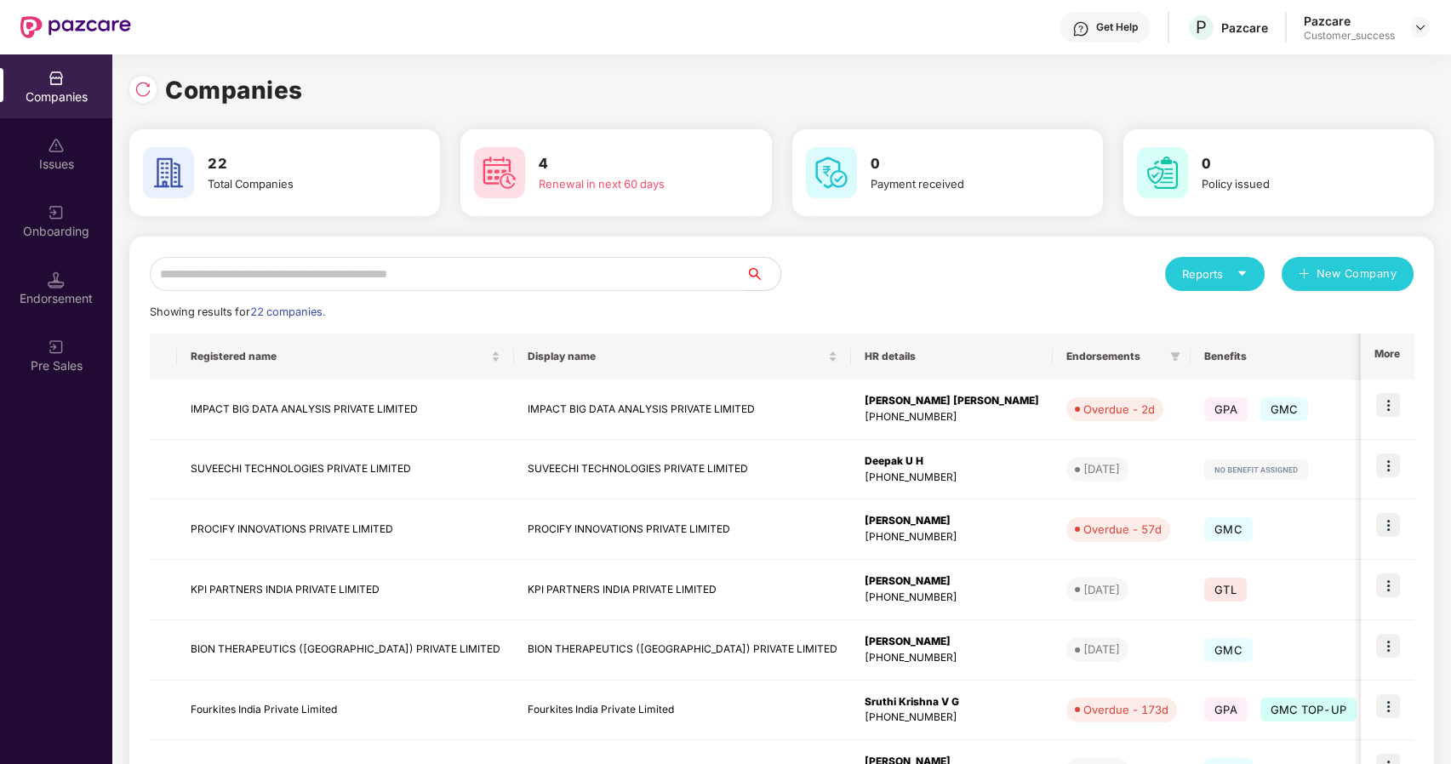
click at [182, 271] on input "text" at bounding box center [448, 274] width 597 height 34
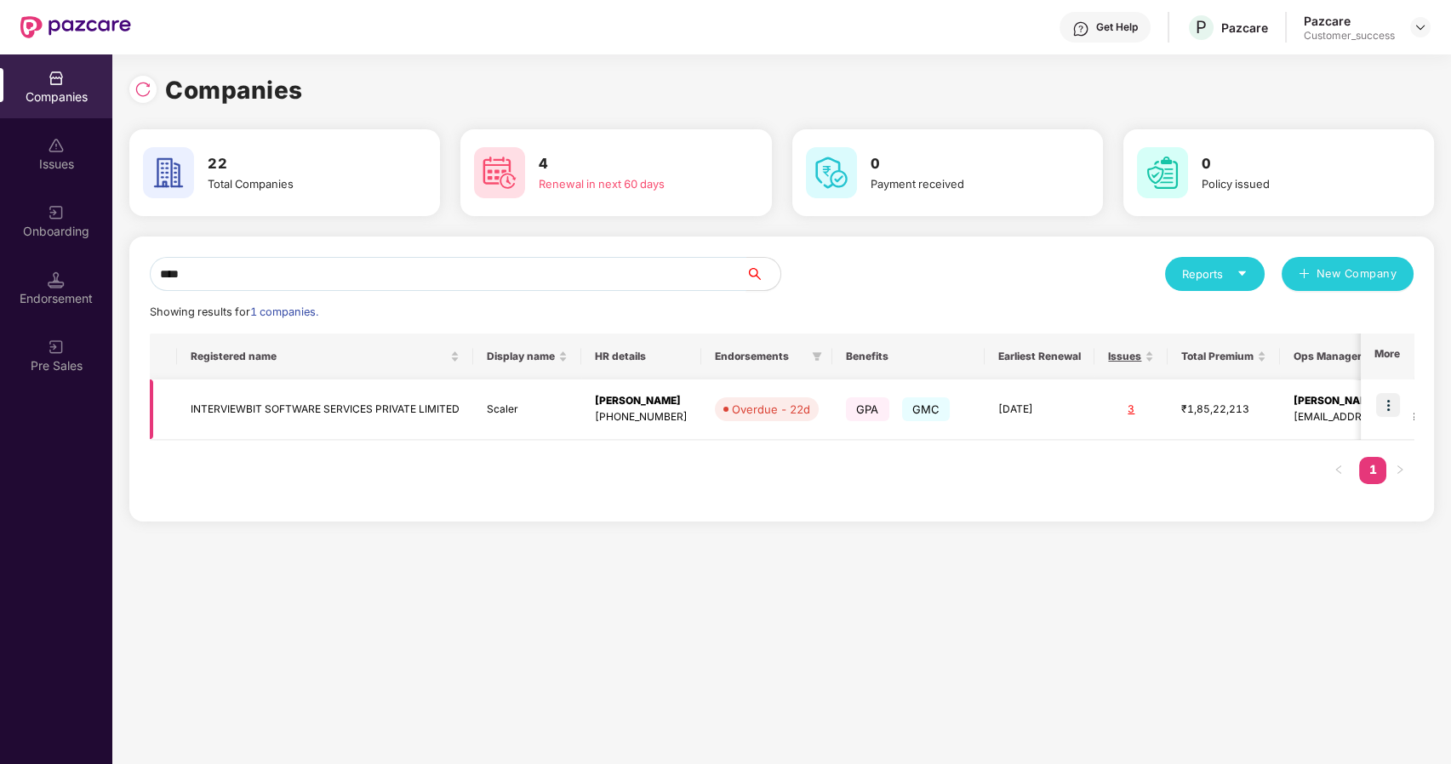
type input "****"
click at [253, 415] on td "INTERVIEWBIT SOFTWARE SERVICES PRIVATE LIMITED" at bounding box center [325, 410] width 296 height 60
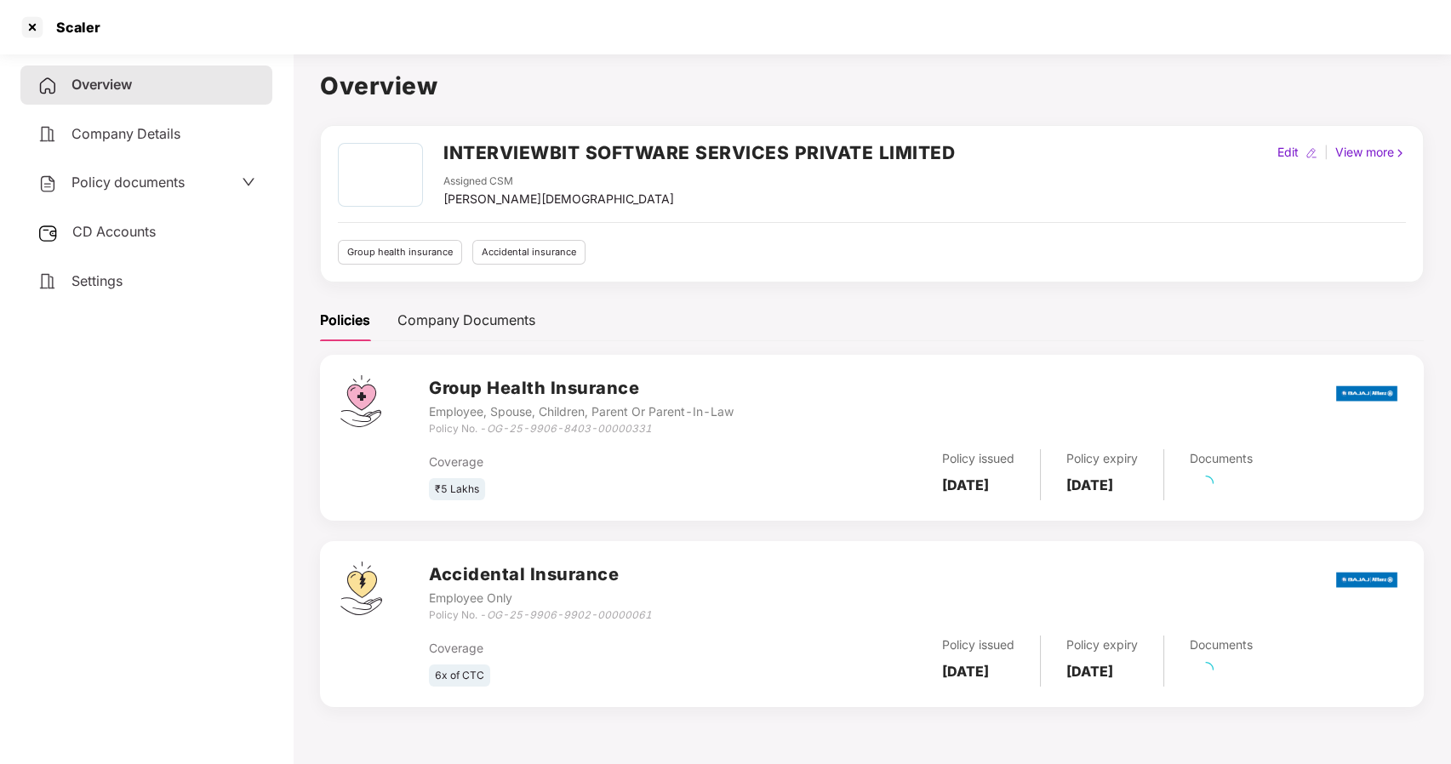
click at [157, 180] on span "Policy documents" at bounding box center [127, 182] width 113 height 17
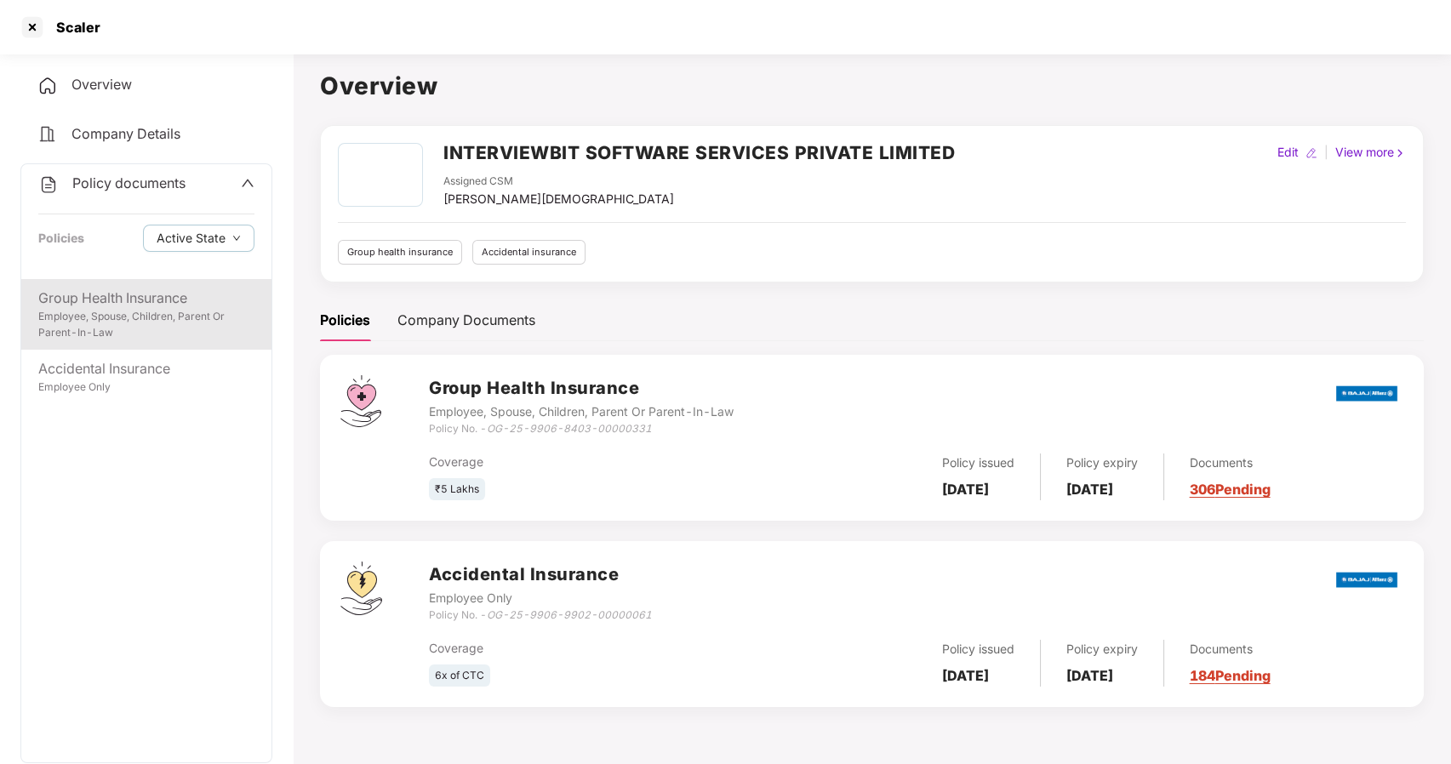
click at [134, 303] on div "Group Health Insurance" at bounding box center [146, 298] width 216 height 21
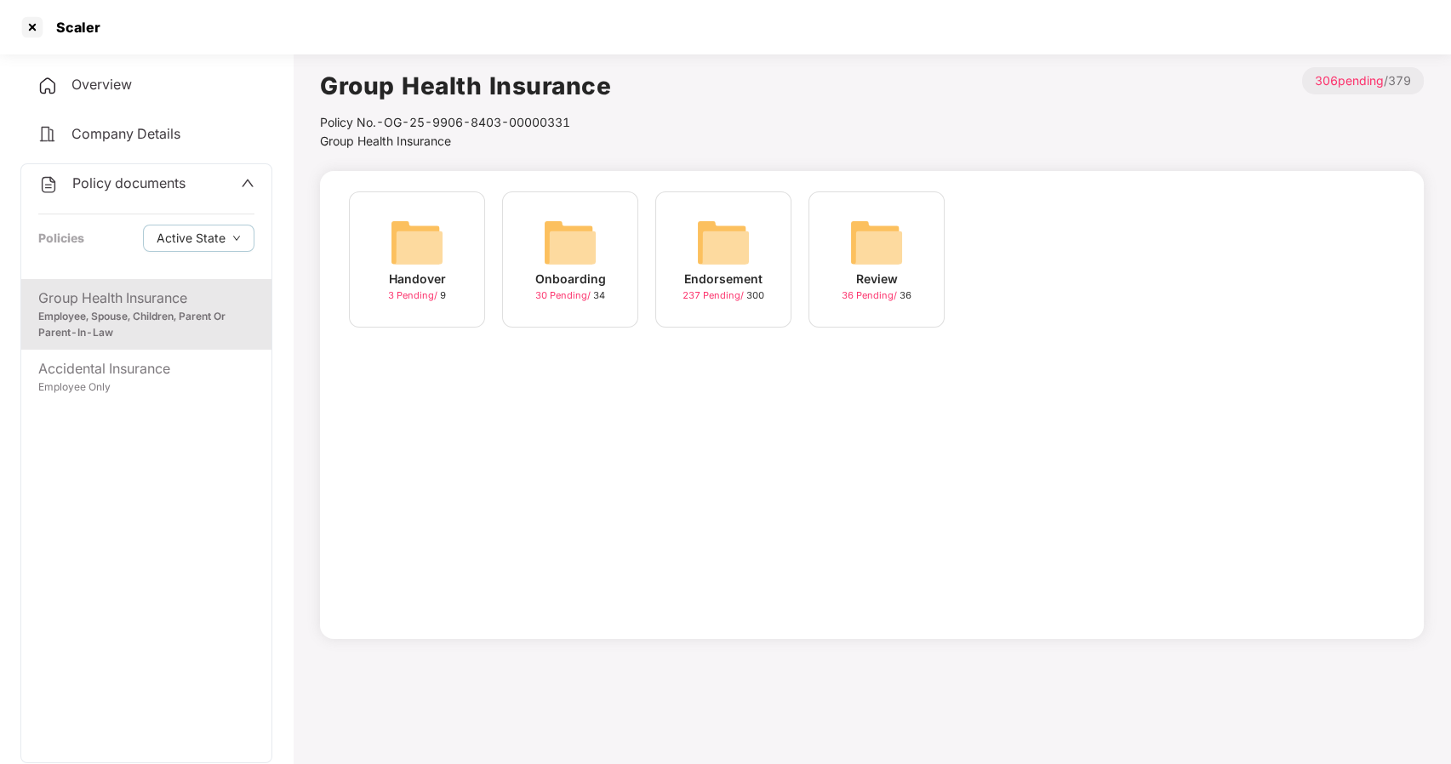
click at [578, 266] on img at bounding box center [570, 242] width 54 height 54
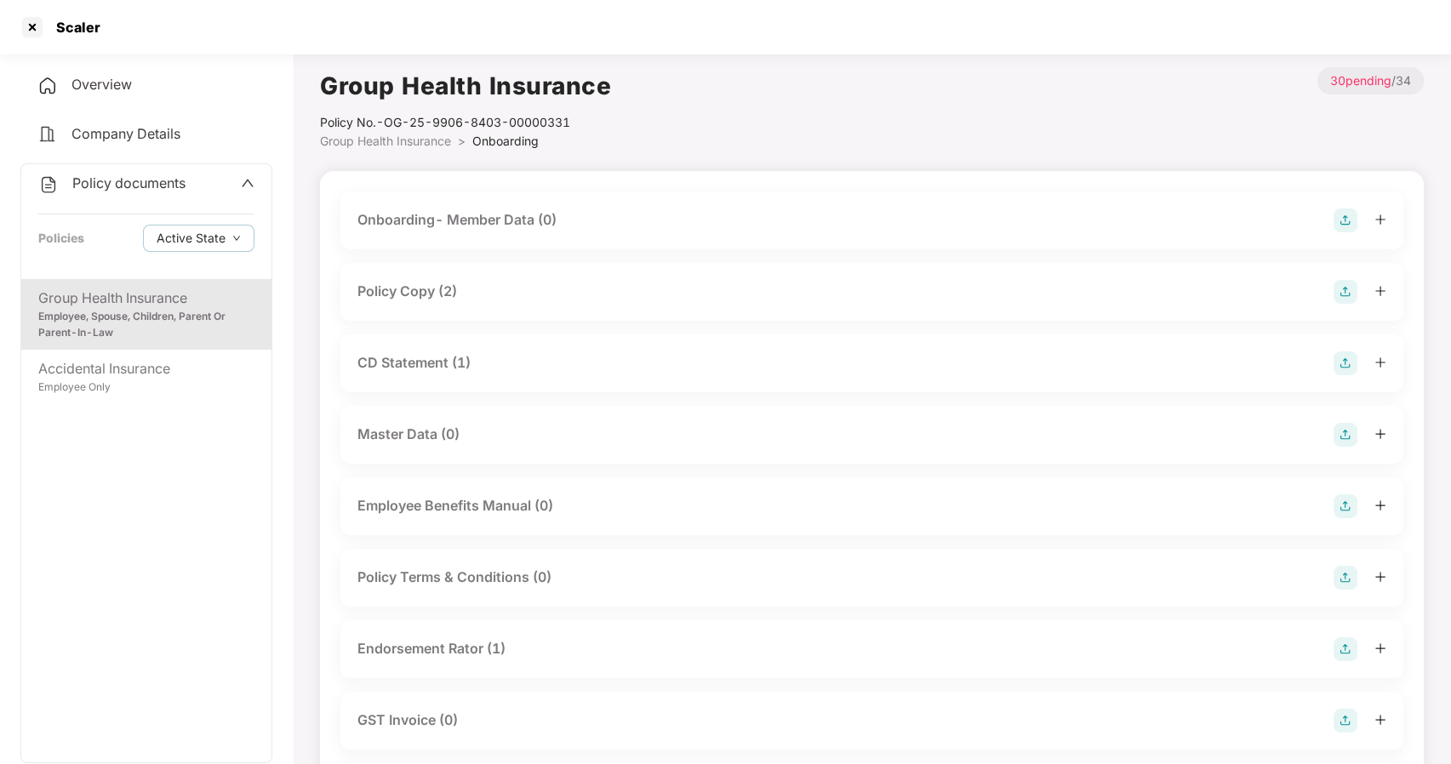
click at [436, 291] on div "Policy Copy (2)" at bounding box center [407, 291] width 100 height 21
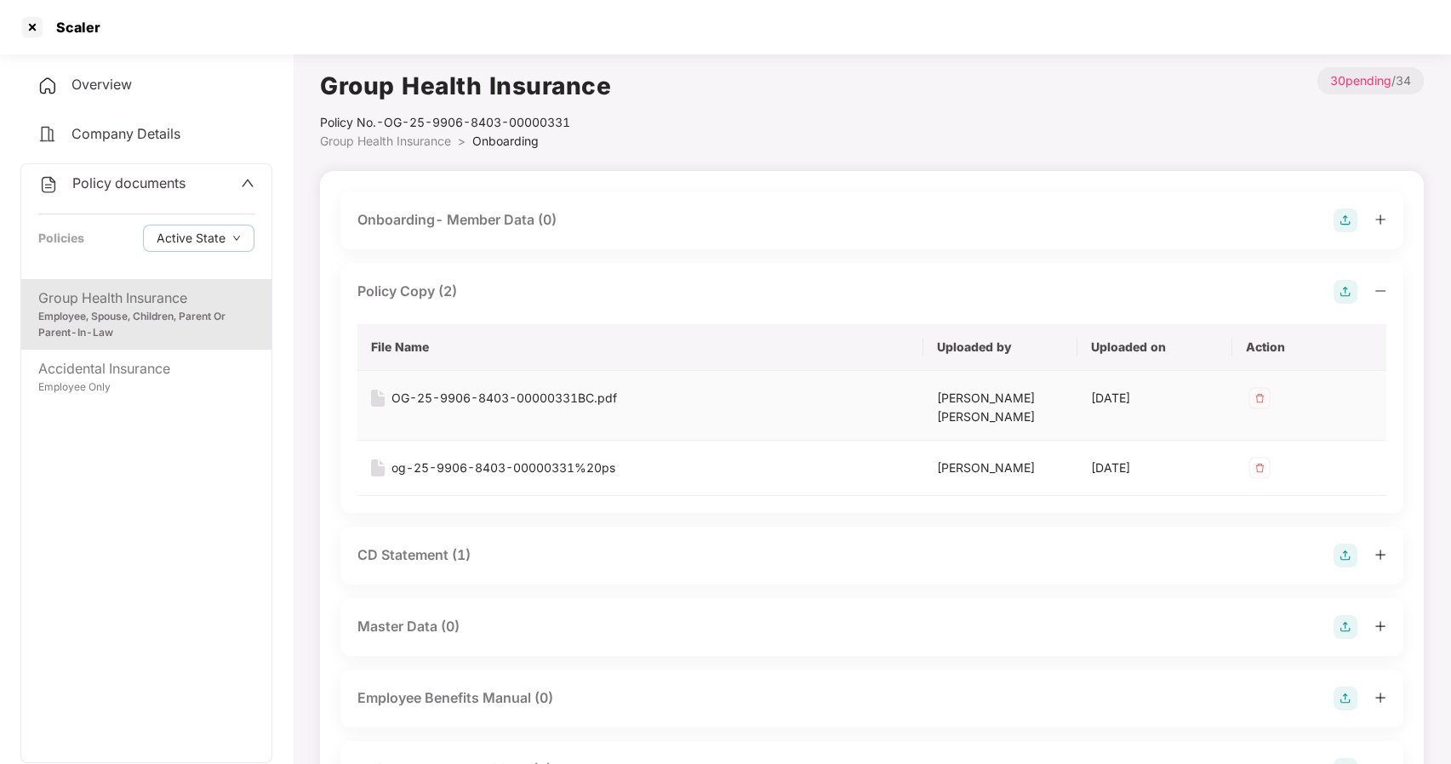
click at [556, 389] on div "OG-25-9906-8403-00000331BC.pdf" at bounding box center [505, 398] width 226 height 19
click at [586, 459] on div "og-25-9906-8403-00000331%20ps" at bounding box center [504, 468] width 224 height 19
